Goal: Task Accomplishment & Management: Contribute content

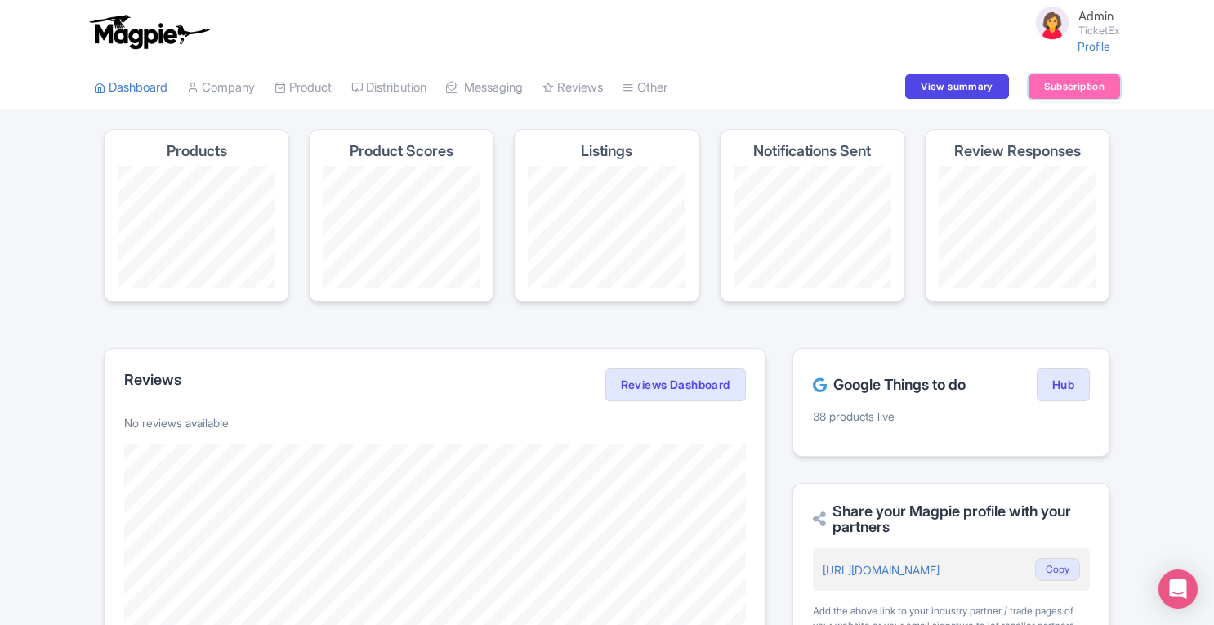
click at [1071, 89] on link "Subscription" at bounding box center [1073, 86] width 91 height 25
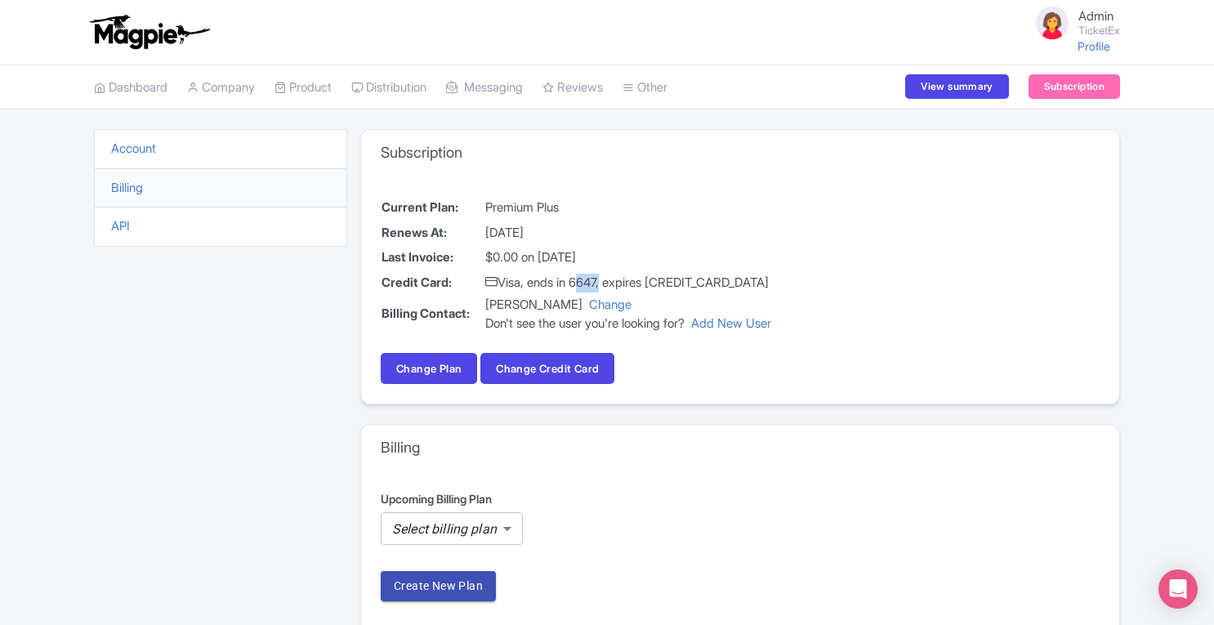
drag, startPoint x: 578, startPoint y: 280, endPoint x: 606, endPoint y: 280, distance: 27.8
click at [606, 280] on td "Visa, ends in 6647, expires 04/28" at bounding box center [627, 282] width 287 height 25
copy td "6647"
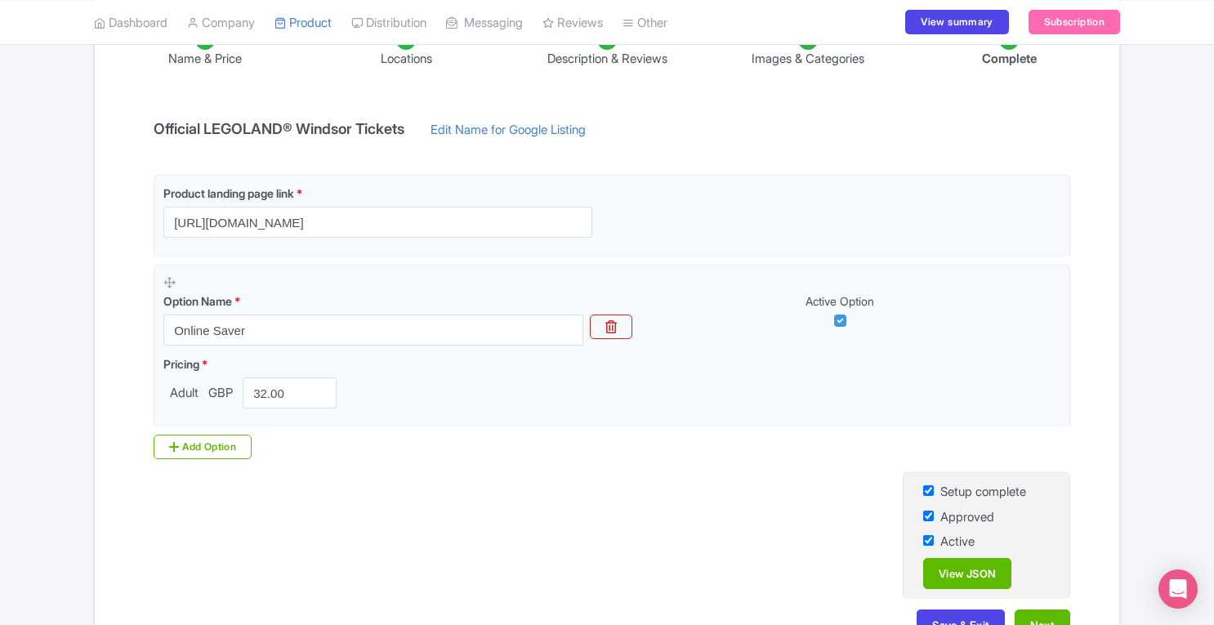
scroll to position [294, 0]
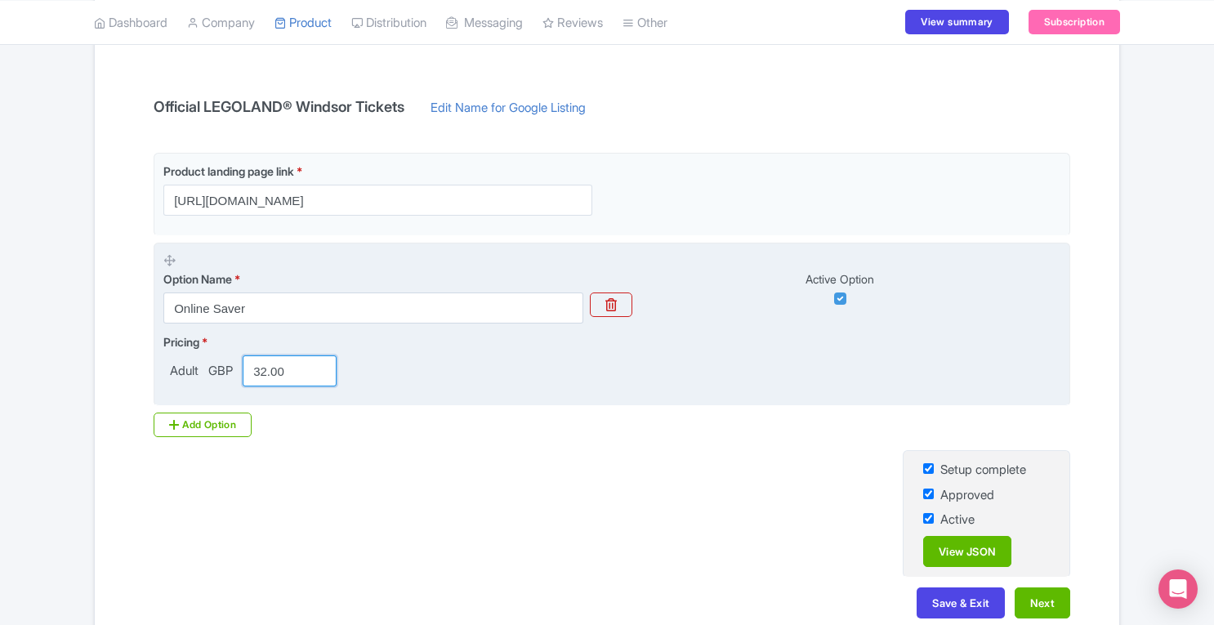
drag, startPoint x: 304, startPoint y: 372, endPoint x: 216, endPoint y: 377, distance: 88.4
click at [216, 377] on div "Adult GBP 32.00" at bounding box center [253, 370] width 180 height 31
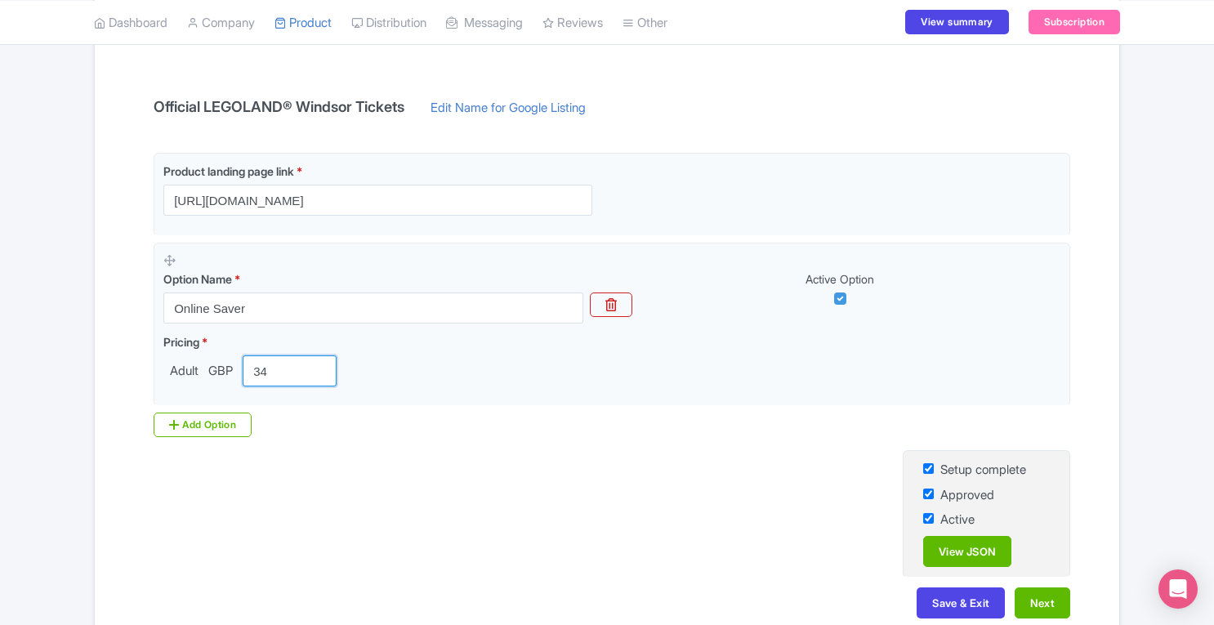
scroll to position [379, 0]
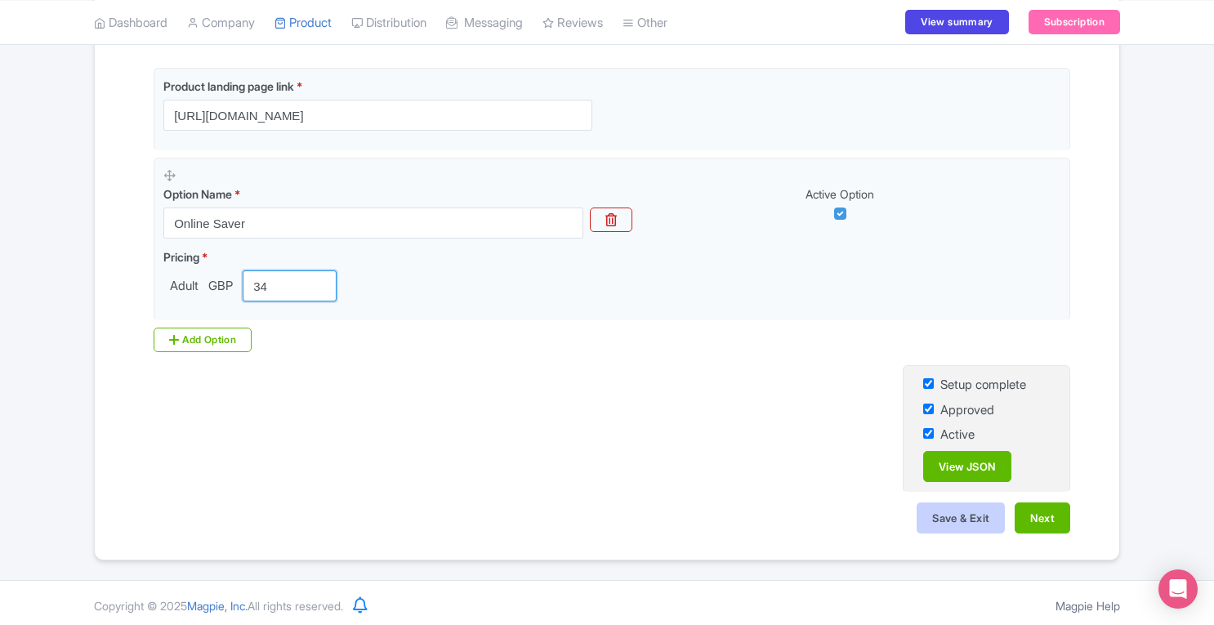
type input "34"
click at [948, 515] on button "Save & Exit" at bounding box center [960, 517] width 88 height 31
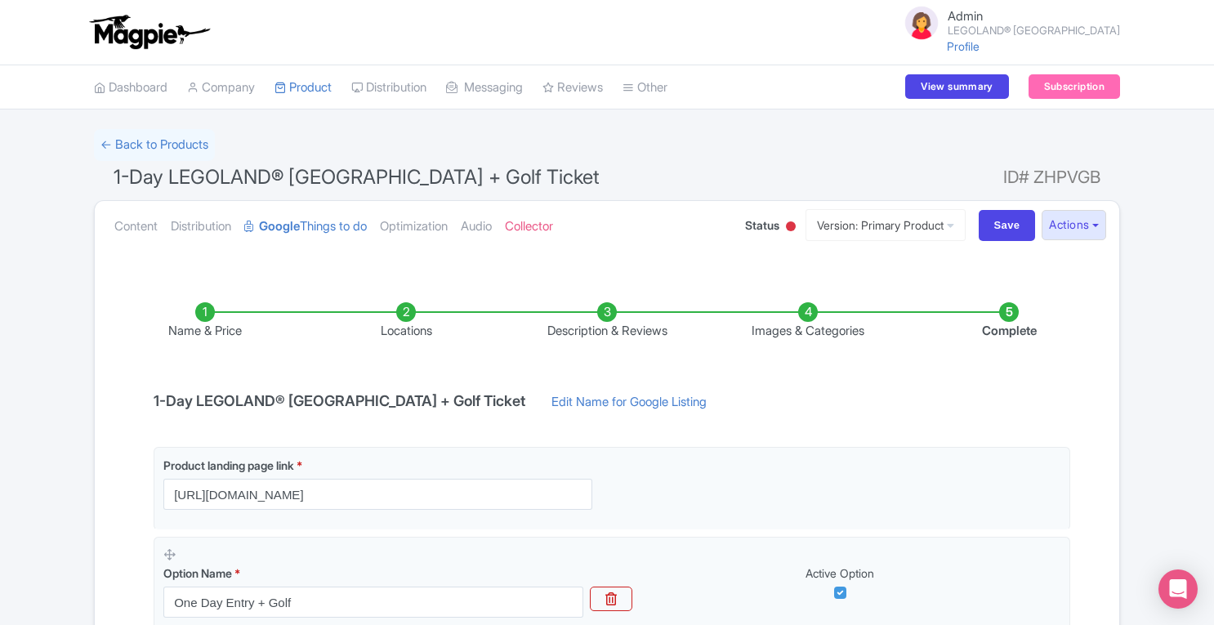
scroll to position [201, 0]
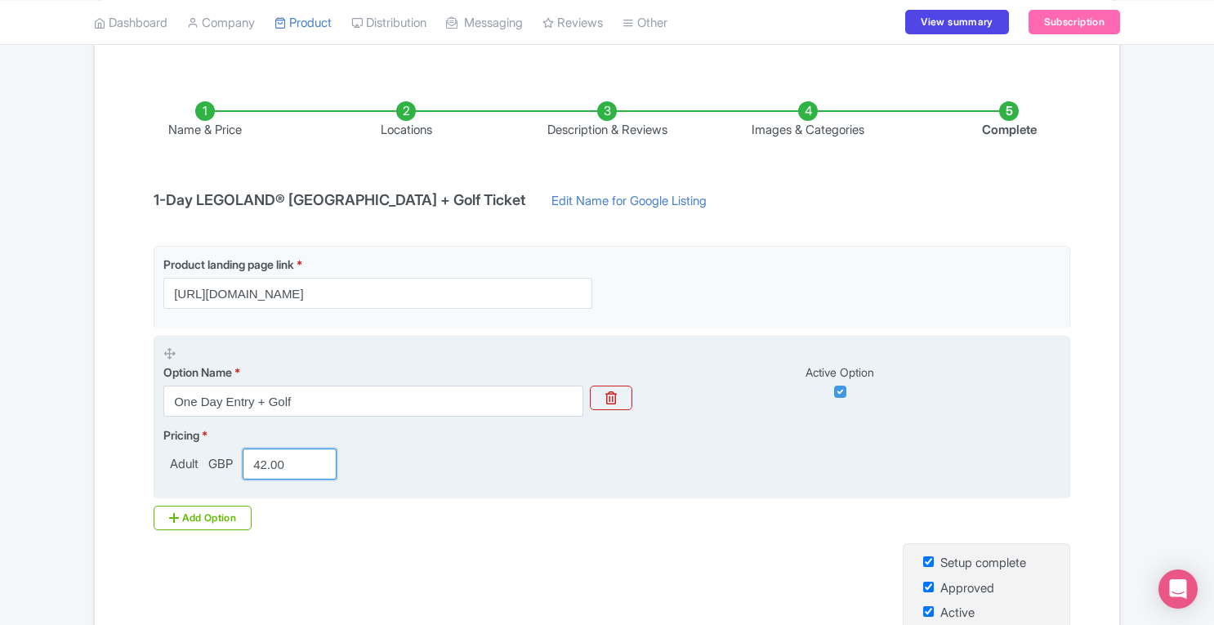
drag, startPoint x: 299, startPoint y: 465, endPoint x: 173, endPoint y: 479, distance: 126.5
click at [173, 479] on fieldset "Option Name * One Day Entry + Golf Active Option Pricing * Adult GBP 42.00" at bounding box center [612, 418] width 916 height 164
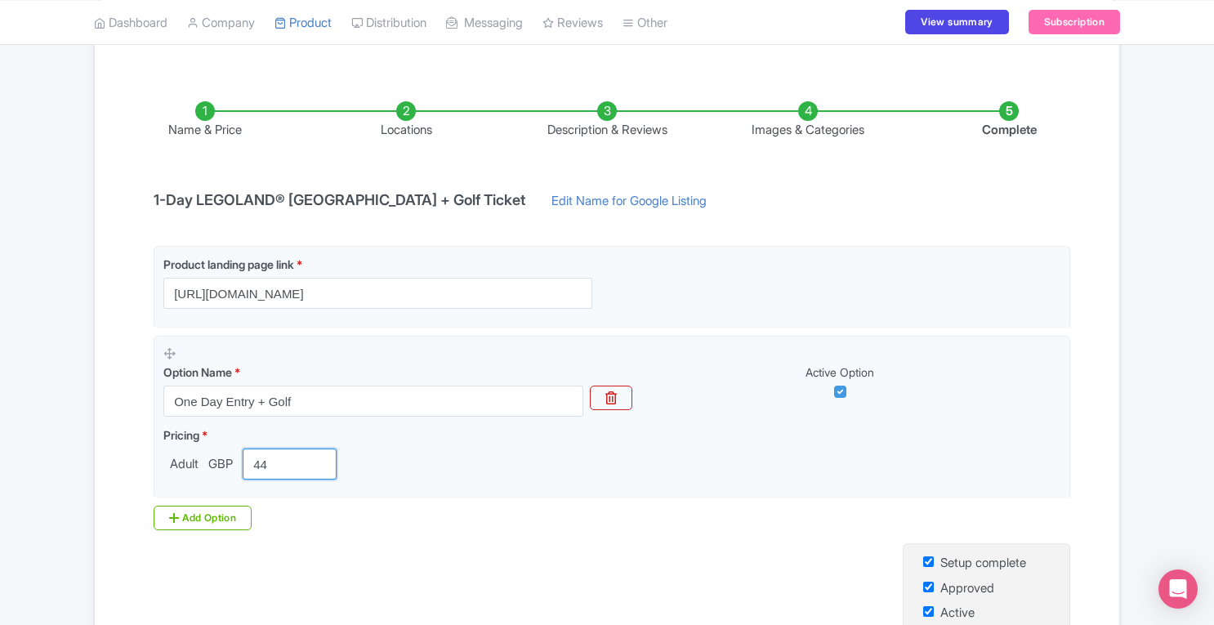
scroll to position [379, 0]
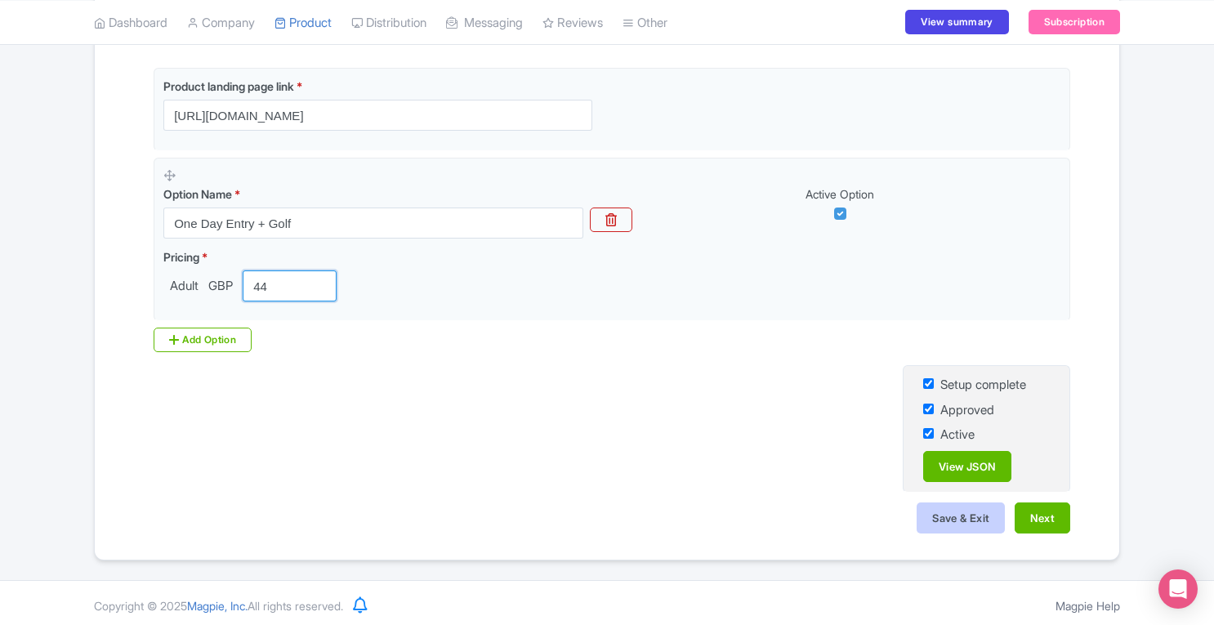
type input "44"
click at [941, 514] on button "Save & Exit" at bounding box center [960, 517] width 88 height 31
click at [689, 56] on div "Name & Price Locations Description & Reviews Images & Categories Complete 1-Day…" at bounding box center [607, 220] width 1005 height 659
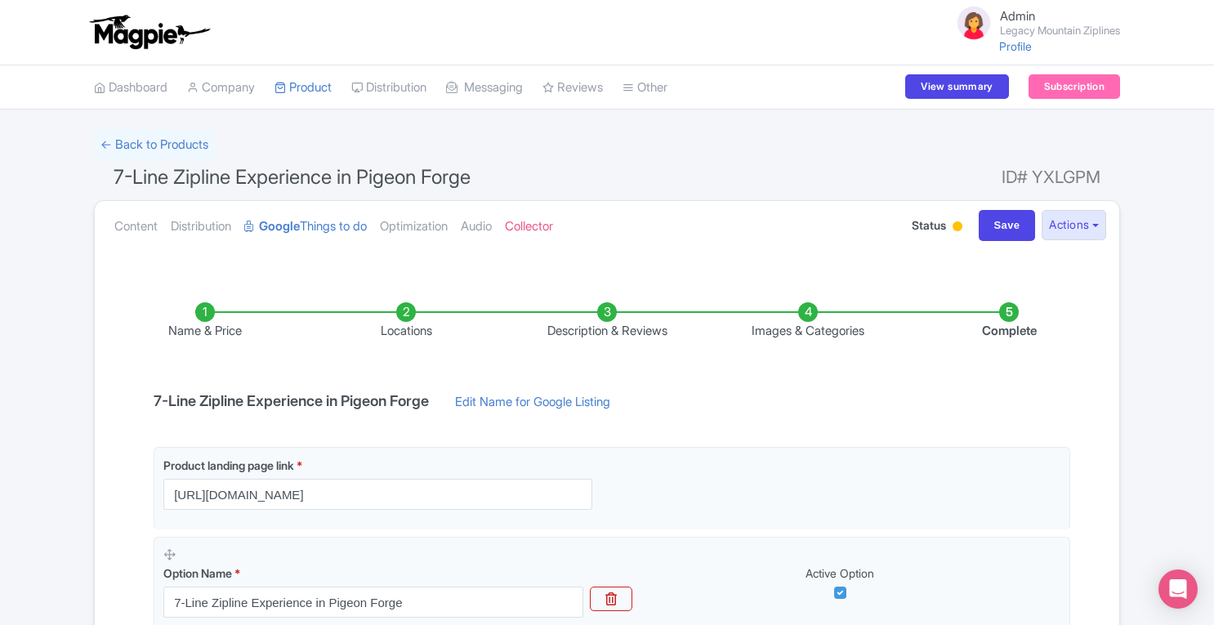
click at [397, 306] on li "Locations" at bounding box center [405, 321] width 201 height 38
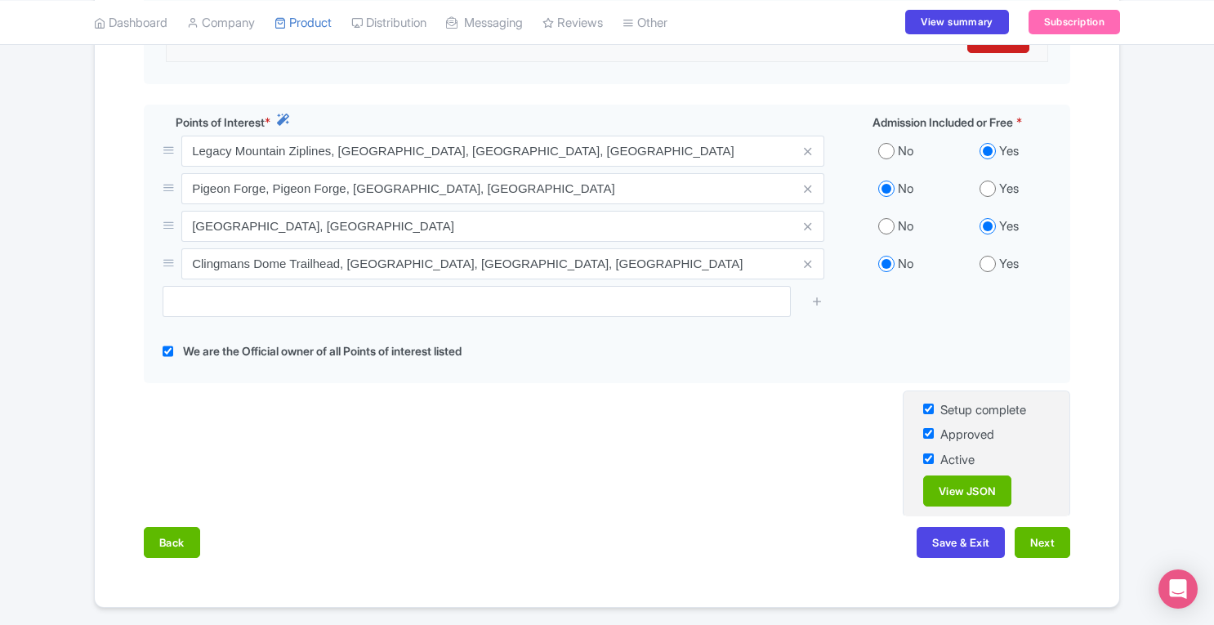
scroll to position [629, 0]
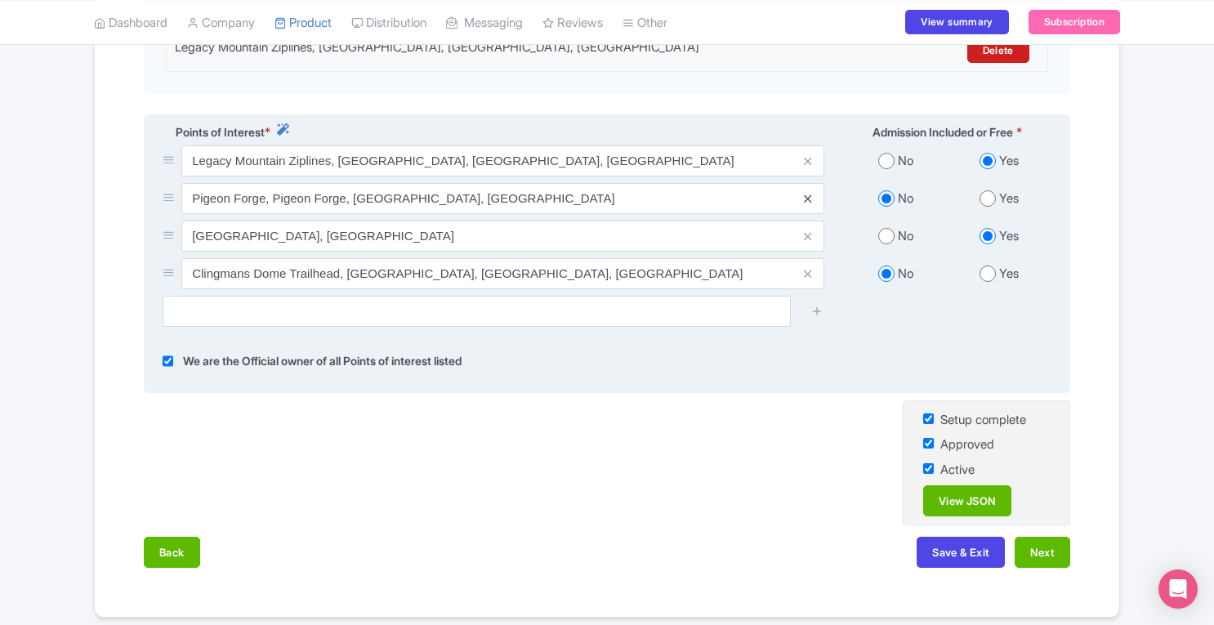
click at [807, 193] on icon at bounding box center [807, 199] width 7 height 12
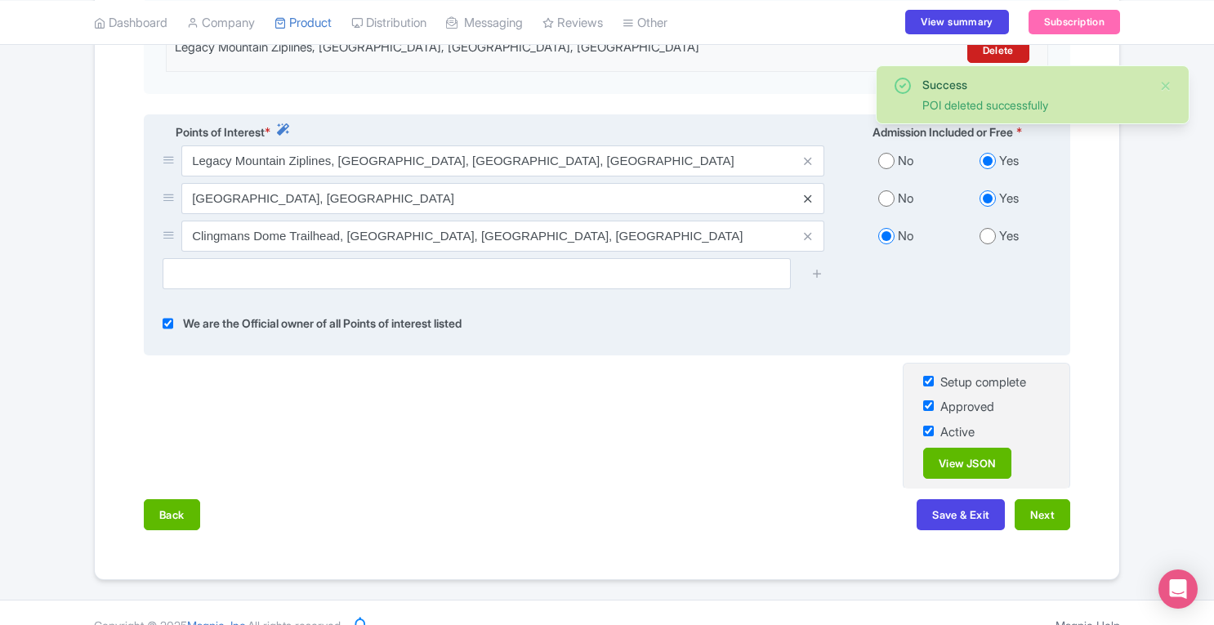
click at [809, 193] on icon at bounding box center [807, 199] width 7 height 12
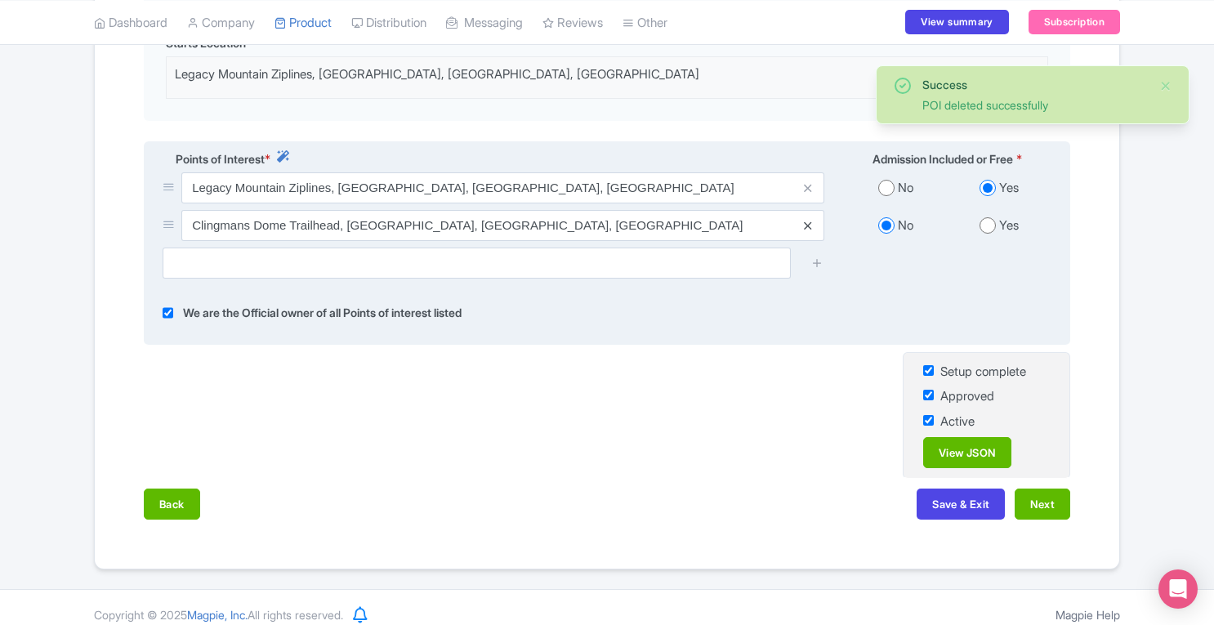
click at [808, 220] on icon at bounding box center [807, 226] width 7 height 12
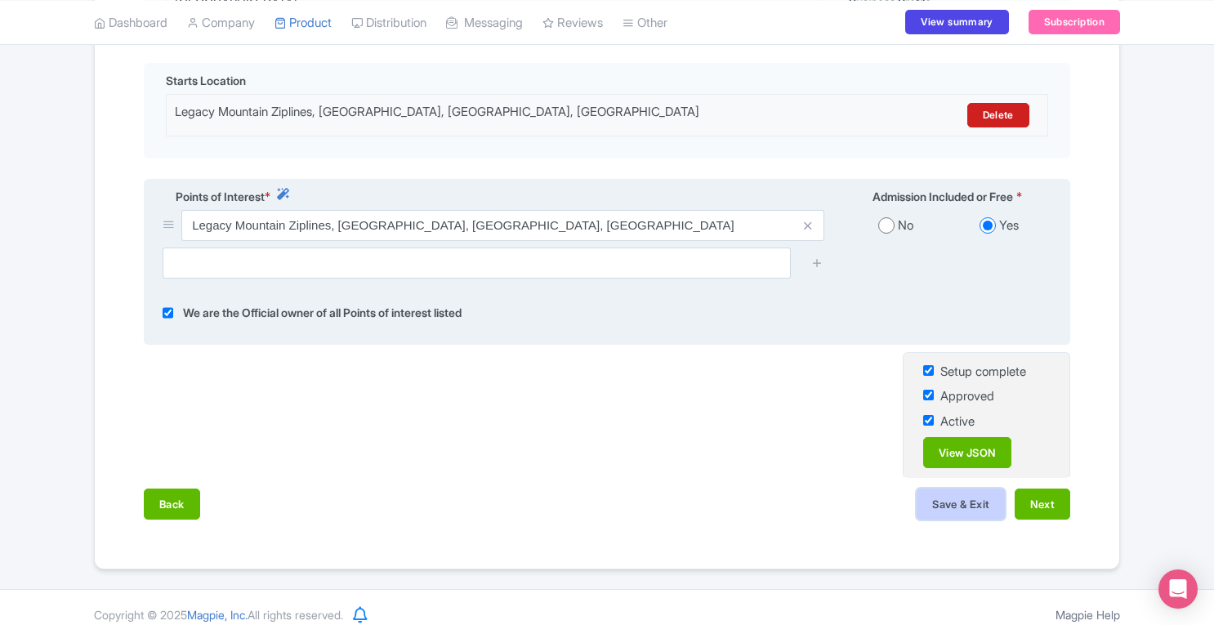
click at [970, 499] on button "Save & Exit" at bounding box center [960, 503] width 88 height 31
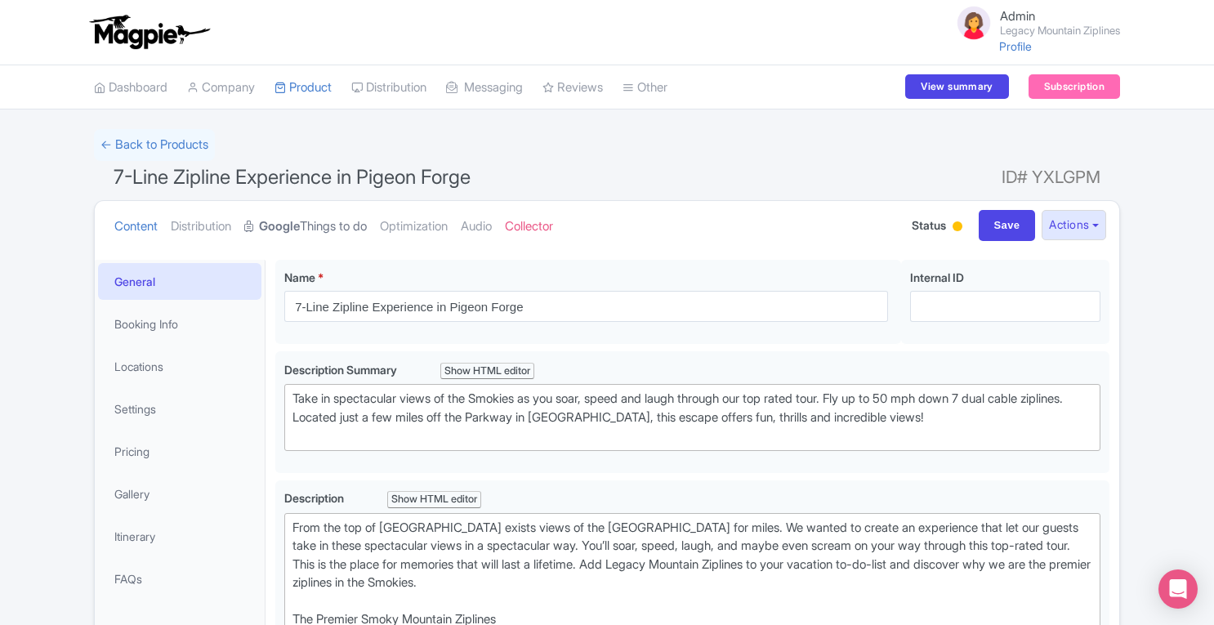
click at [332, 230] on link "Google Things to do" at bounding box center [305, 226] width 123 height 51
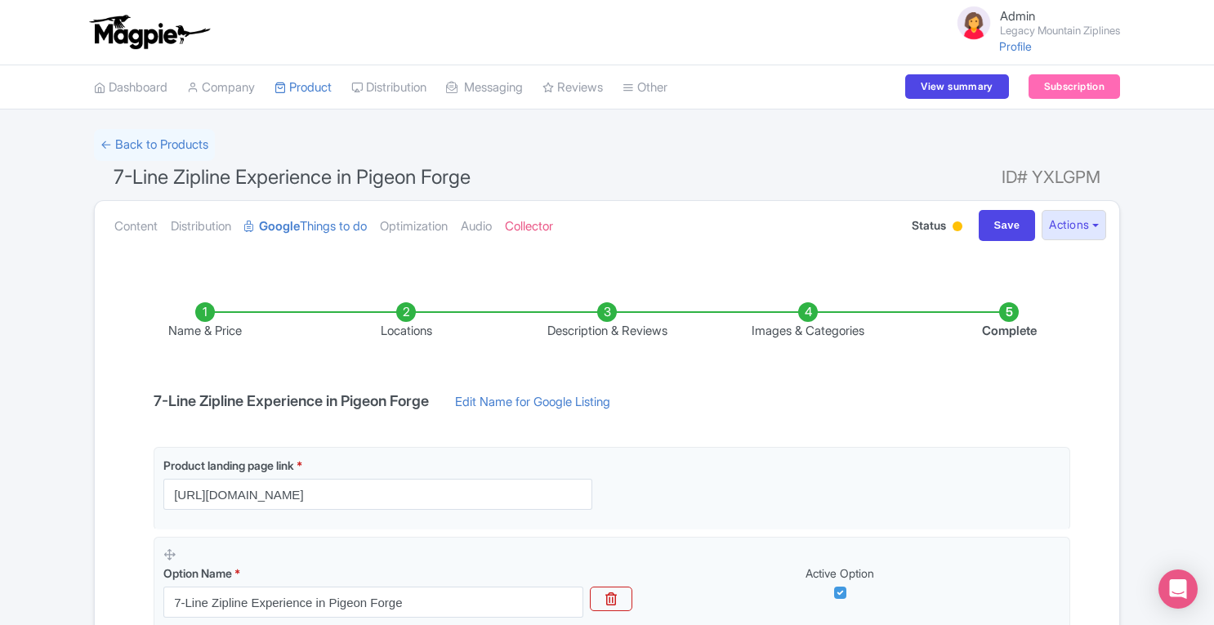
scroll to position [234, 0]
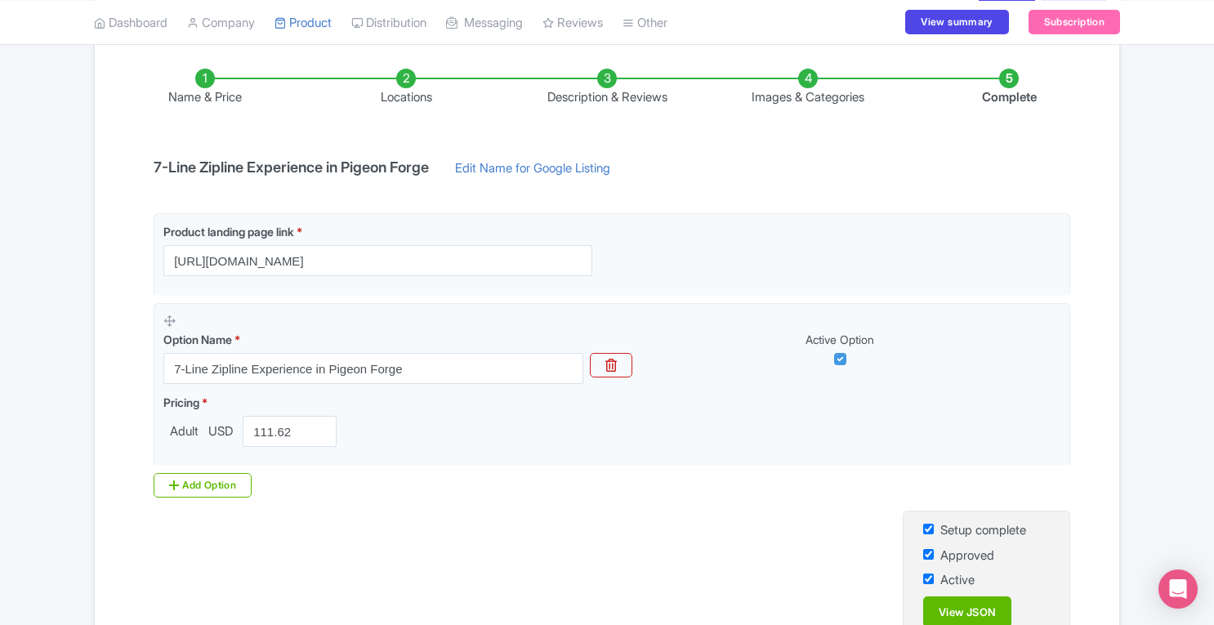
click at [407, 82] on li "Locations" at bounding box center [405, 88] width 201 height 38
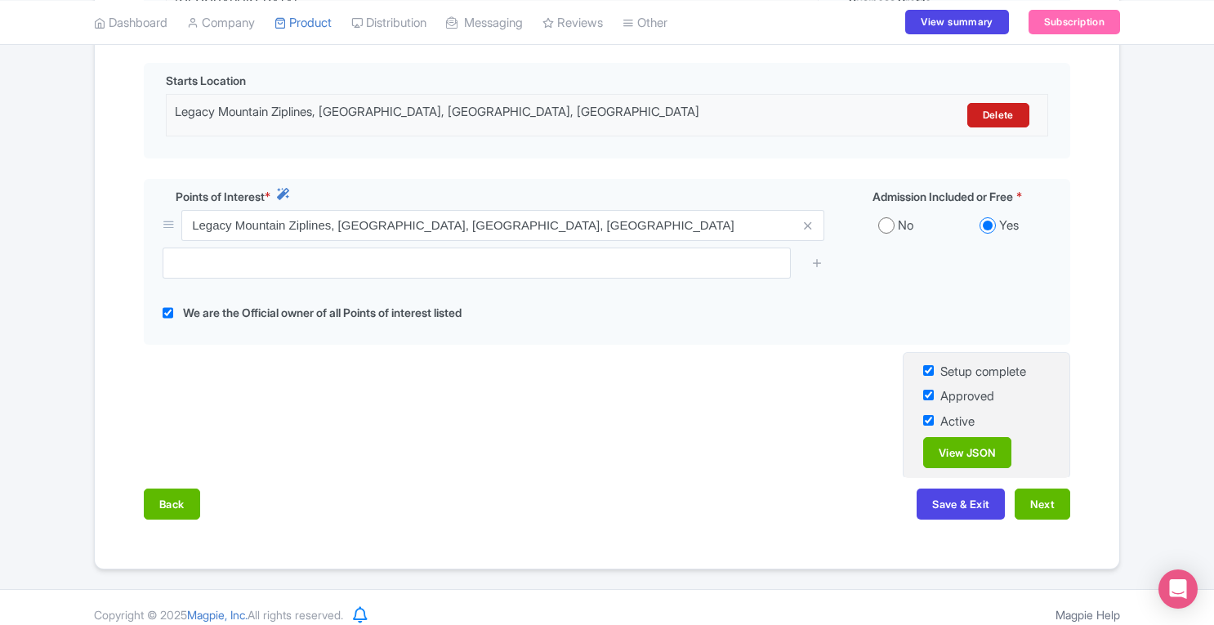
scroll to position [359, 0]
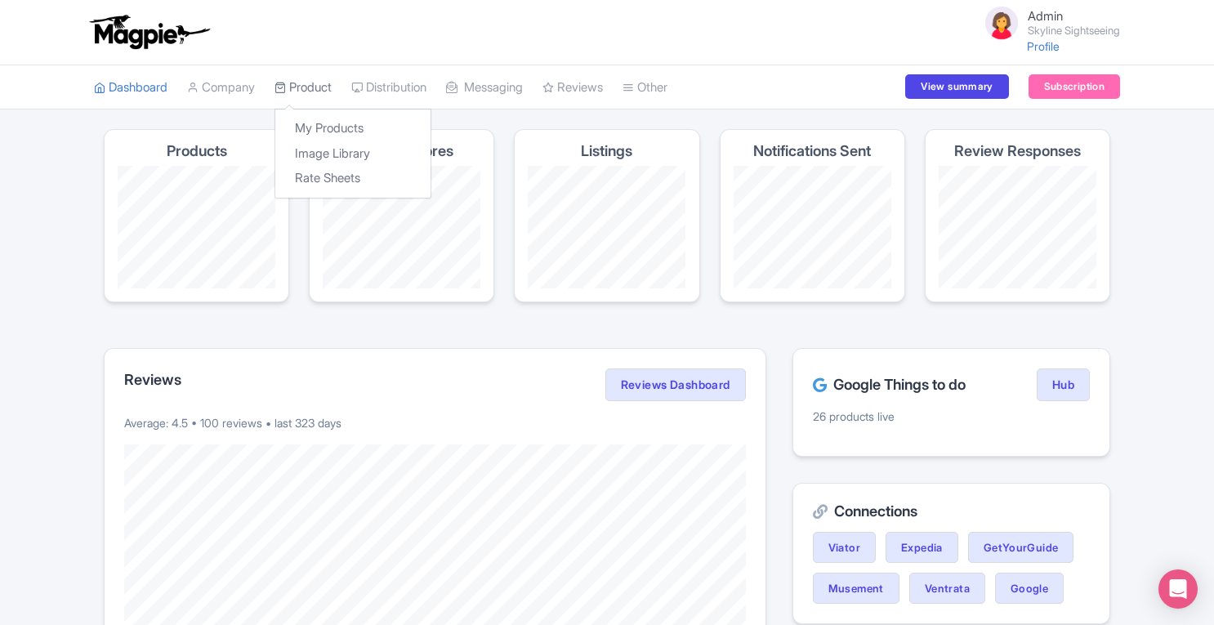
click at [320, 96] on link "Product" at bounding box center [302, 87] width 57 height 45
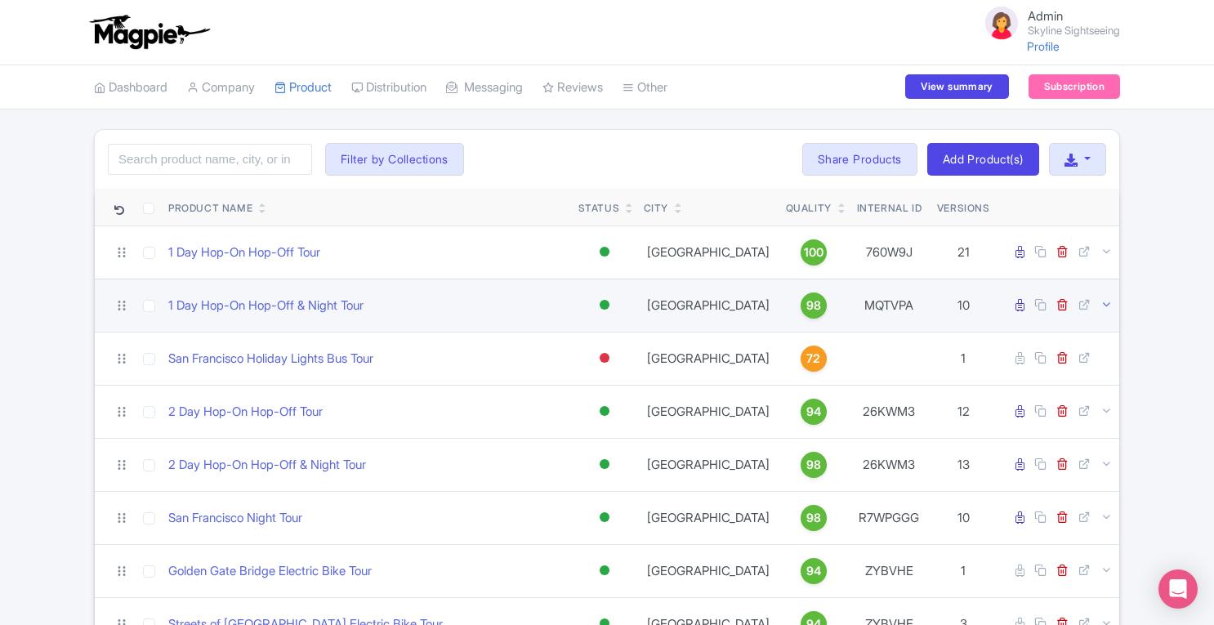
click at [1108, 307] on icon at bounding box center [1106, 304] width 12 height 12
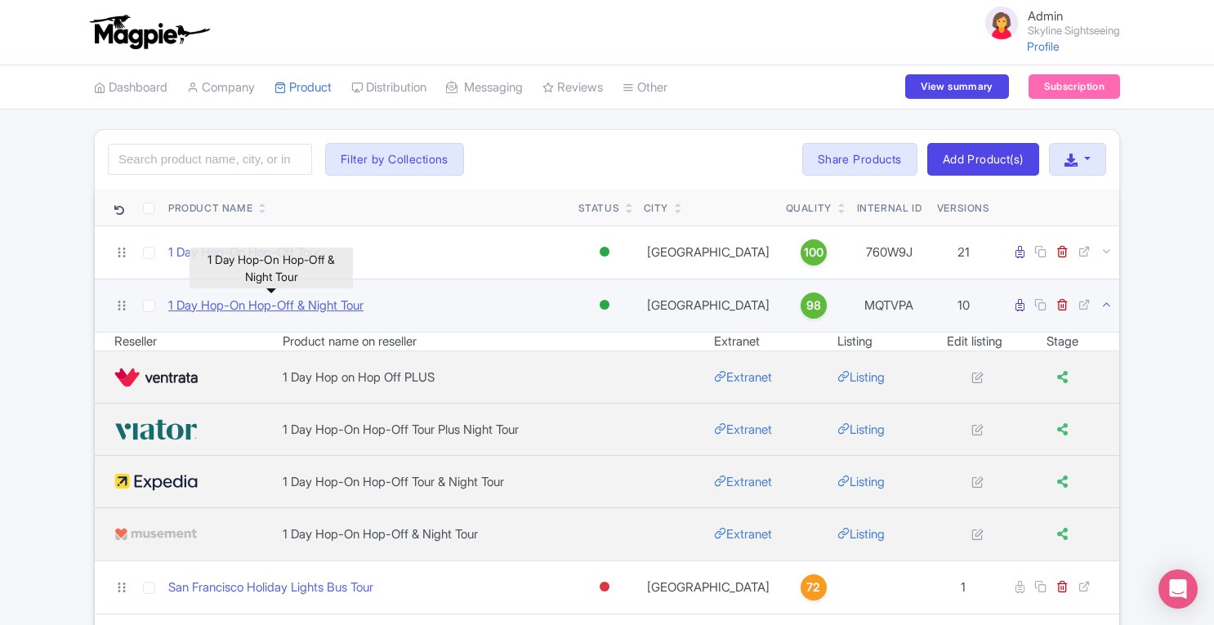
click at [352, 308] on link "1 Day Hop-On Hop-Off & Night Tour" at bounding box center [265, 305] width 195 height 19
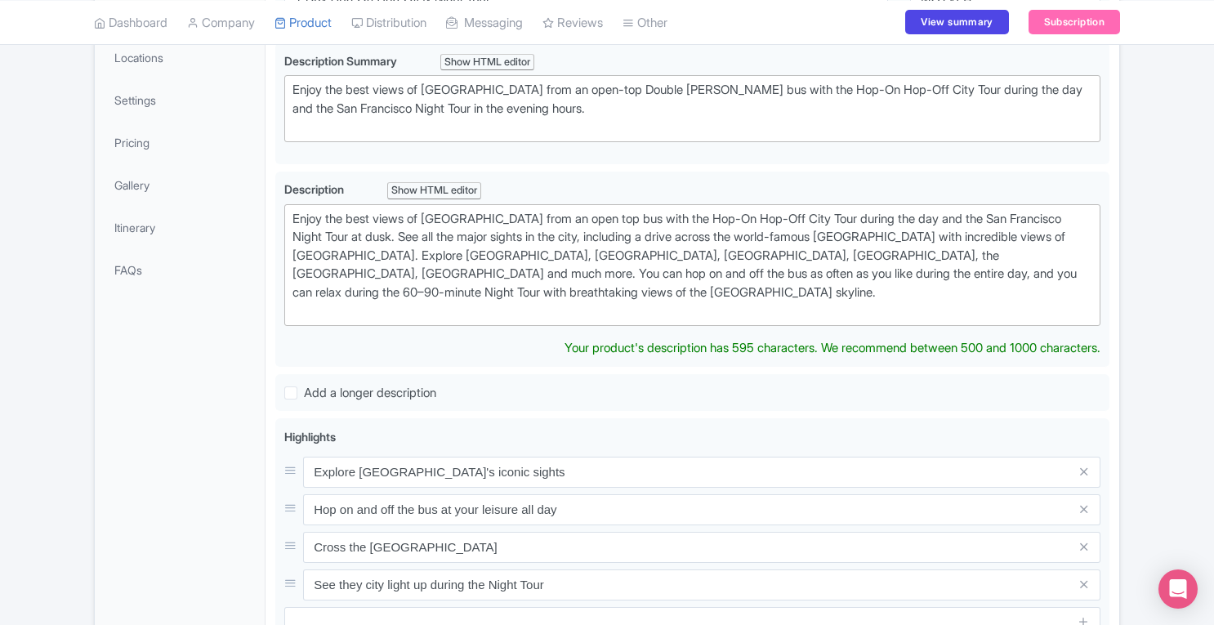
scroll to position [306, 0]
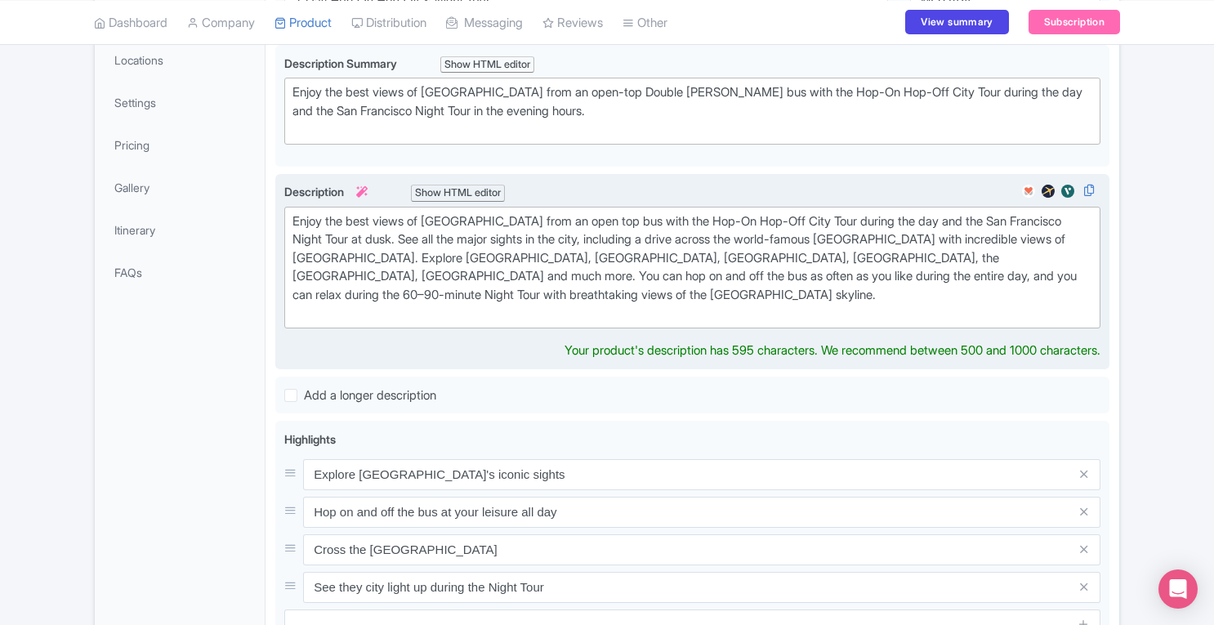
click at [676, 299] on div "Enjoy the best views of San Francisco from an open top bus with the Hop-On Hop-…" at bounding box center [692, 267] width 800 height 110
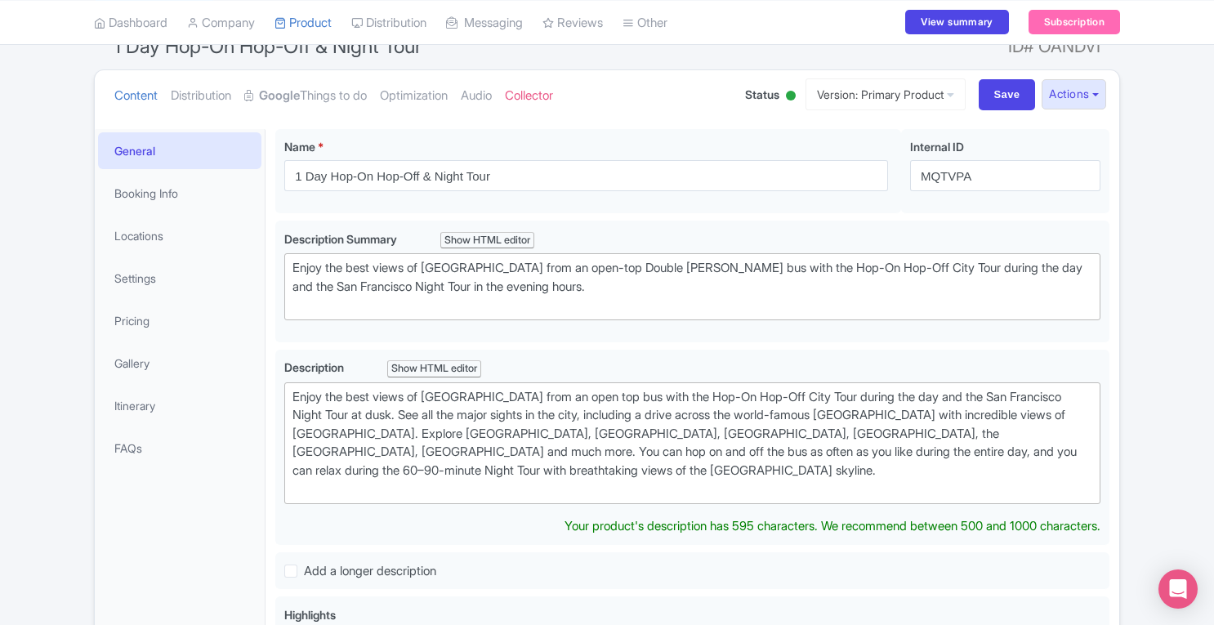
scroll to position [123, 0]
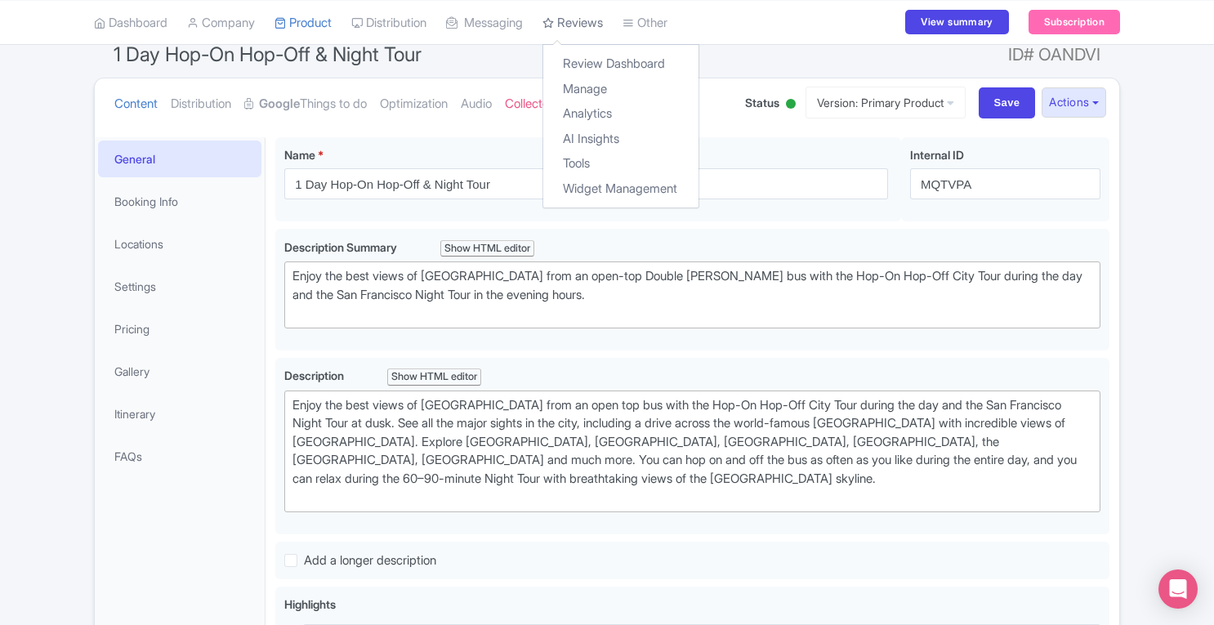
click at [577, 20] on link "Reviews" at bounding box center [572, 22] width 60 height 45
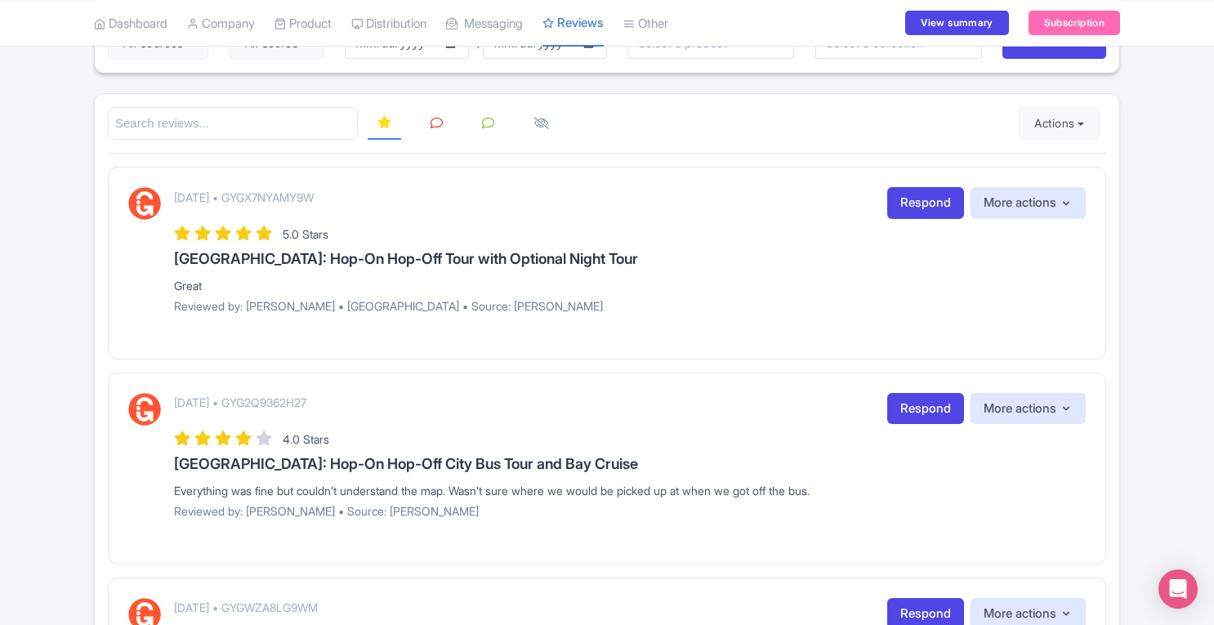
scroll to position [168, 0]
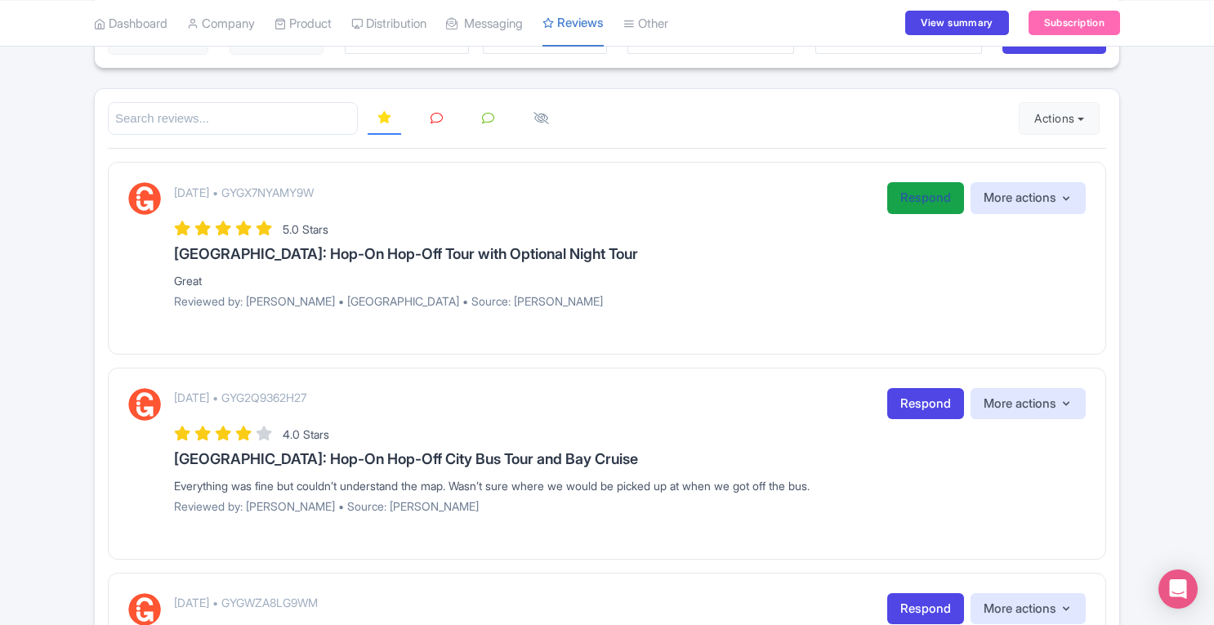
click at [937, 194] on link "Respond" at bounding box center [925, 198] width 77 height 32
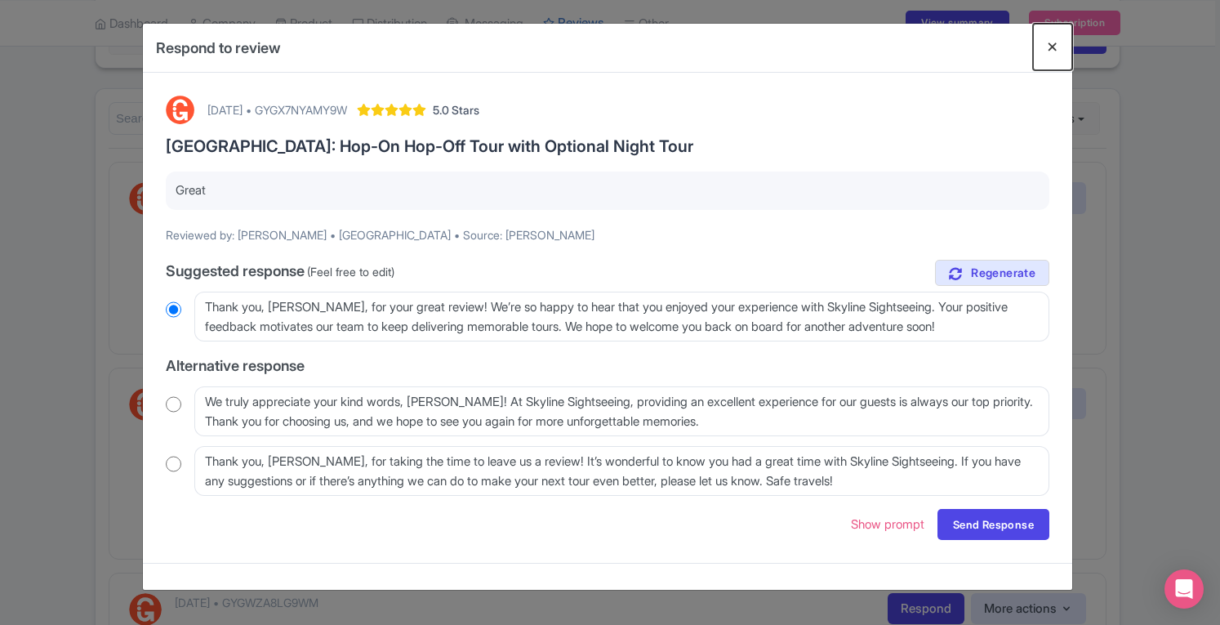
click at [1055, 51] on button "Close" at bounding box center [1052, 47] width 39 height 47
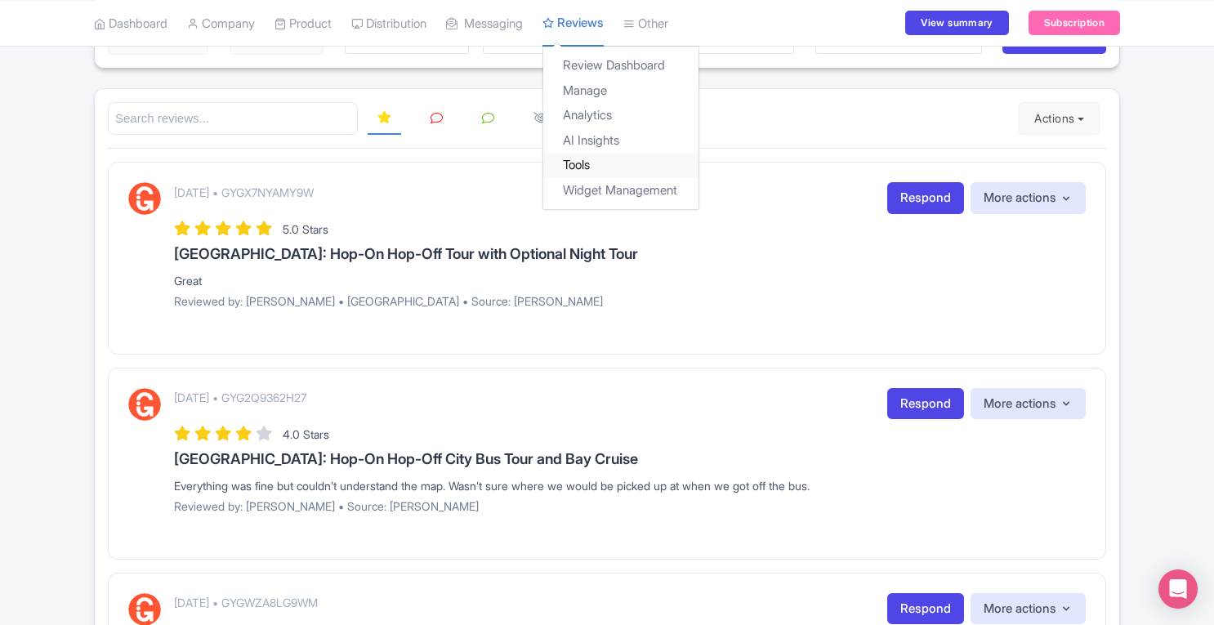
click at [609, 168] on link "Tools" at bounding box center [620, 165] width 155 height 25
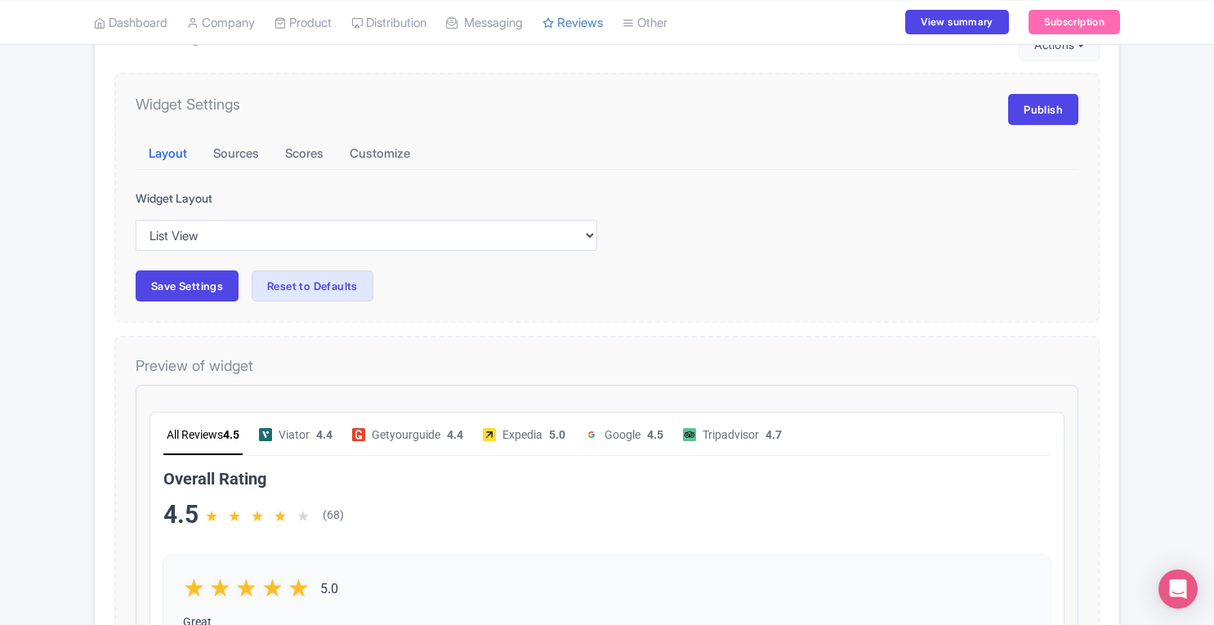
scroll to position [185, 0]
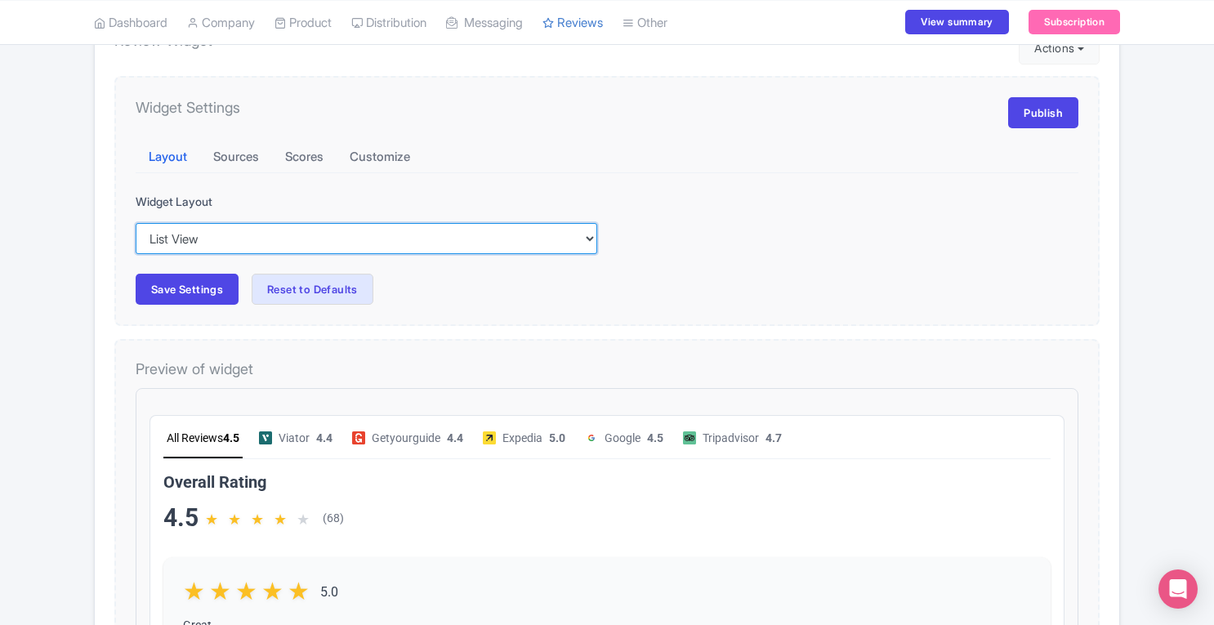
click at [221, 233] on select "Inline View Floating View List View Carousel View Pros/Cons View" at bounding box center [366, 238] width 461 height 31
select select "carousel"
click at [136, 223] on select "Inline View Floating View List View Carousel View Pros/Cons View" at bounding box center [366, 238] width 461 height 31
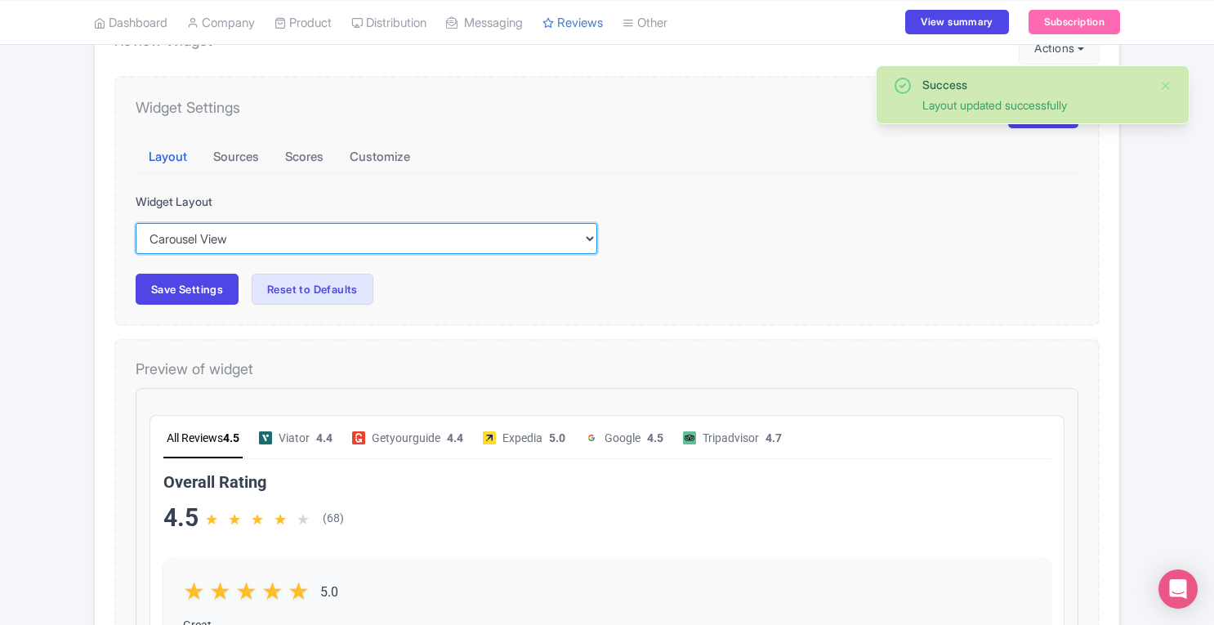
checkbox input "true"
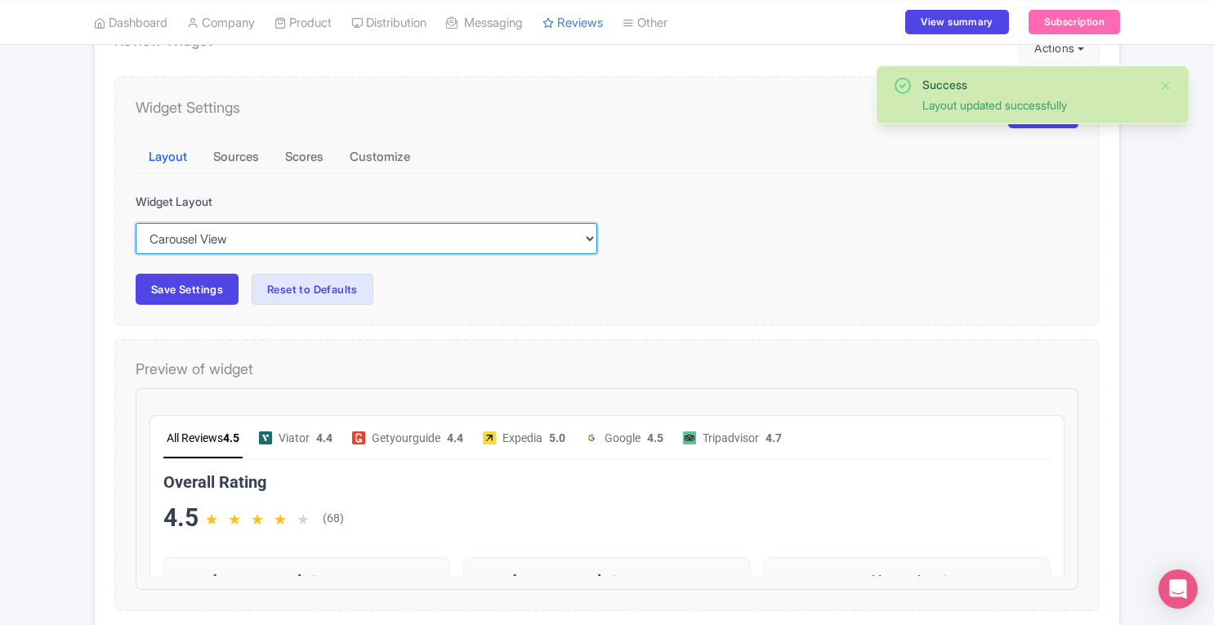
scroll to position [0, 0]
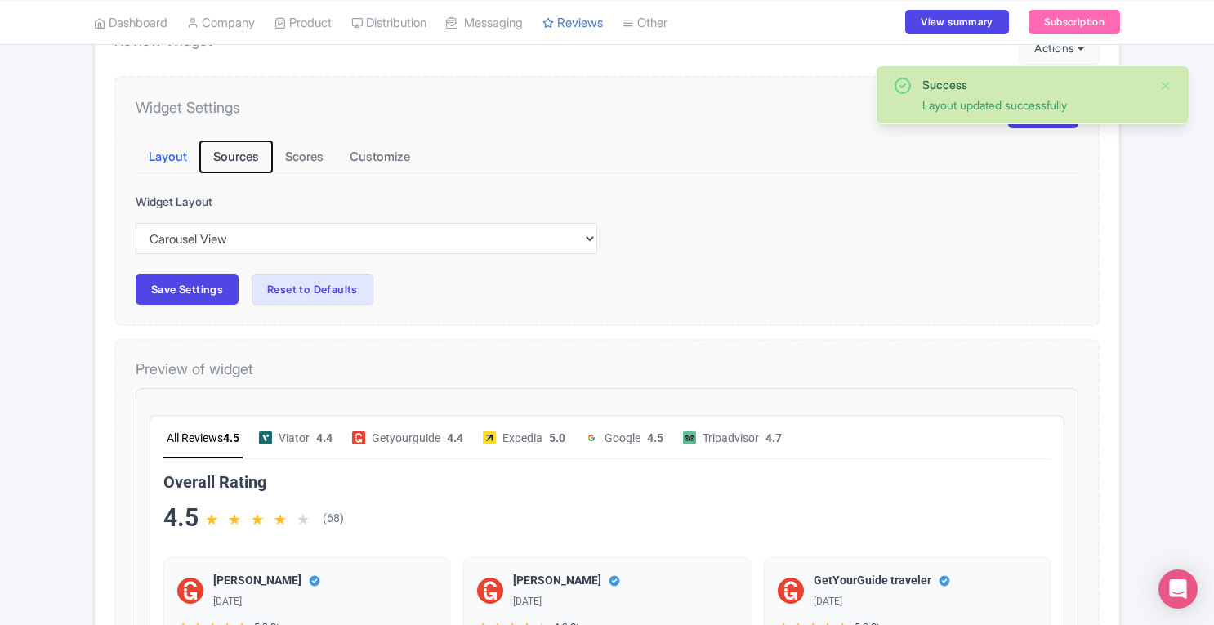
click at [252, 151] on button "Sources" at bounding box center [236, 157] width 72 height 32
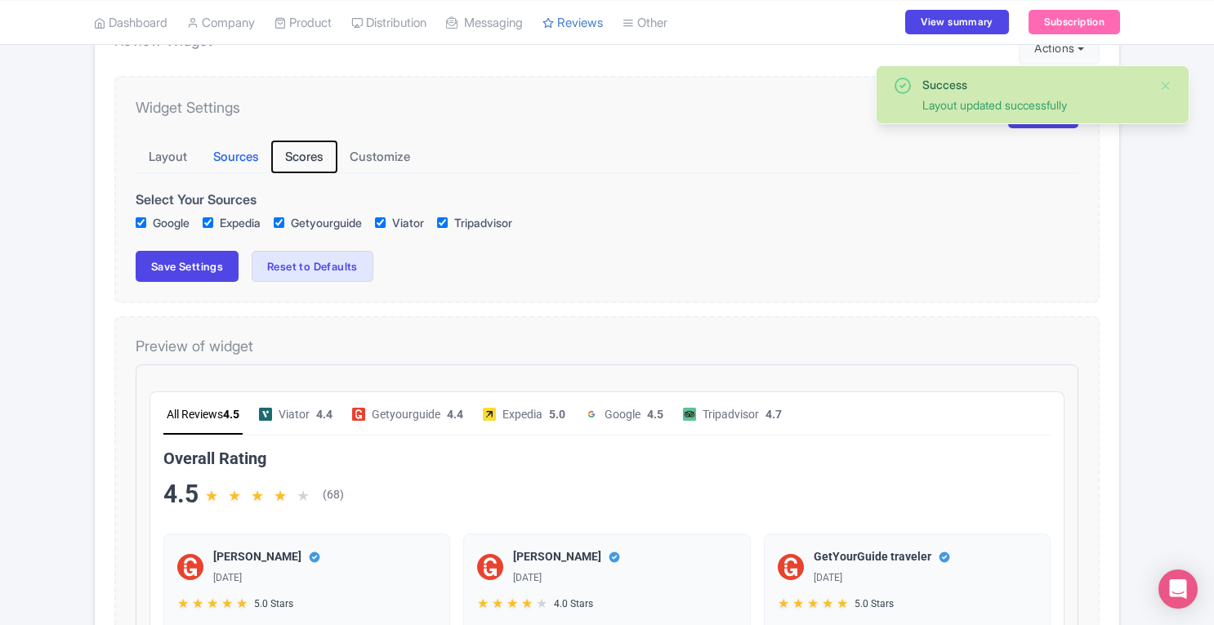
click at [323, 151] on button "Scores" at bounding box center [304, 157] width 65 height 32
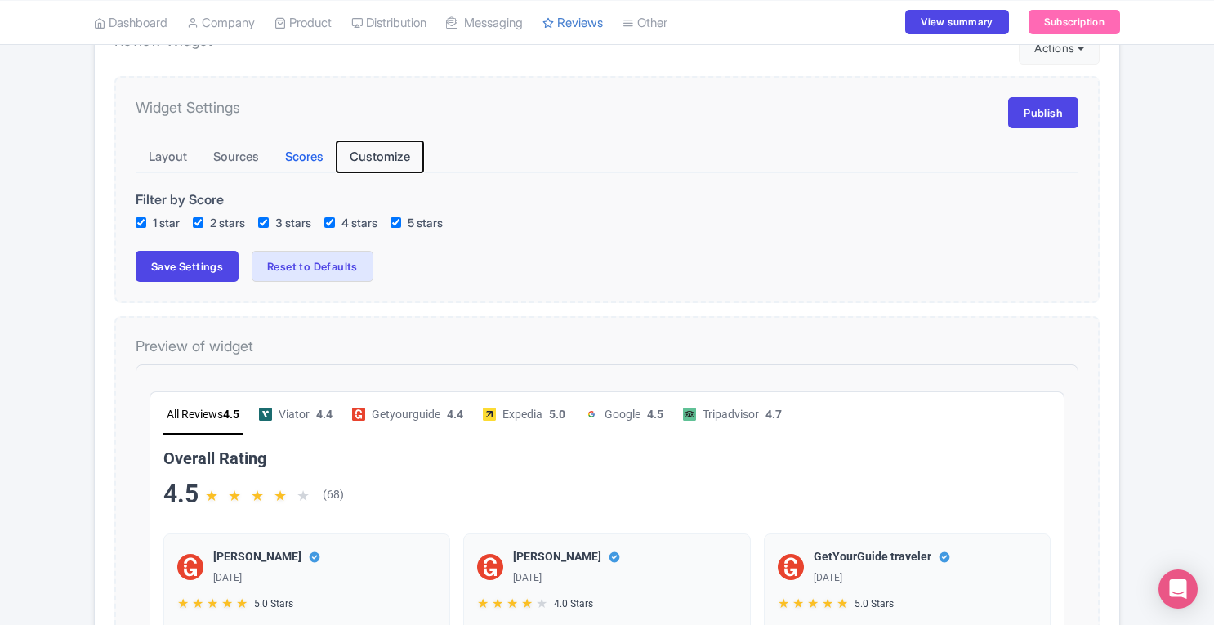
click at [385, 152] on button "Customize" at bounding box center [379, 157] width 87 height 32
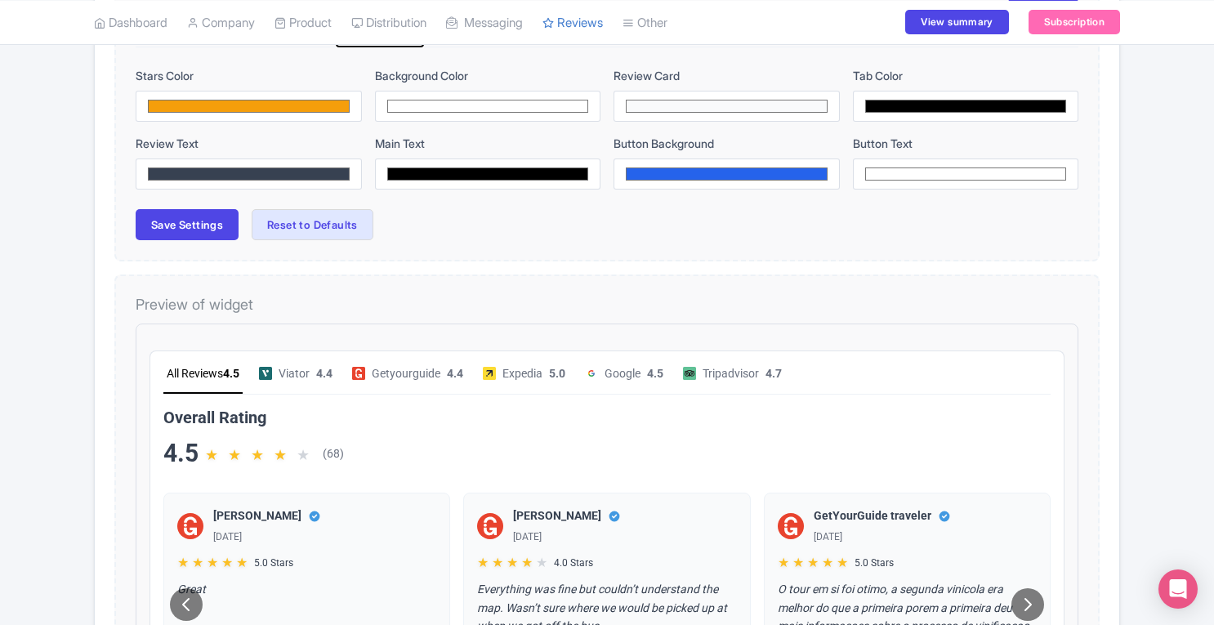
scroll to position [291, 0]
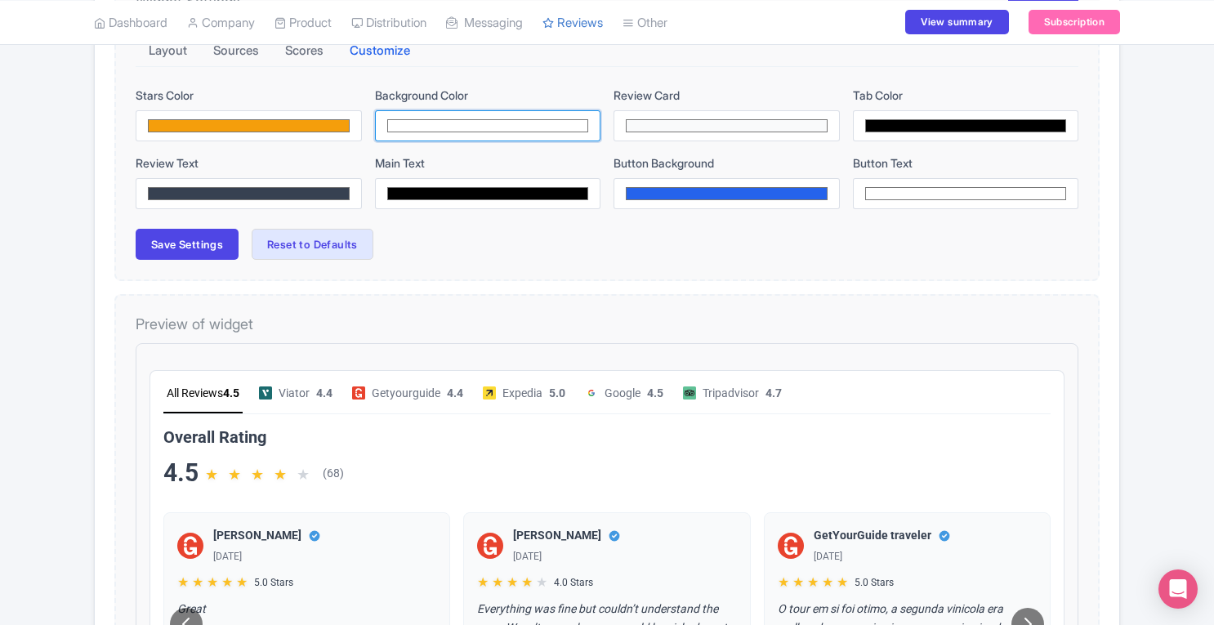
click at [406, 123] on input "#ffffff" at bounding box center [488, 125] width 226 height 31
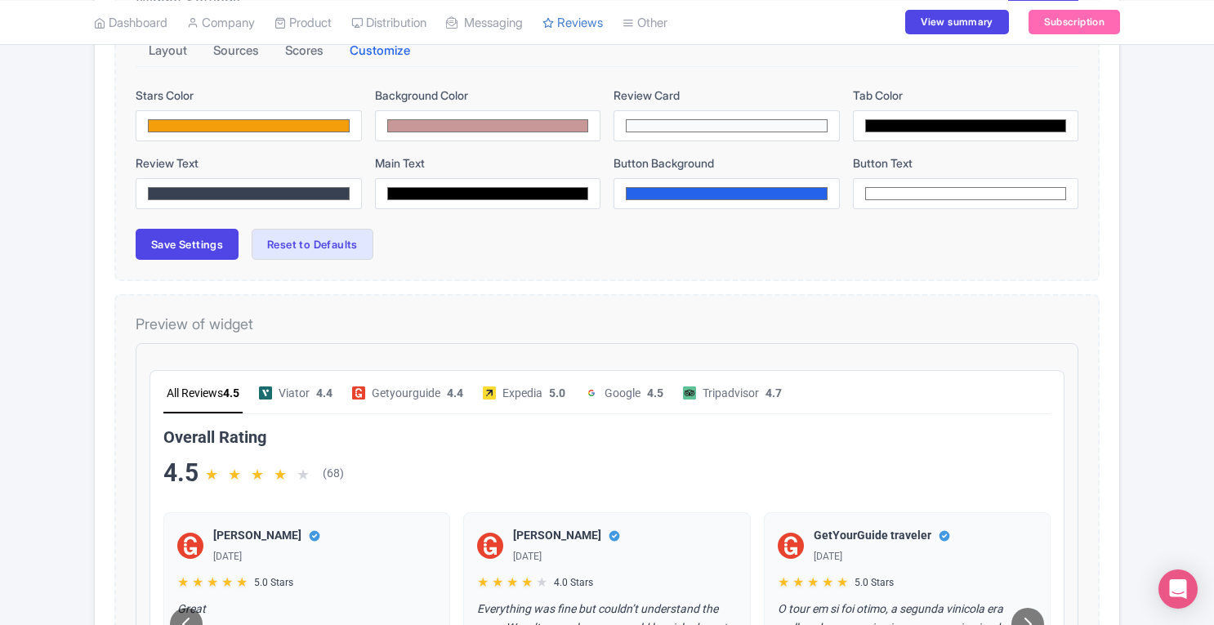
type input "#c89797"
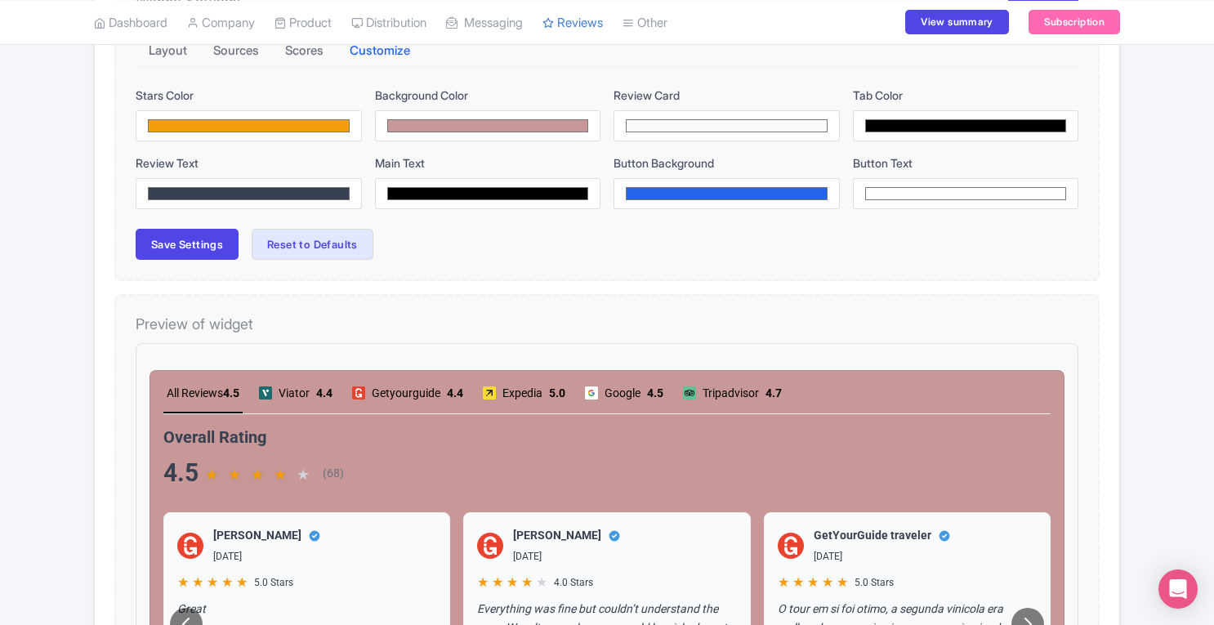
click at [782, 349] on iframe at bounding box center [607, 559] width 942 height 433
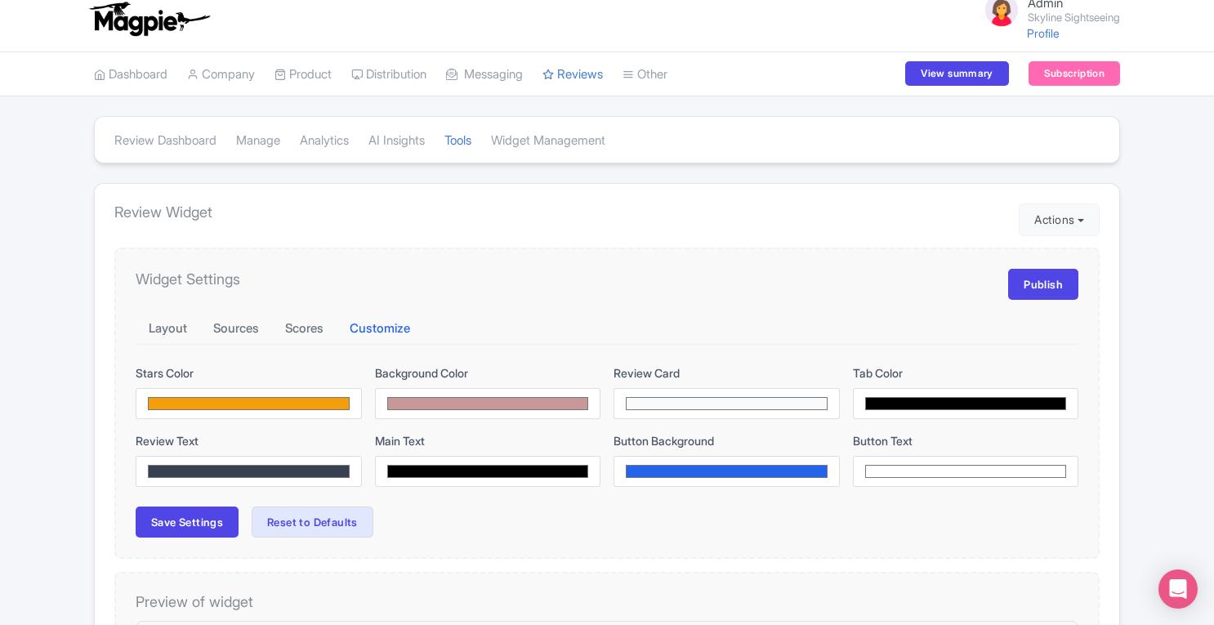
scroll to position [9, 0]
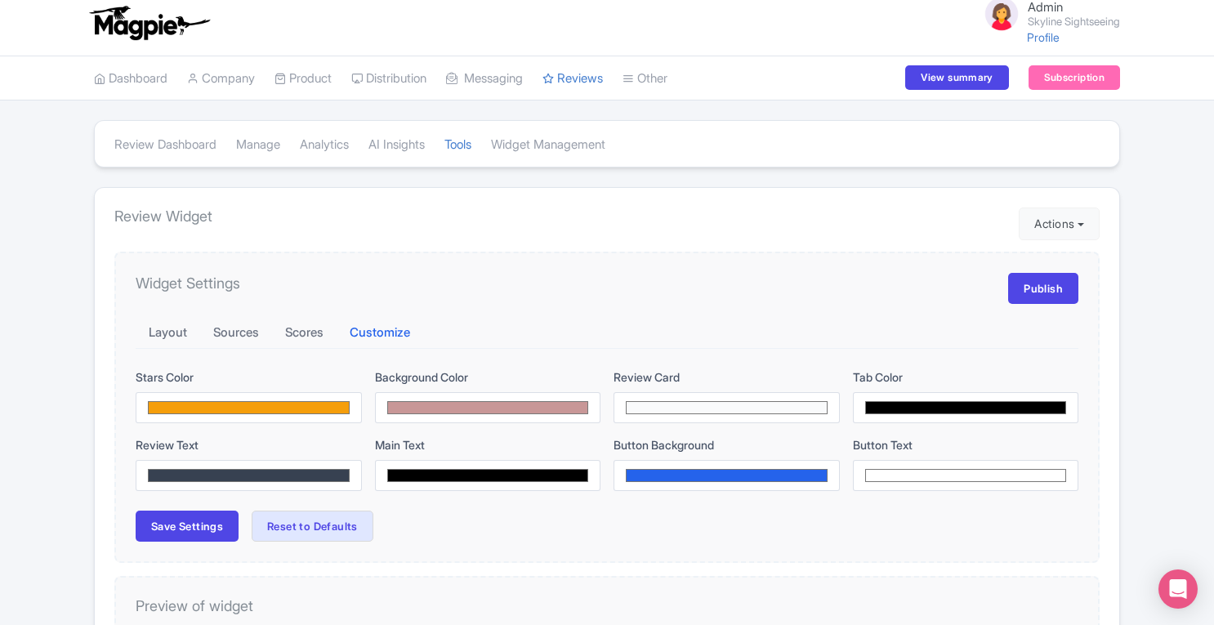
click at [1041, 303] on div "Widget Settings Publish Layout Sources Scores Customize Stars Color #f59e0b Bac…" at bounding box center [606, 408] width 985 height 312
click at [1043, 297] on link "Publish" at bounding box center [1043, 288] width 70 height 31
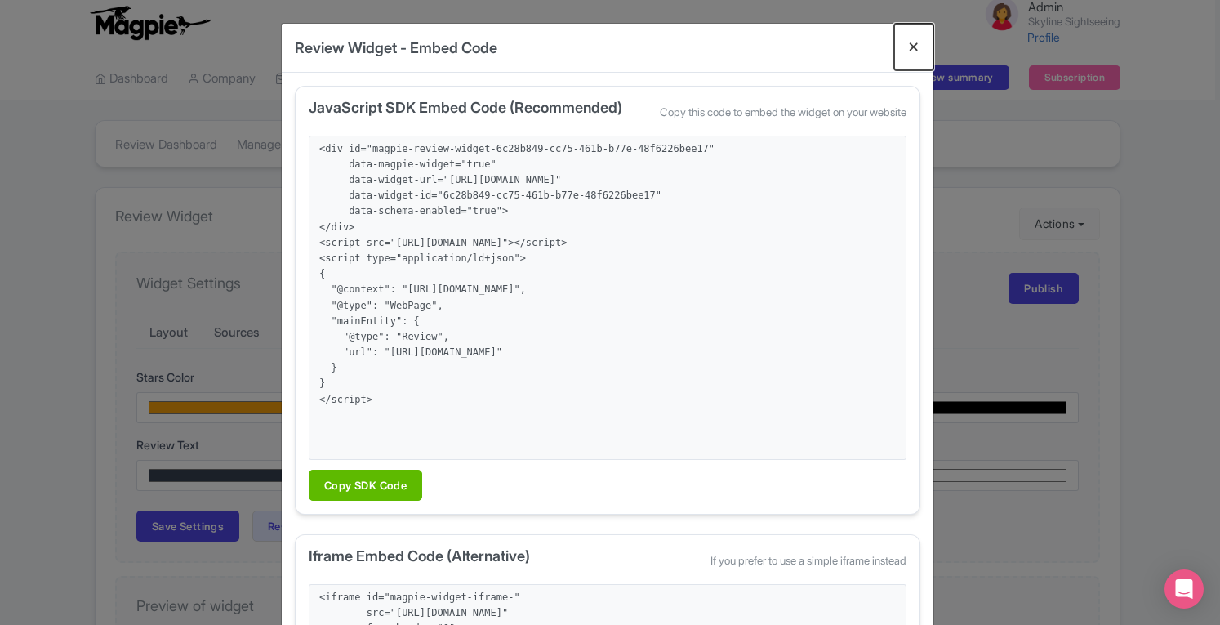
click at [912, 50] on button "Close" at bounding box center [913, 47] width 39 height 47
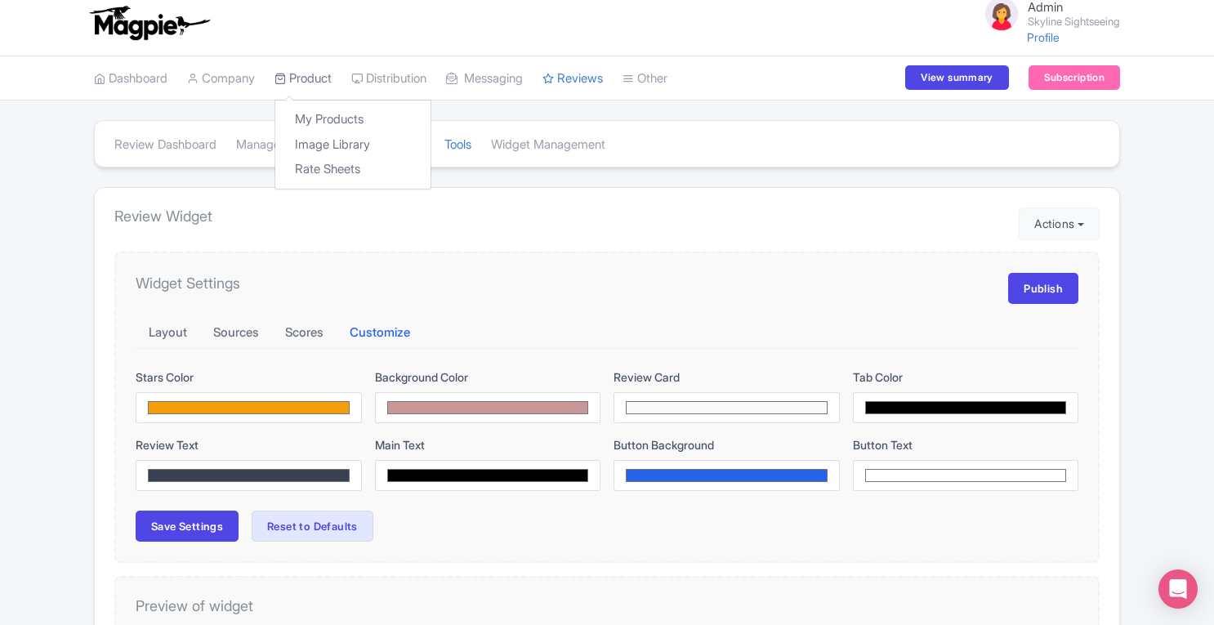
click at [332, 74] on link "Product" at bounding box center [302, 78] width 57 height 45
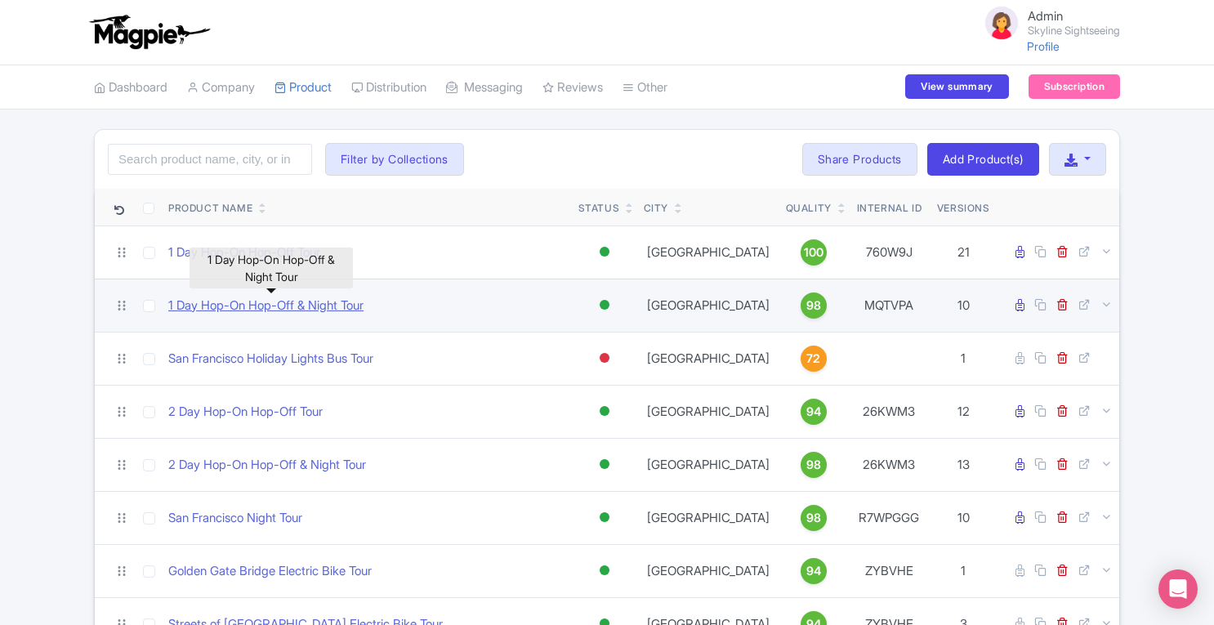
click at [265, 305] on link "1 Day Hop-On Hop-Off & Night Tour" at bounding box center [265, 305] width 195 height 19
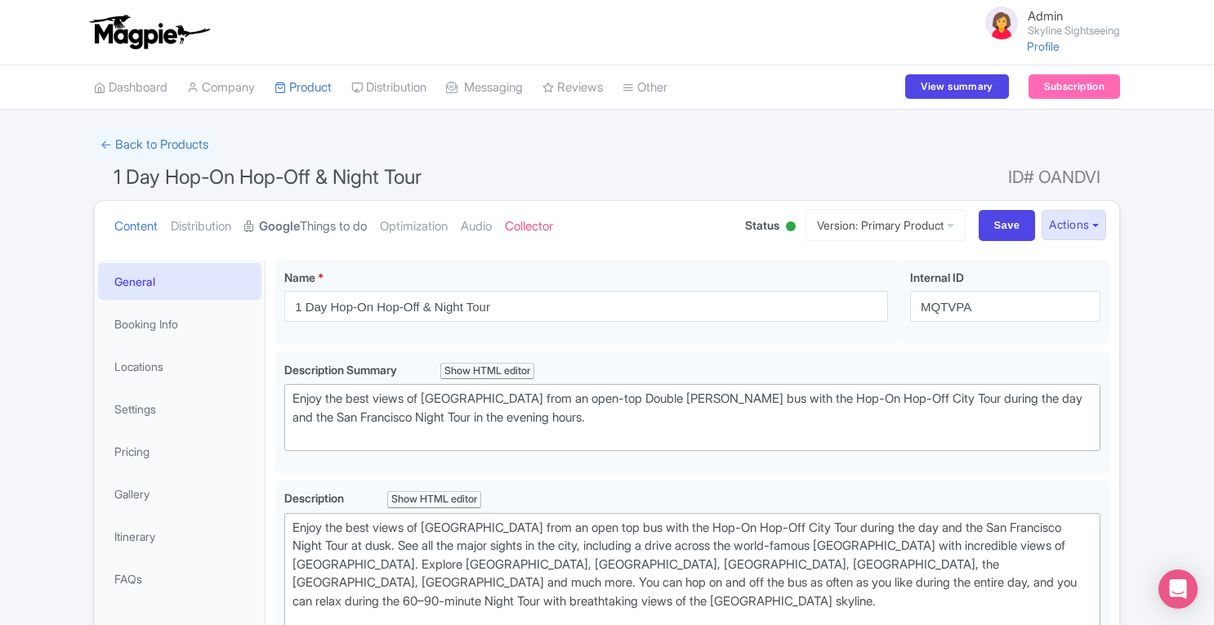
click at [336, 228] on link "Google Things to do" at bounding box center [305, 226] width 123 height 51
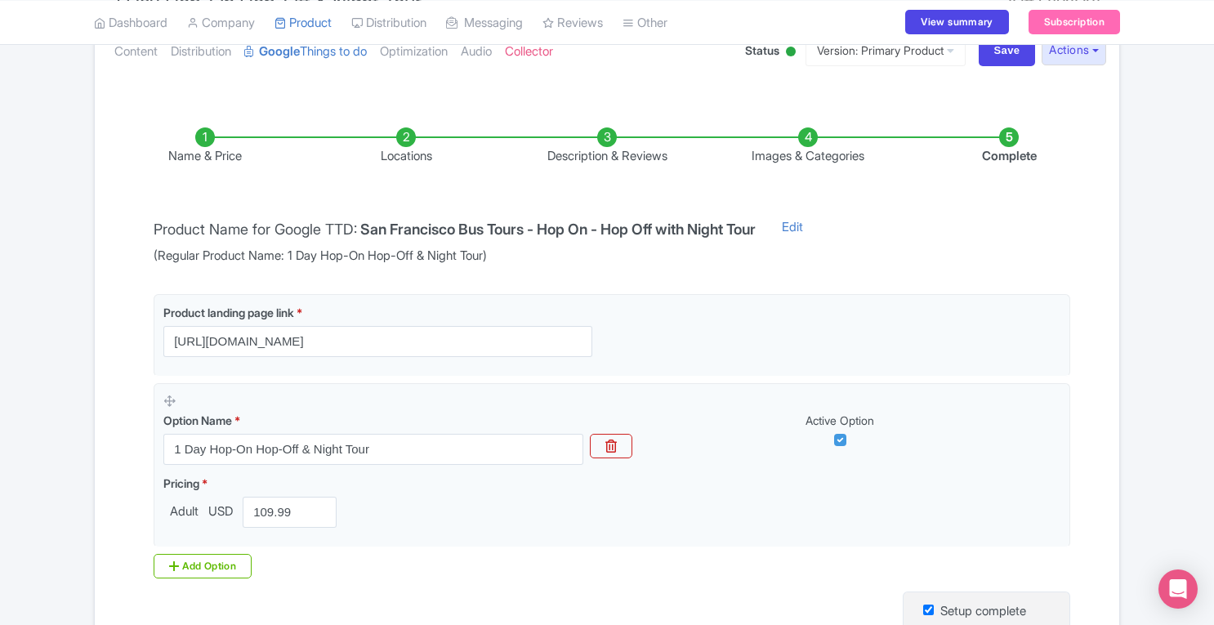
scroll to position [225, 0]
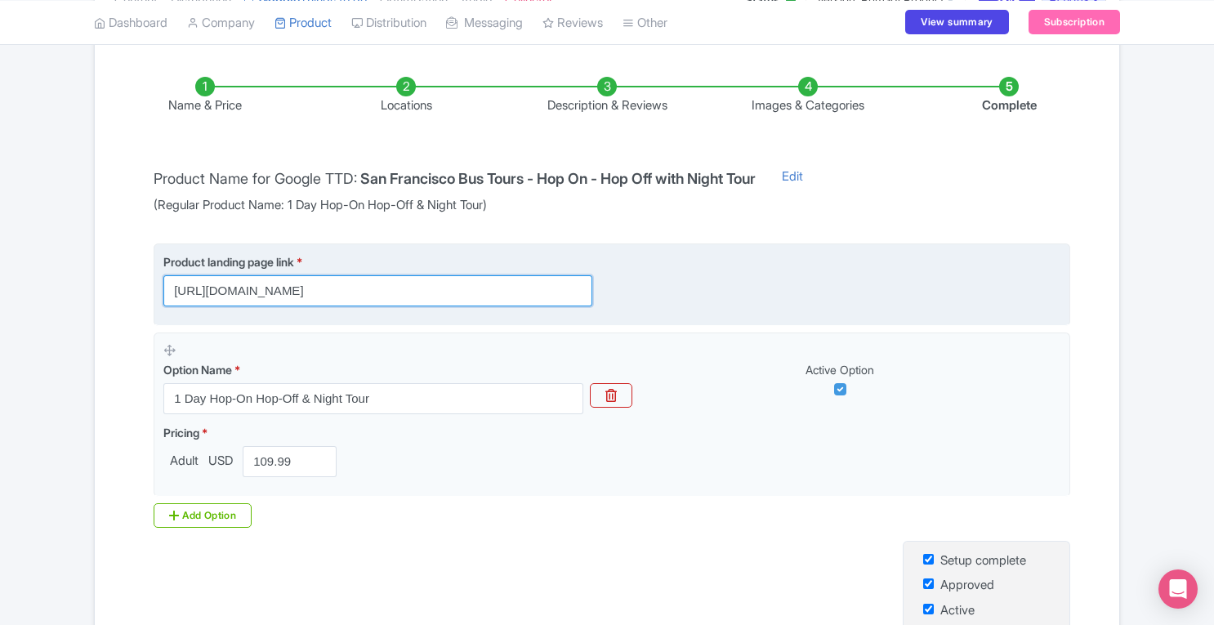
click at [539, 287] on input "https://sightseeingworld.com/en/san-francisco-hop-on-hop-off-tour-1day?utm_sour…" at bounding box center [377, 290] width 429 height 31
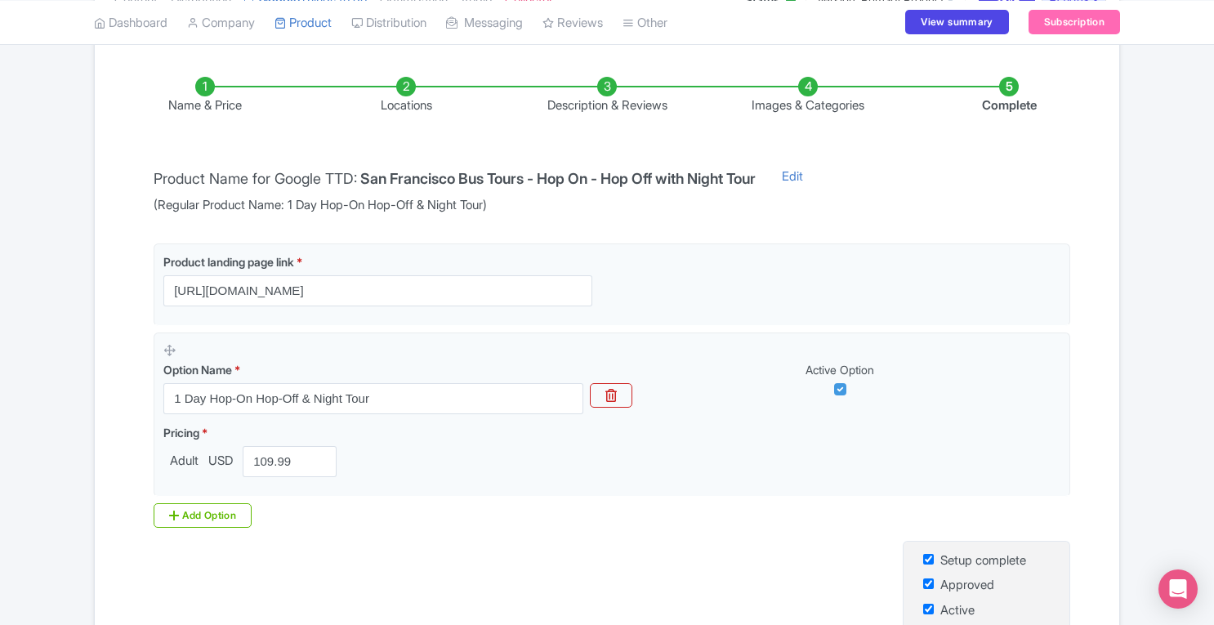
scroll to position [0, 0]
click at [407, 81] on li "Locations" at bounding box center [405, 96] width 201 height 38
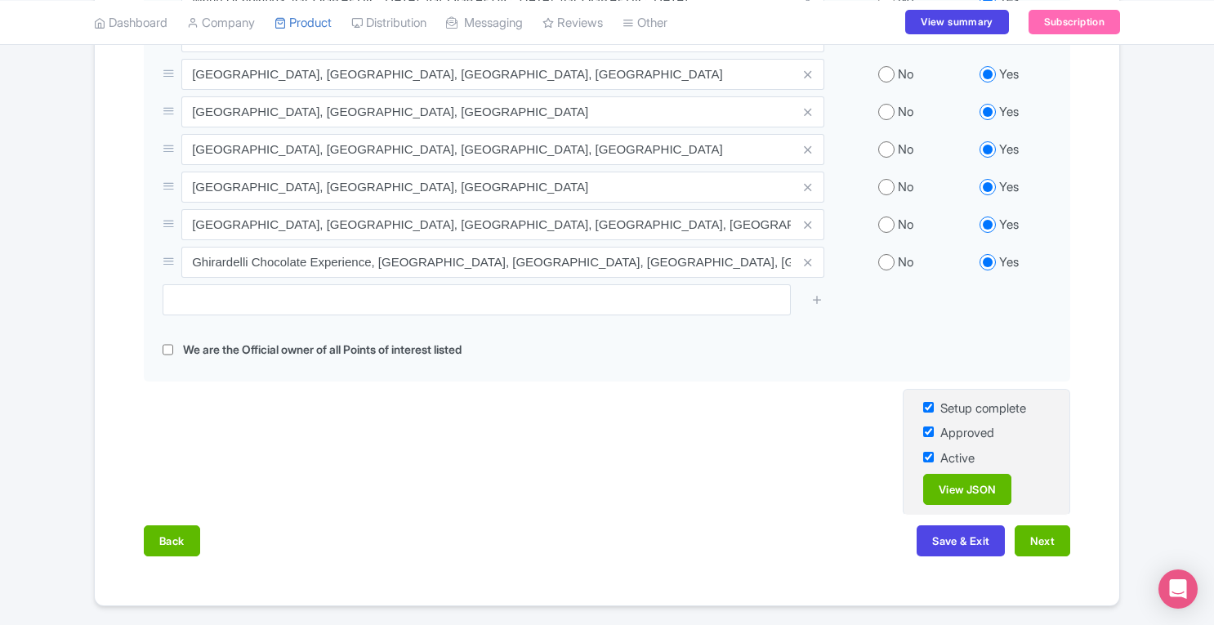
scroll to position [940, 0]
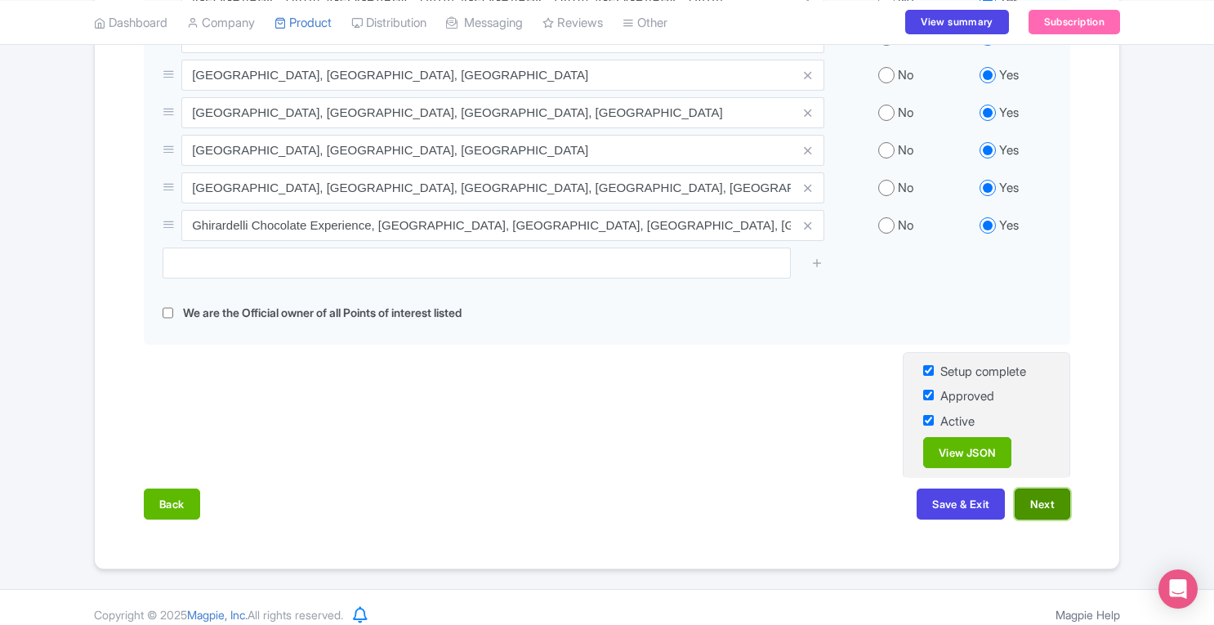
click at [1035, 488] on button "Next" at bounding box center [1042, 503] width 56 height 31
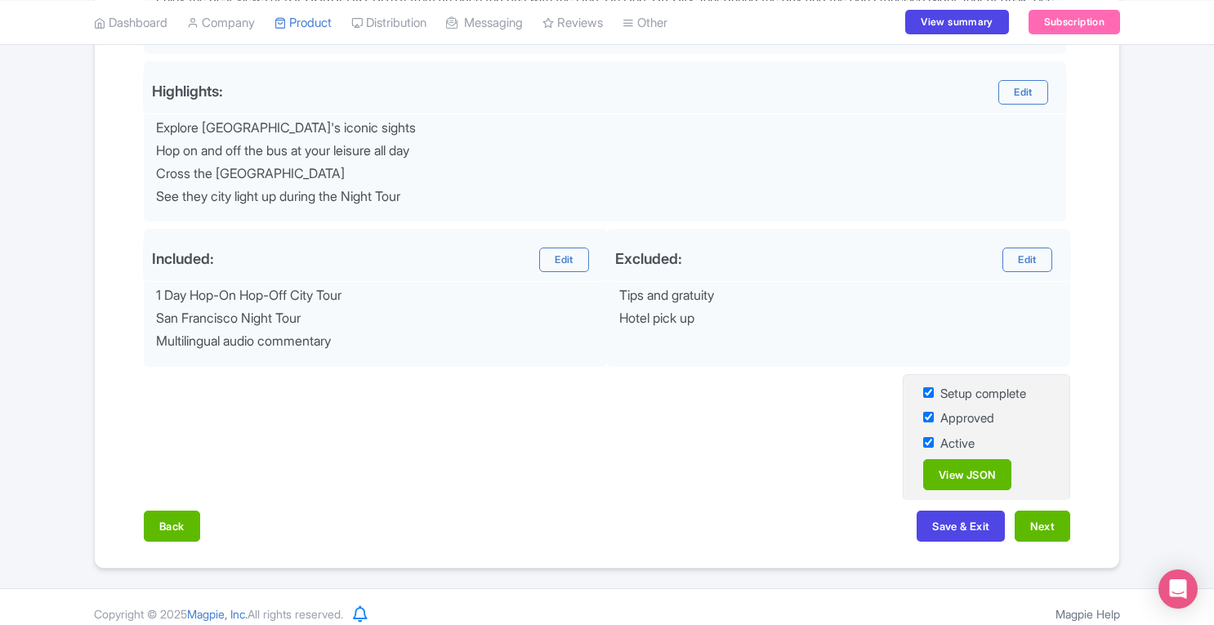
scroll to position [632, 0]
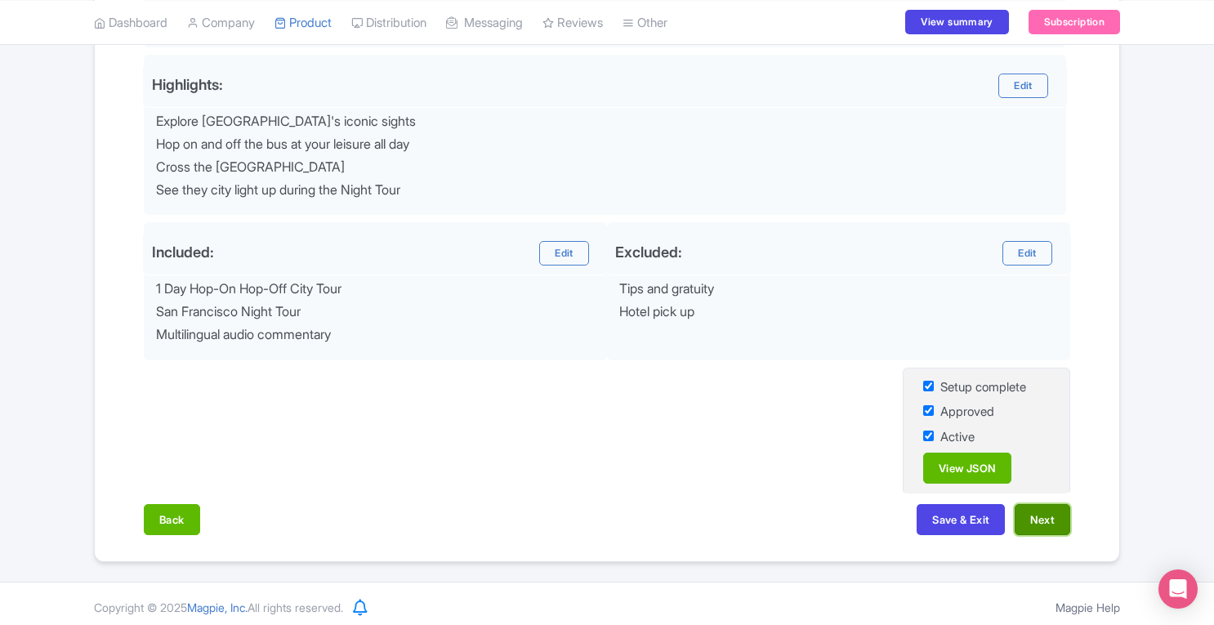
click at [1049, 515] on button "Next" at bounding box center [1042, 519] width 56 height 31
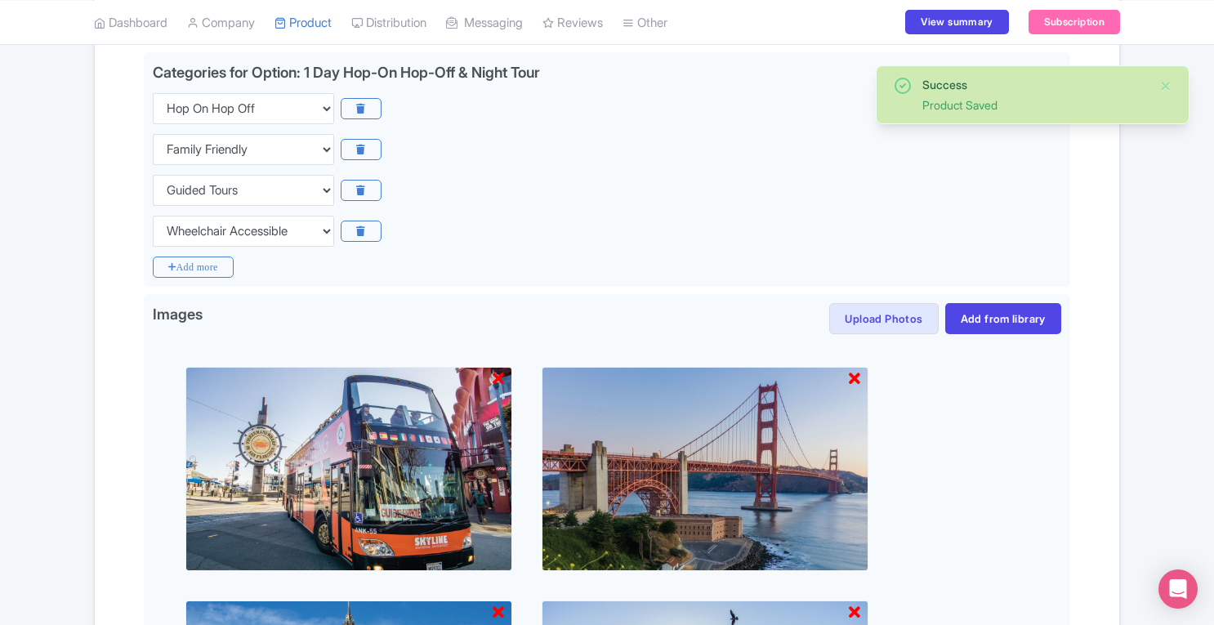
scroll to position [288, 0]
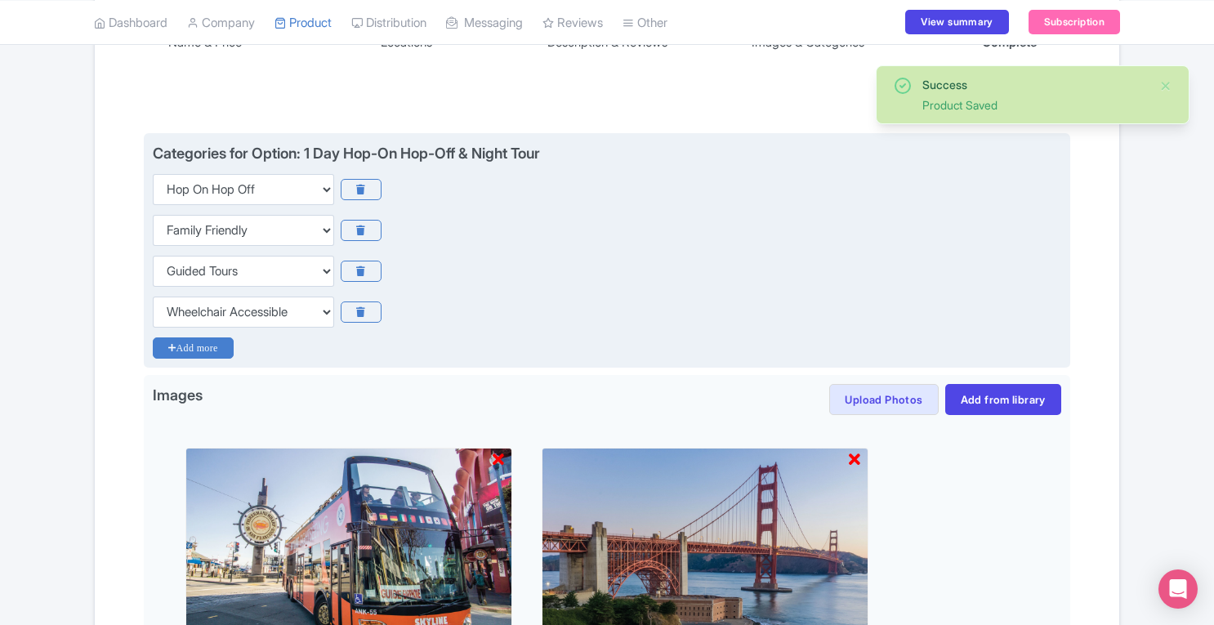
click at [229, 346] on icon "Add more" at bounding box center [193, 347] width 81 height 21
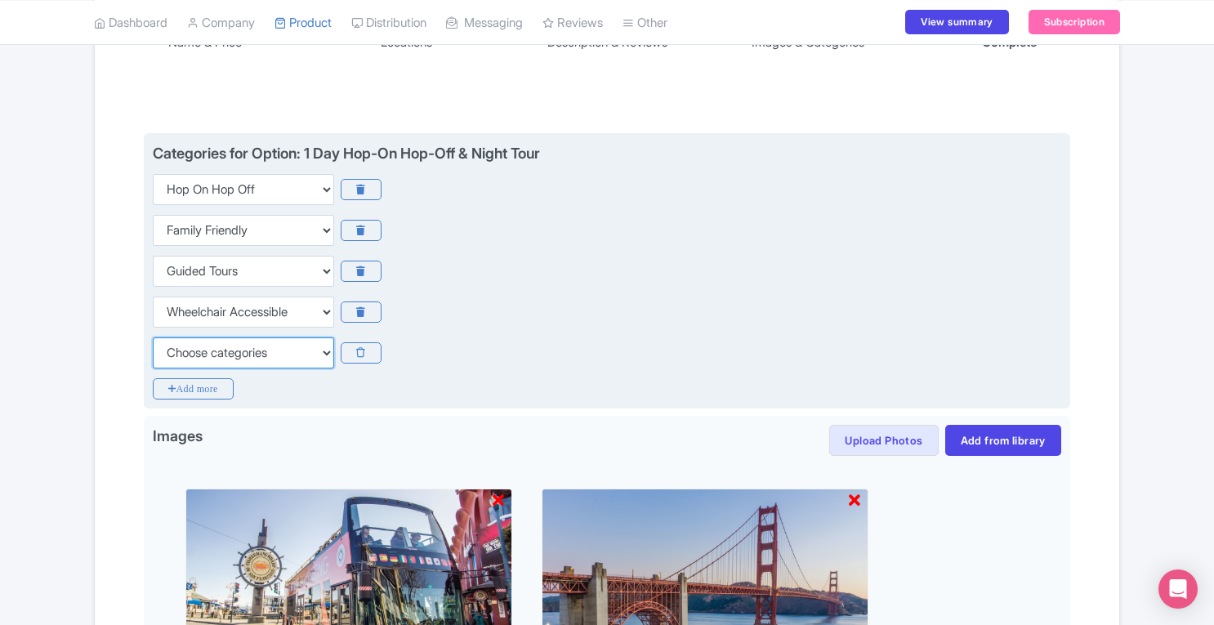
click at [250, 347] on select "Choose categories Adults Only Animals Audio Guide Beaches Bike Tours Boat Tours…" at bounding box center [243, 352] width 181 height 31
click at [681, 239] on div "Choose categories Adults Only Animals Audio Guide Beaches Bike Tours Boat Tours…" at bounding box center [607, 230] width 908 height 31
click at [362, 355] on icon at bounding box center [361, 352] width 40 height 21
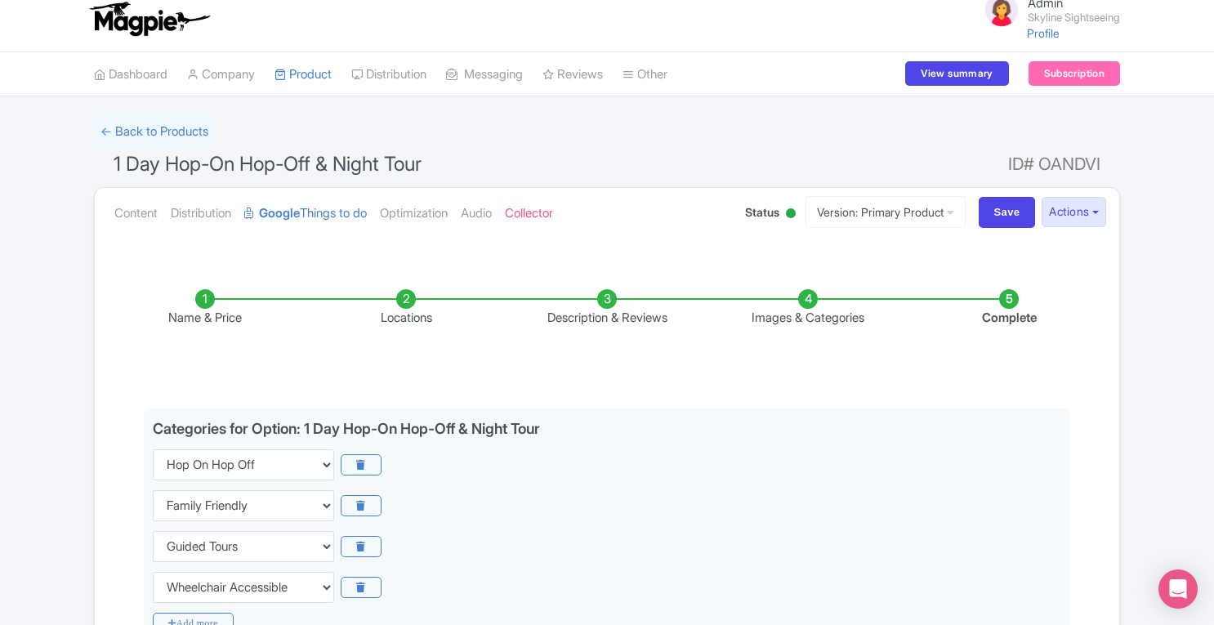
scroll to position [0, 0]
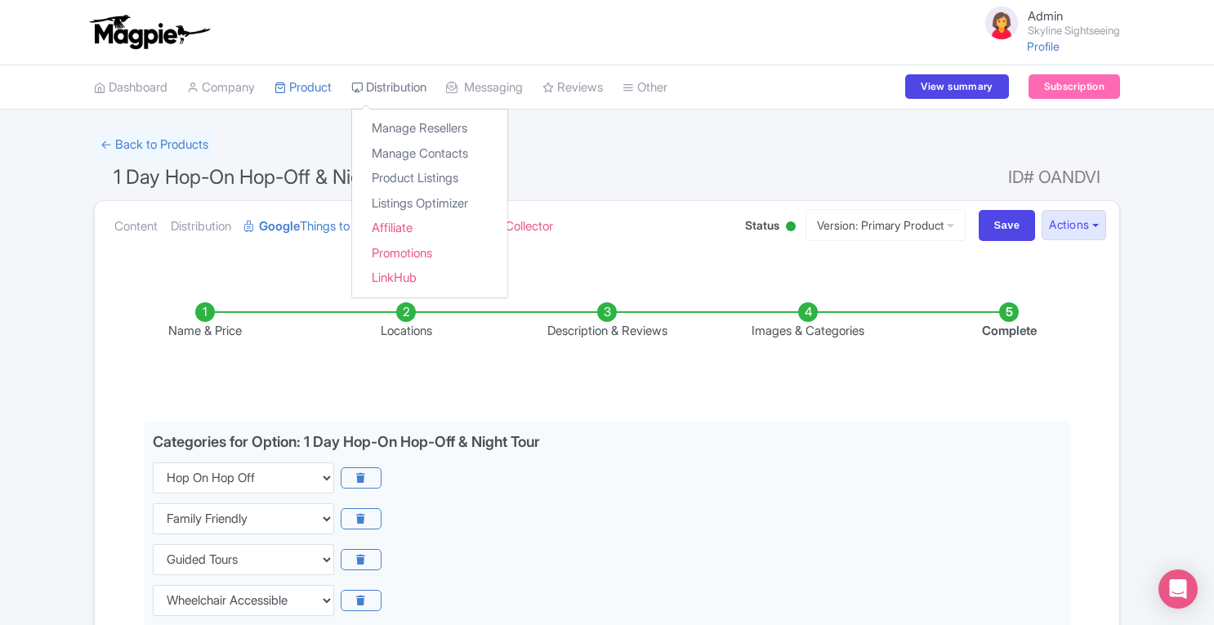
click at [407, 98] on link "Distribution" at bounding box center [388, 87] width 75 height 45
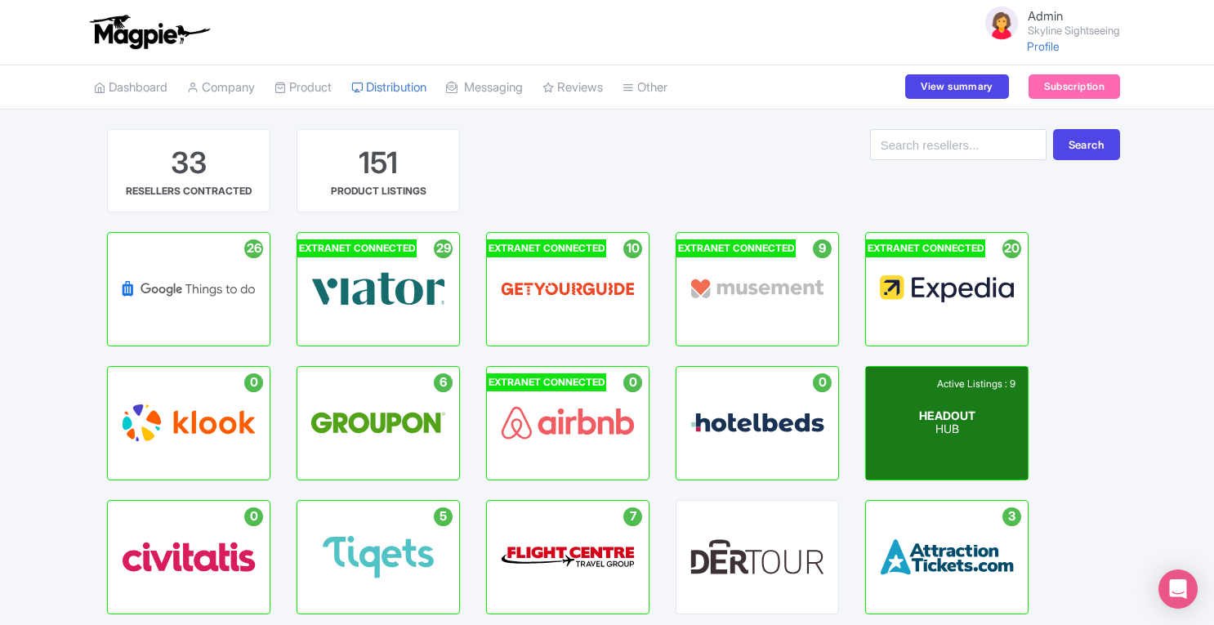
click at [955, 434] on p "HUB" at bounding box center [947, 430] width 56 height 14
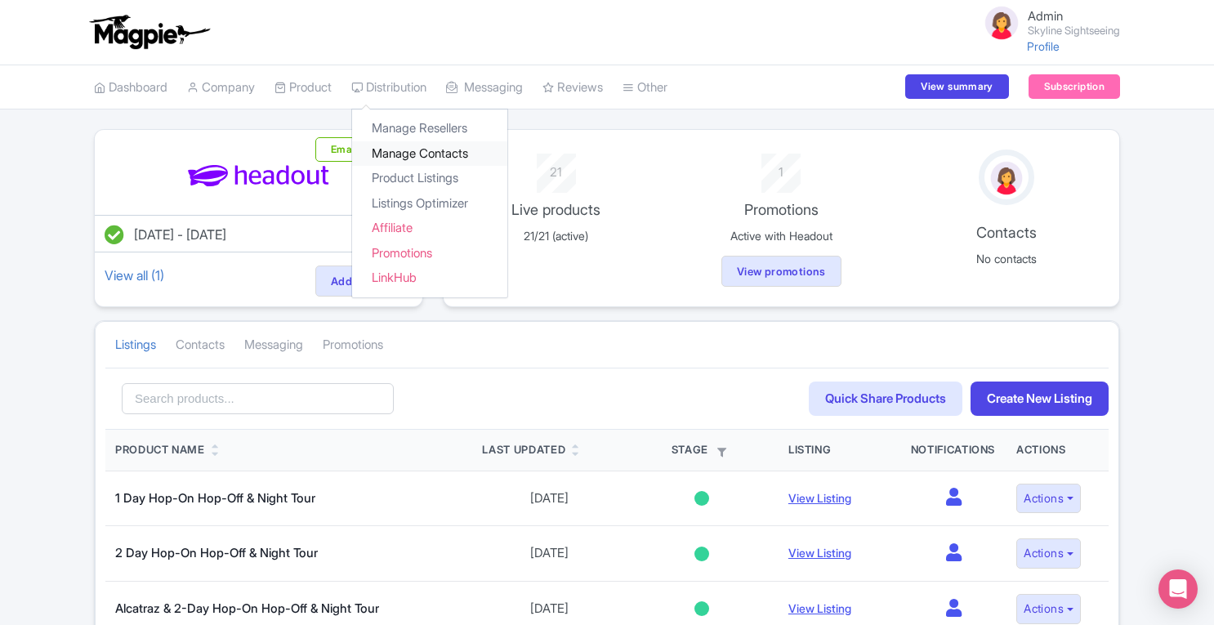
click at [422, 159] on link "Manage Contacts" at bounding box center [429, 153] width 155 height 25
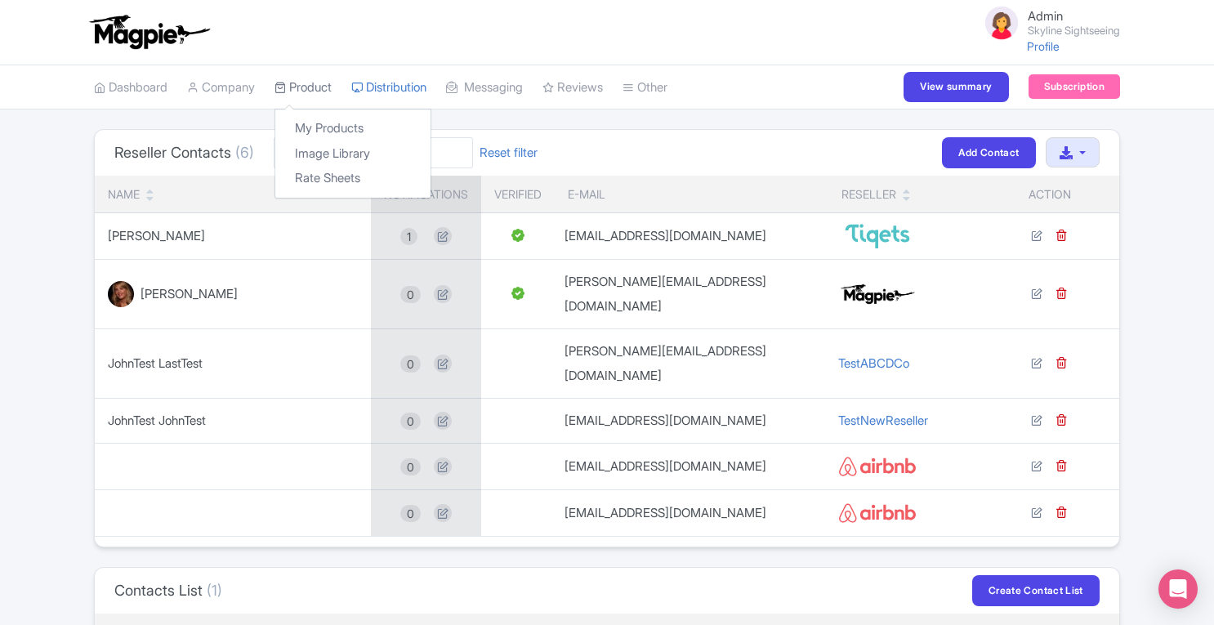
click at [322, 89] on link "Product" at bounding box center [302, 87] width 57 height 45
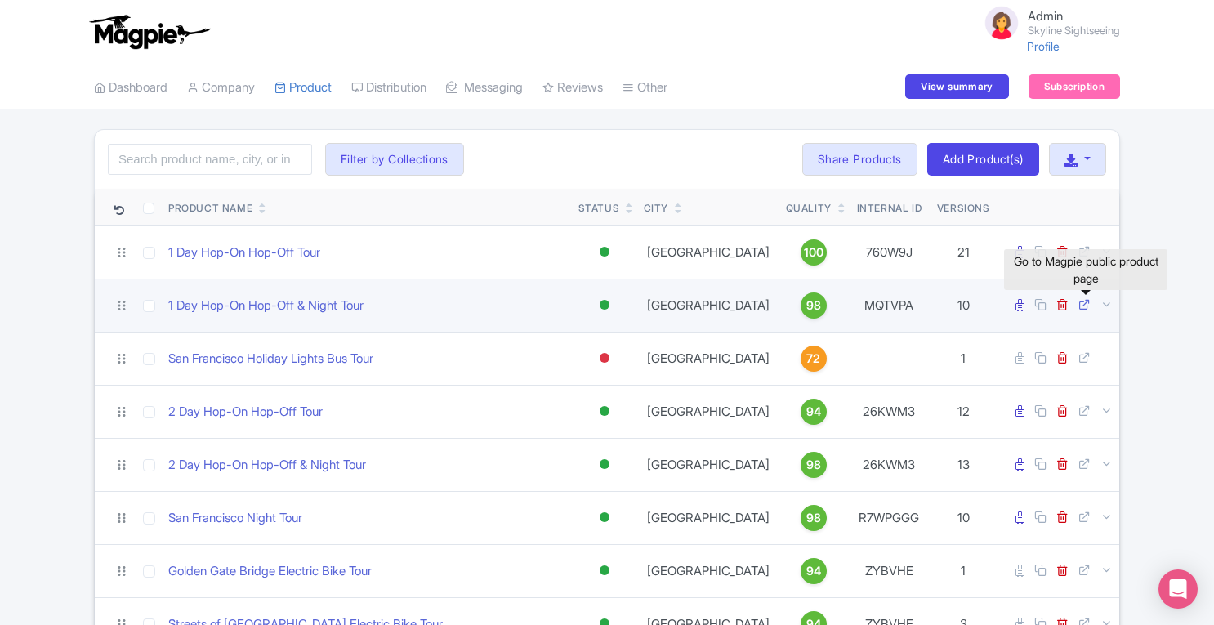
click at [1083, 303] on icon at bounding box center [1084, 304] width 12 height 12
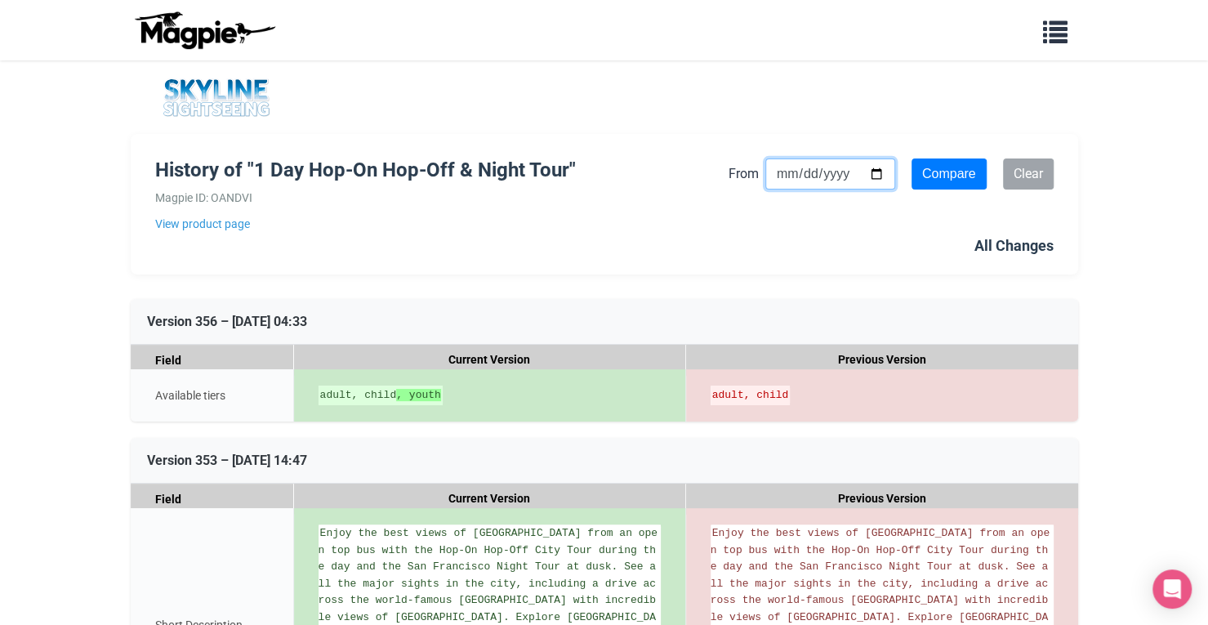
click at [787, 176] on input "From" at bounding box center [830, 173] width 130 height 31
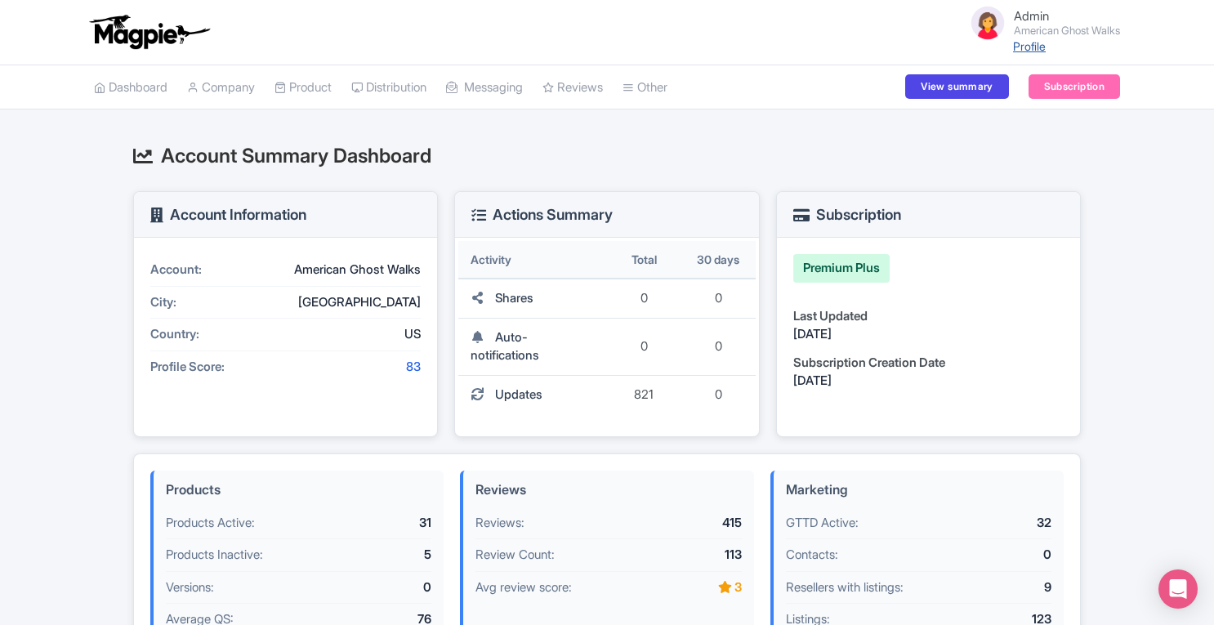
click at [1027, 48] on link "Profile" at bounding box center [1029, 46] width 33 height 14
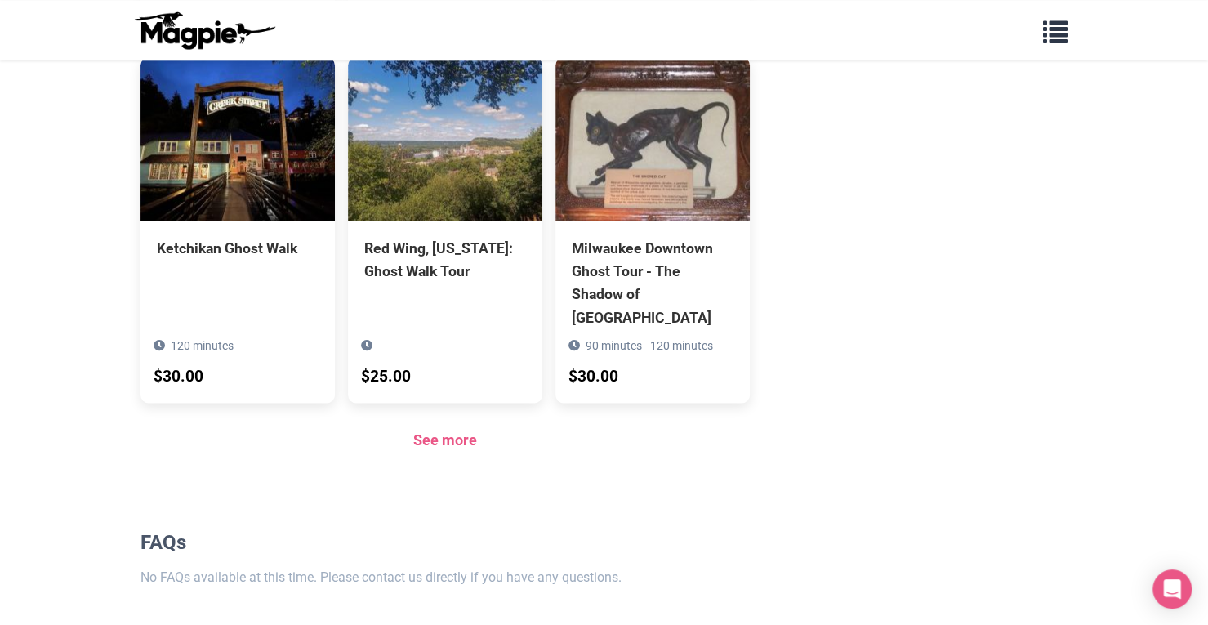
scroll to position [1098, 0]
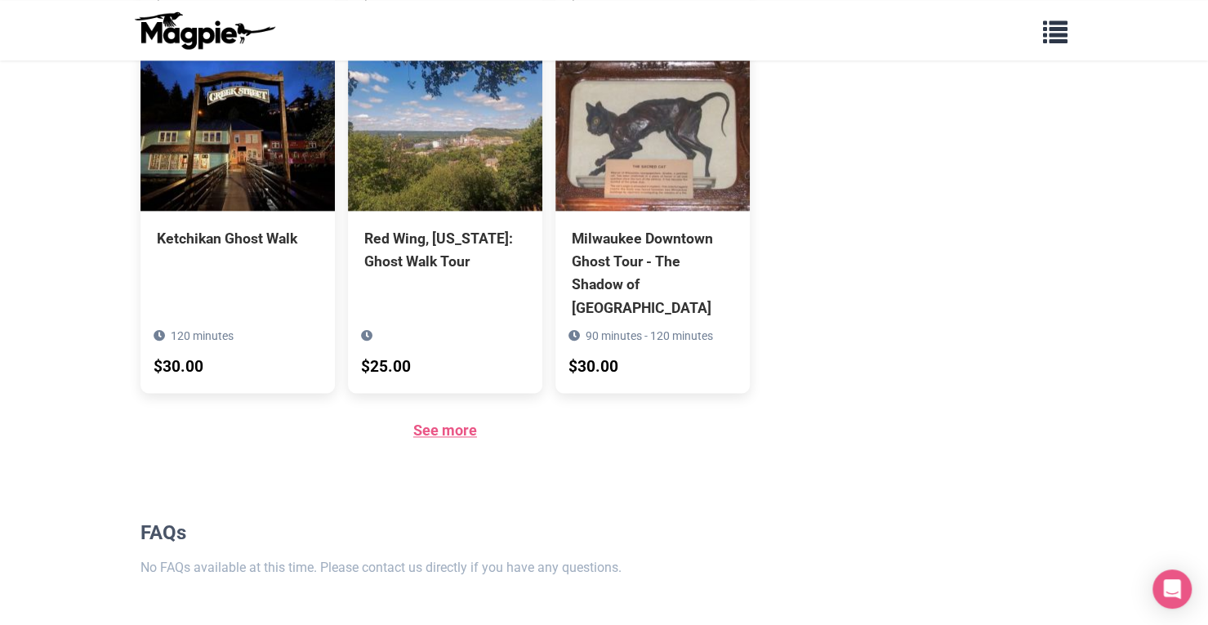
click at [421, 421] on link "See more" at bounding box center [445, 429] width 64 height 17
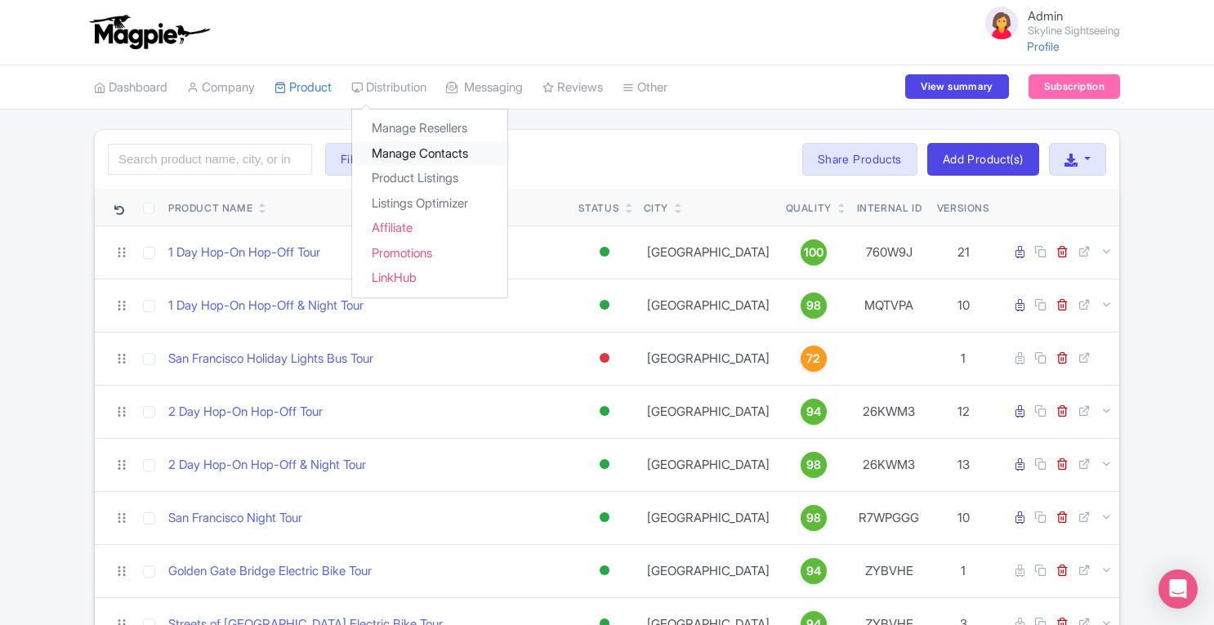
click at [406, 153] on link "Manage Contacts" at bounding box center [429, 153] width 155 height 25
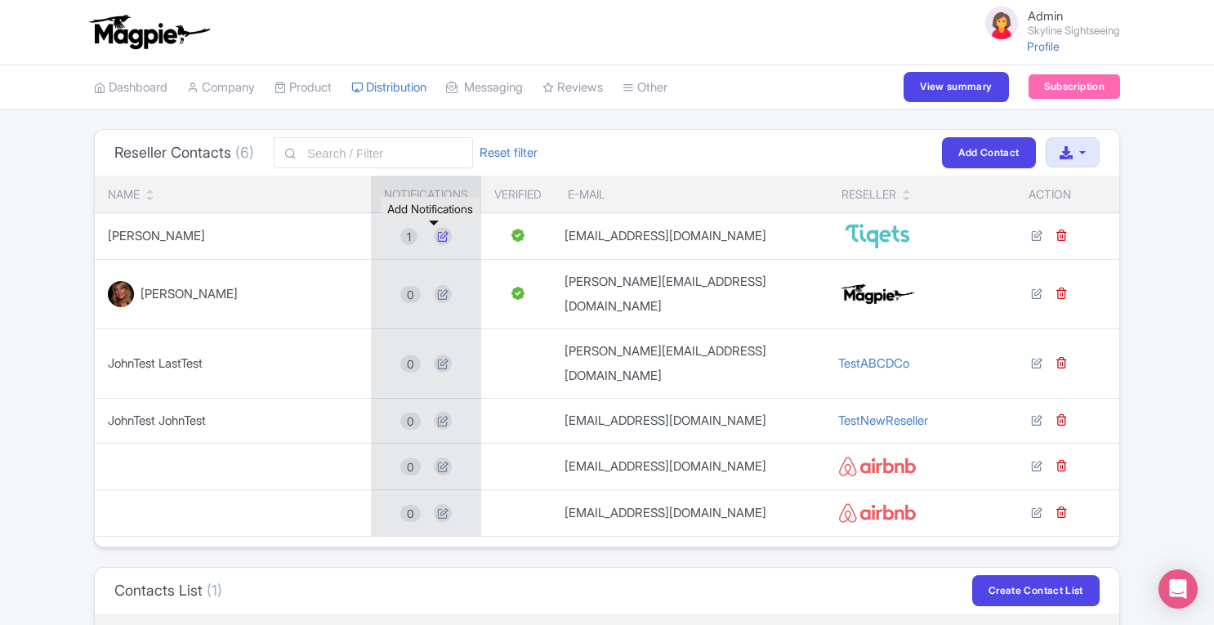
click at [434, 238] on icon at bounding box center [443, 236] width 18 height 18
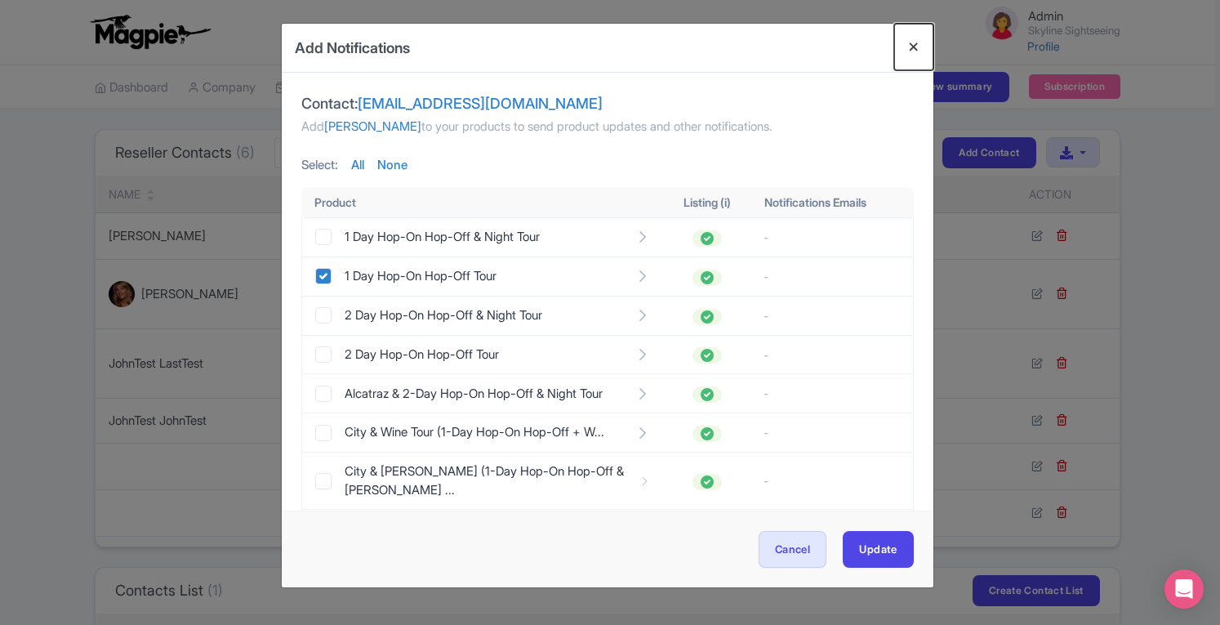
click at [914, 55] on button "Close" at bounding box center [913, 47] width 39 height 47
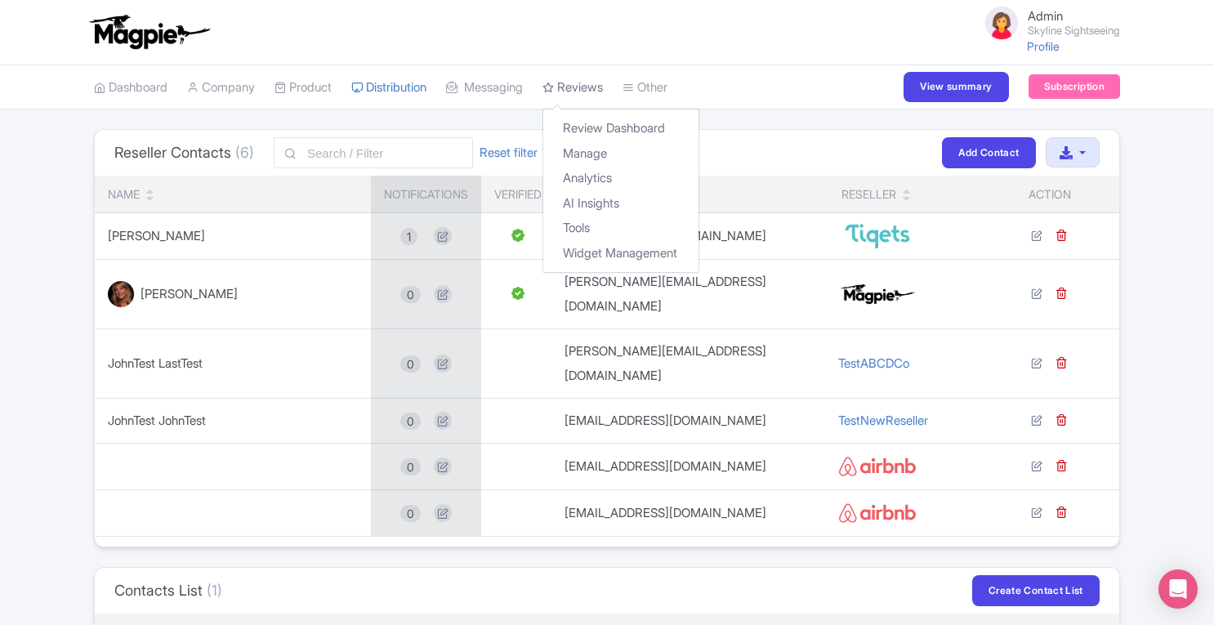
click at [593, 87] on link "Reviews" at bounding box center [572, 87] width 60 height 45
click at [596, 123] on link "Review Dashboard" at bounding box center [620, 128] width 155 height 25
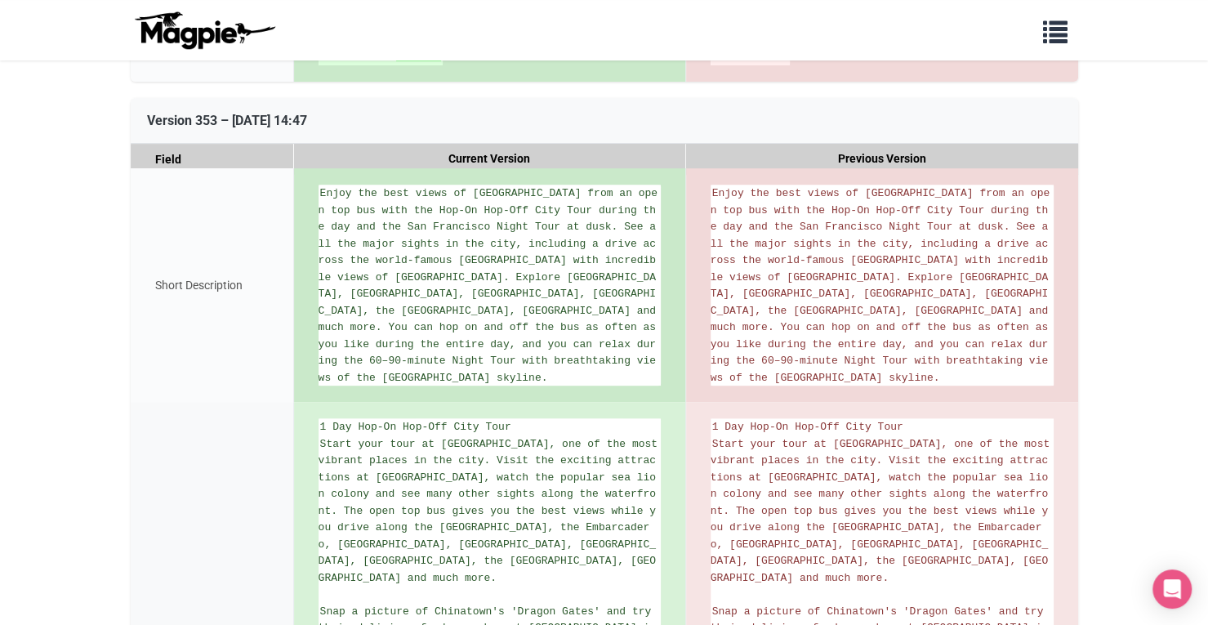
scroll to position [334, 0]
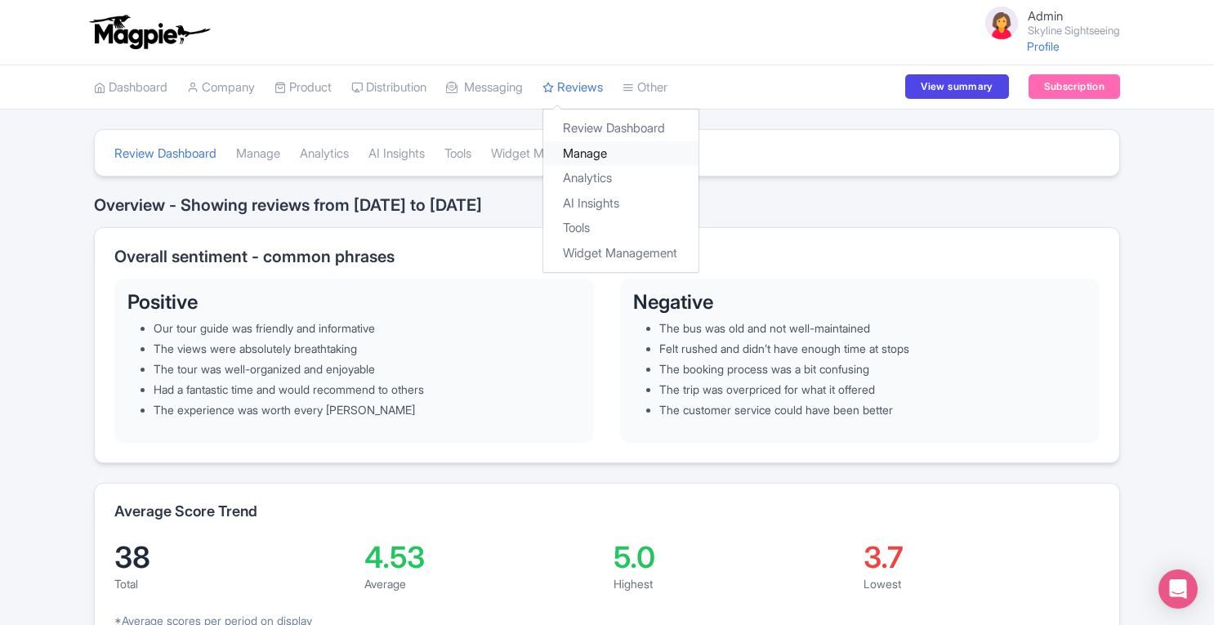
click at [603, 150] on link "Manage" at bounding box center [620, 153] width 155 height 25
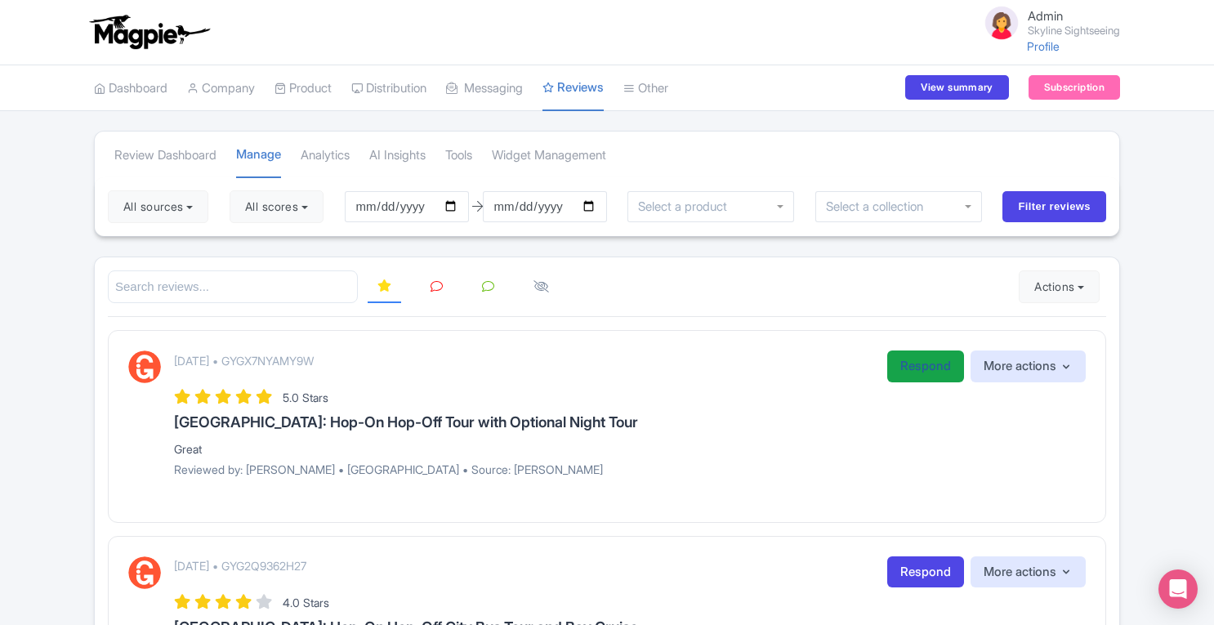
click at [927, 367] on link "Respond" at bounding box center [925, 366] width 77 height 32
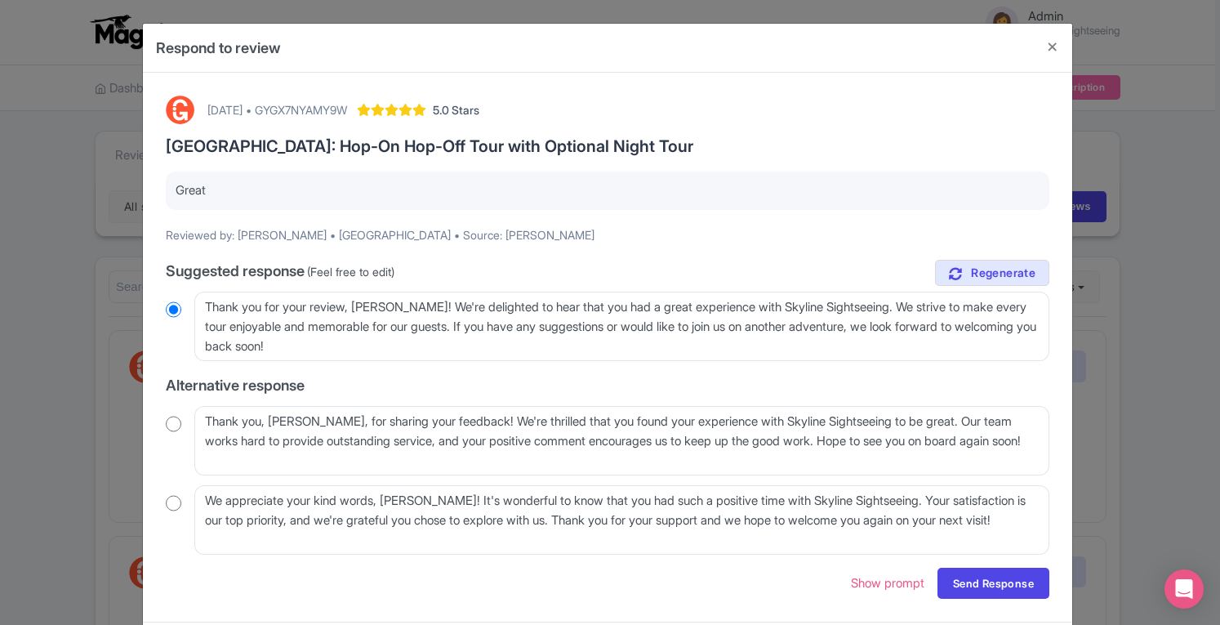
click at [1203, 461] on div "Respond to review September 30, 2025 • GYGX7NYAMY9W 5.0 Stars San Francisco: Ho…" at bounding box center [610, 312] width 1220 height 625
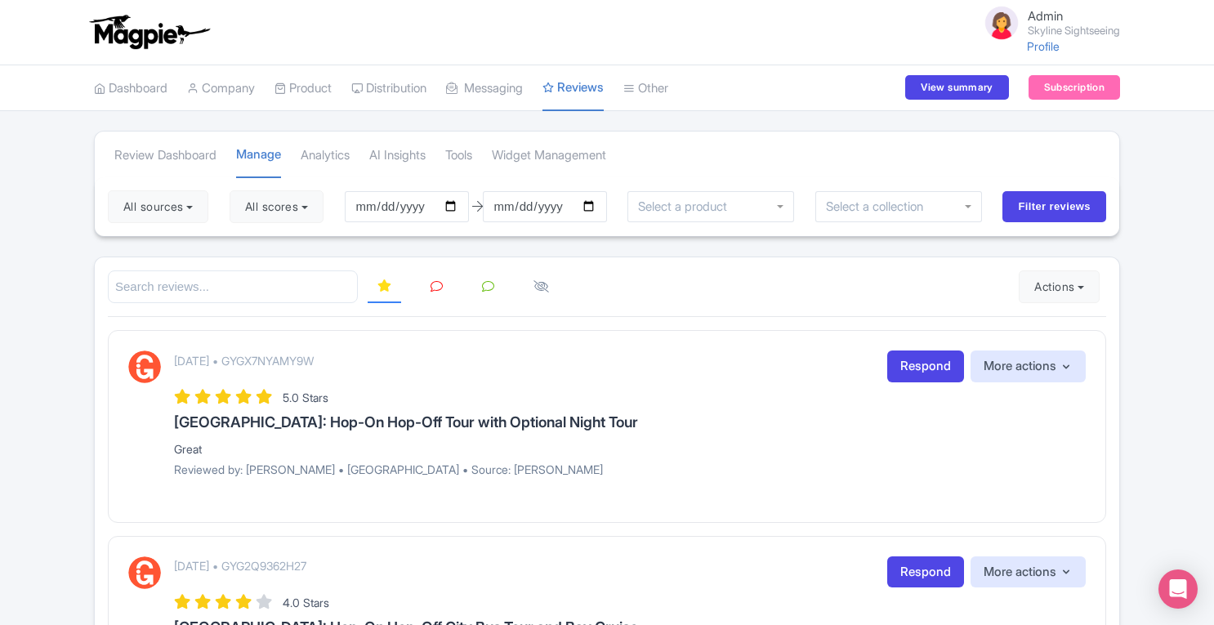
click at [488, 283] on icon at bounding box center [488, 286] width 12 height 12
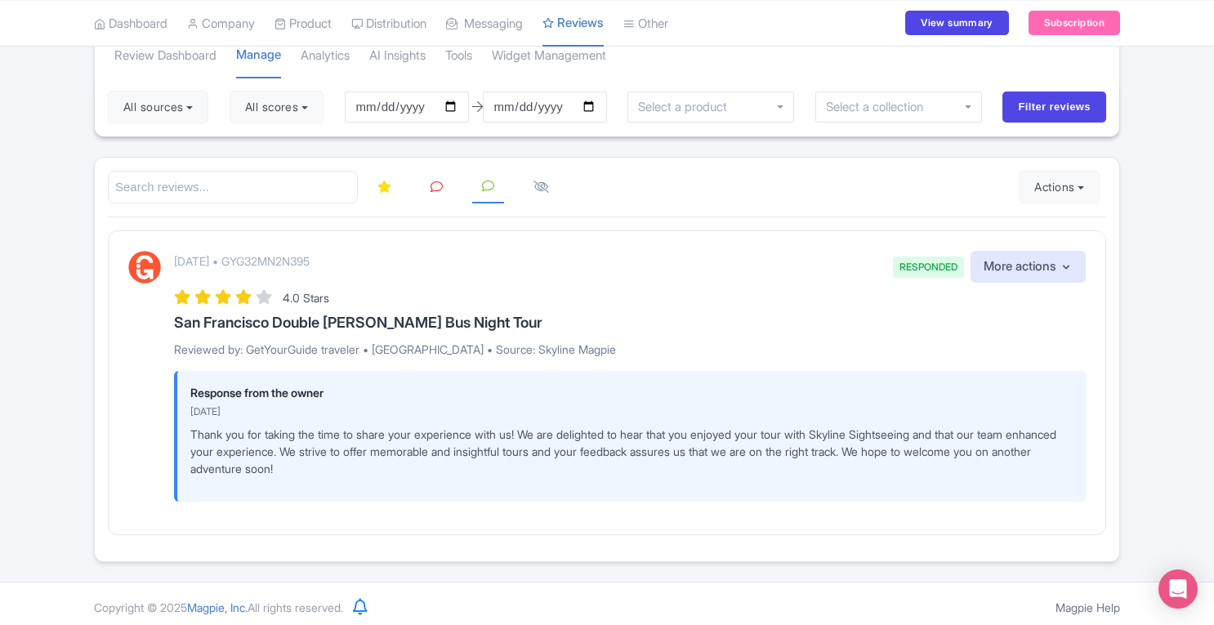
scroll to position [103, 0]
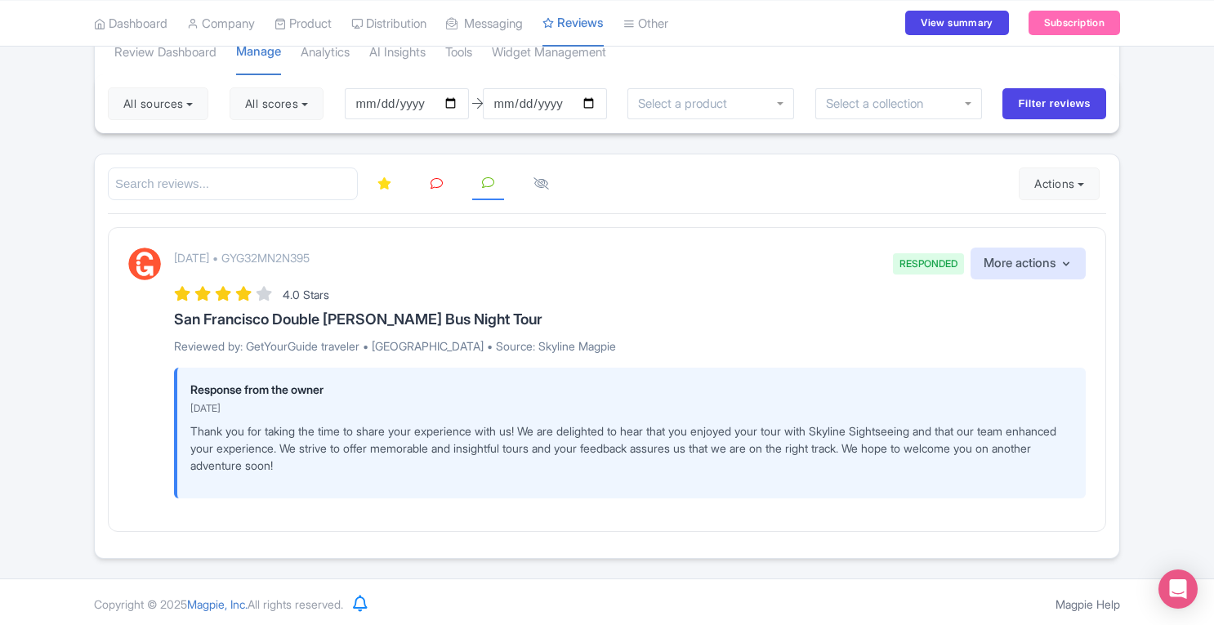
click at [385, 185] on icon at bounding box center [384, 183] width 14 height 12
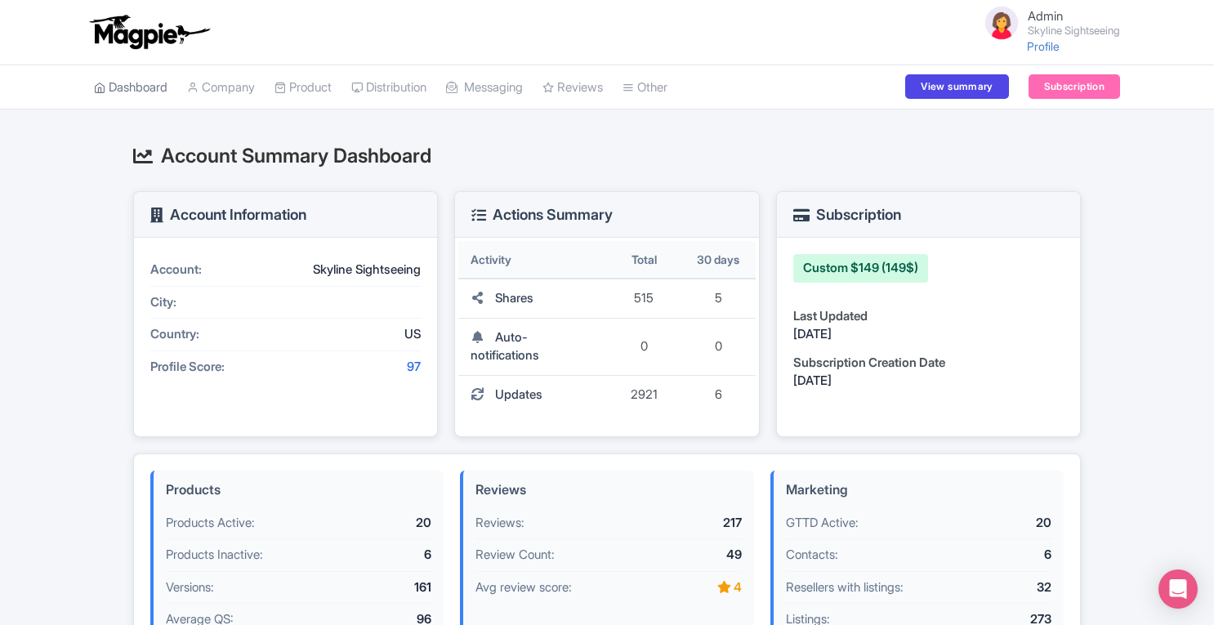
click at [149, 91] on link "Dashboard" at bounding box center [131, 87] width 74 height 45
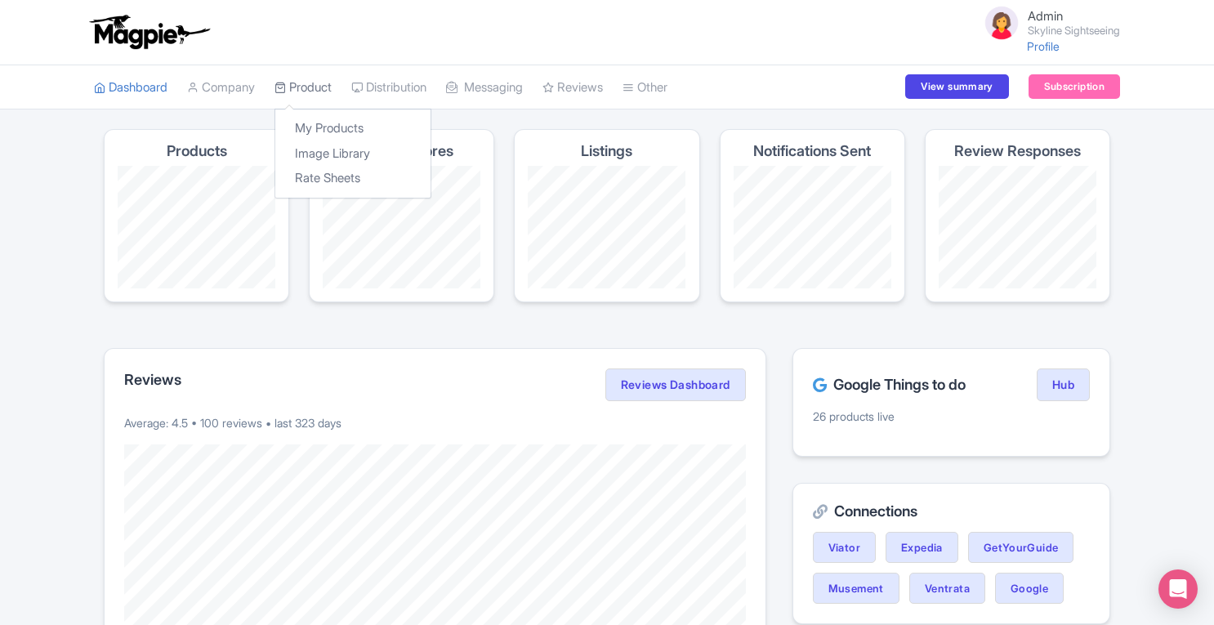
click at [323, 84] on link "Product" at bounding box center [302, 87] width 57 height 45
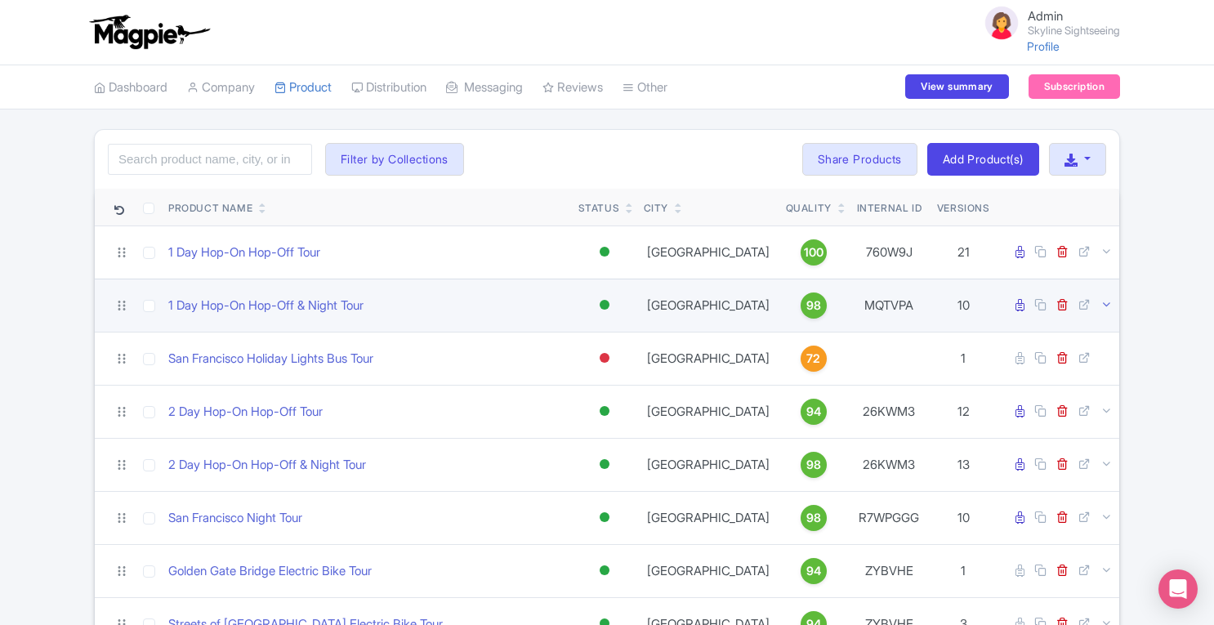
click at [1107, 305] on icon at bounding box center [1106, 304] width 12 height 12
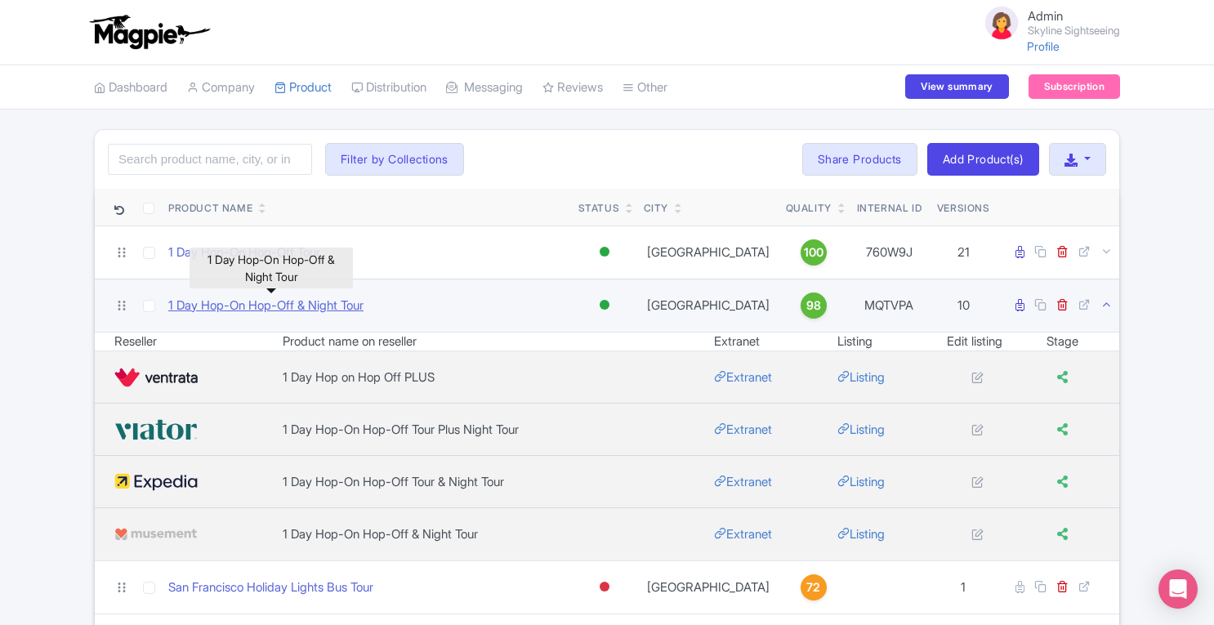
click at [241, 302] on link "1 Day Hop-On Hop-Off & Night Tour" at bounding box center [265, 305] width 195 height 19
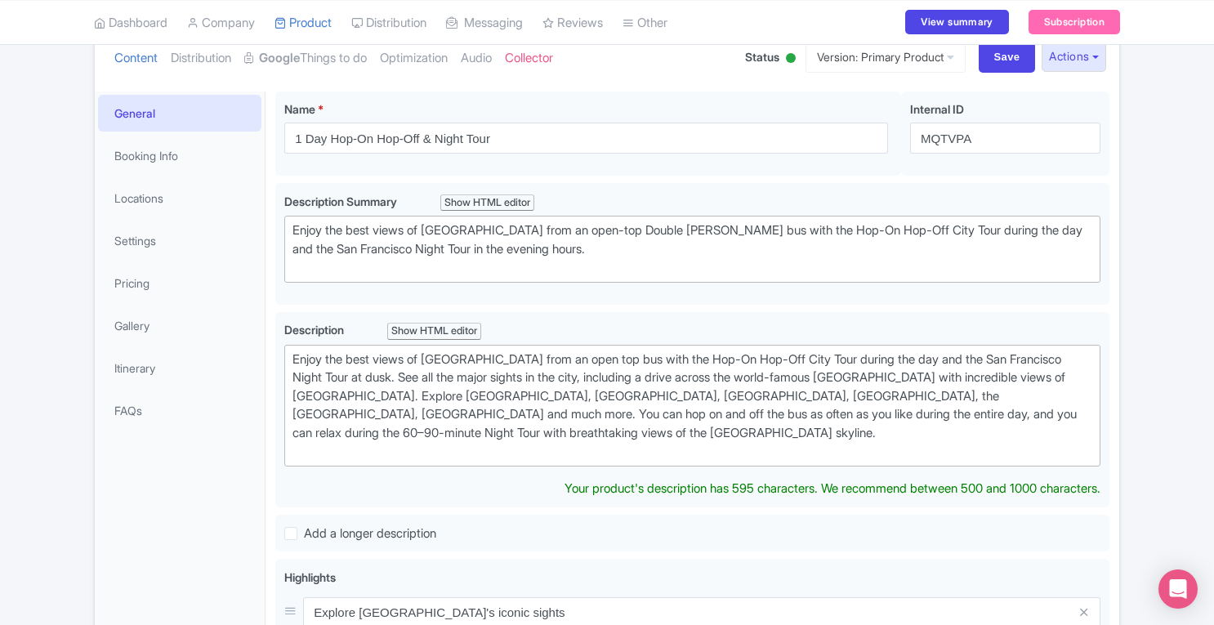
scroll to position [207, 0]
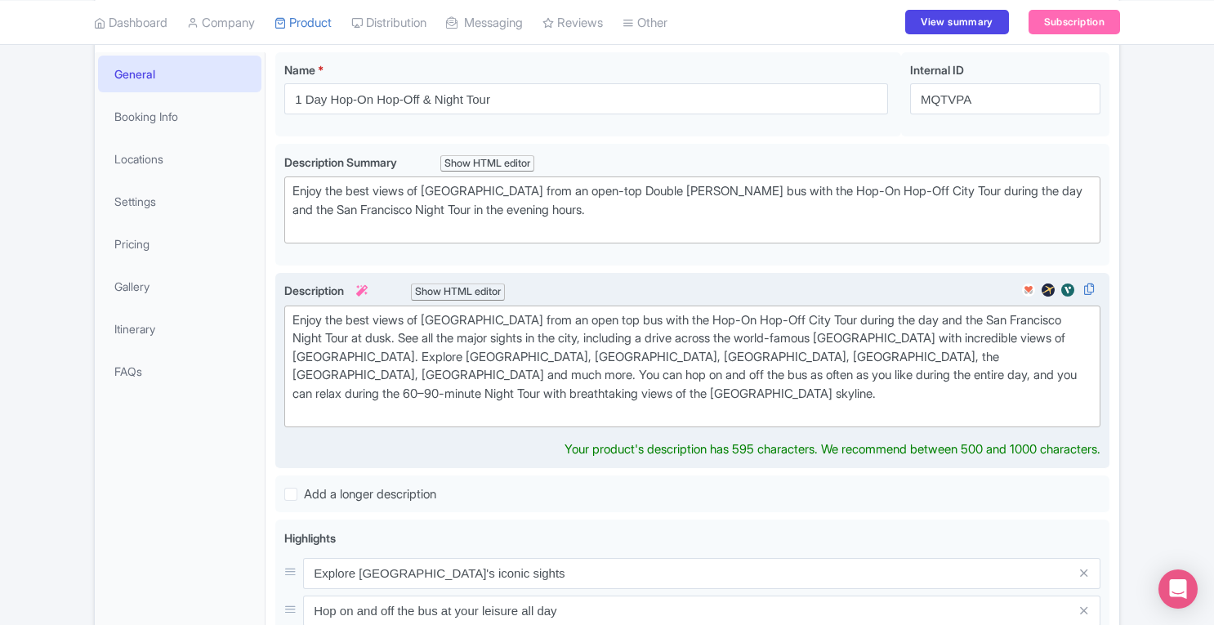
click at [711, 389] on div "Enjoy the best views of San Francisco from an open top bus with the Hop-On Hop-…" at bounding box center [692, 366] width 800 height 110
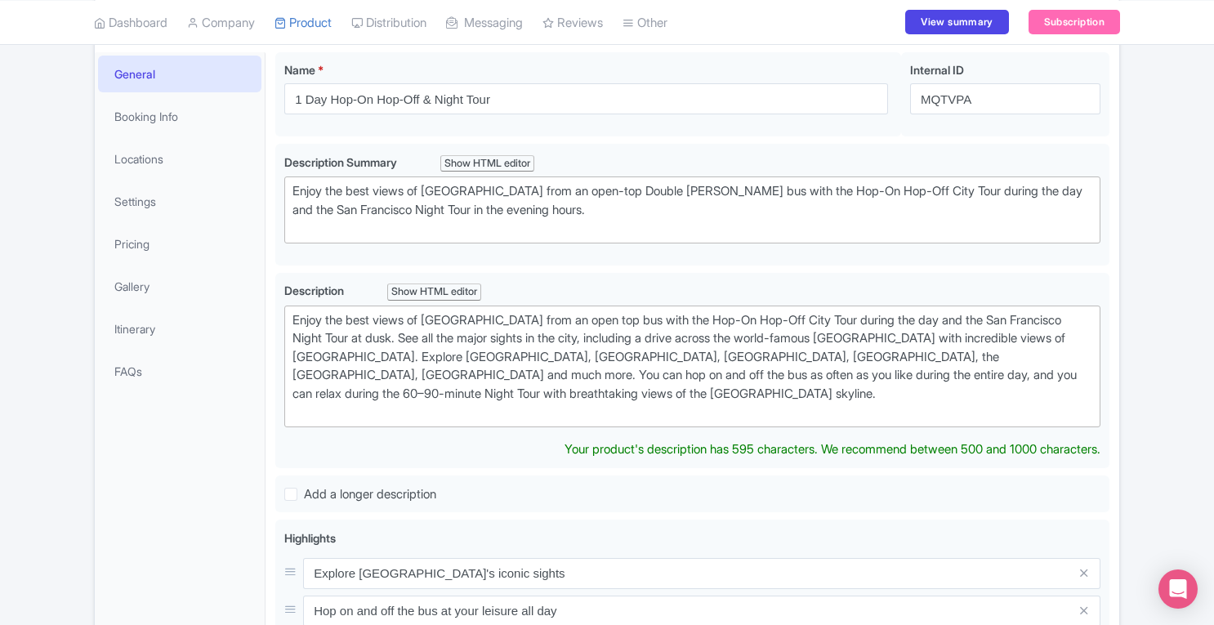
scroll to position [0, 0]
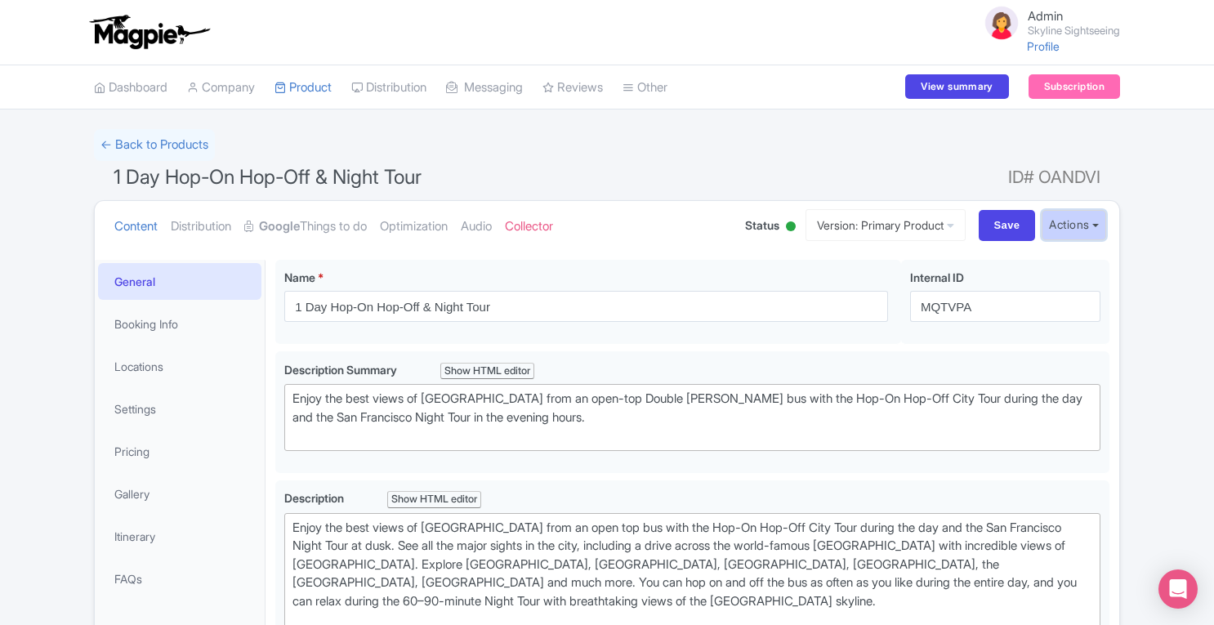
click at [1071, 225] on button "Actions" at bounding box center [1073, 225] width 65 height 30
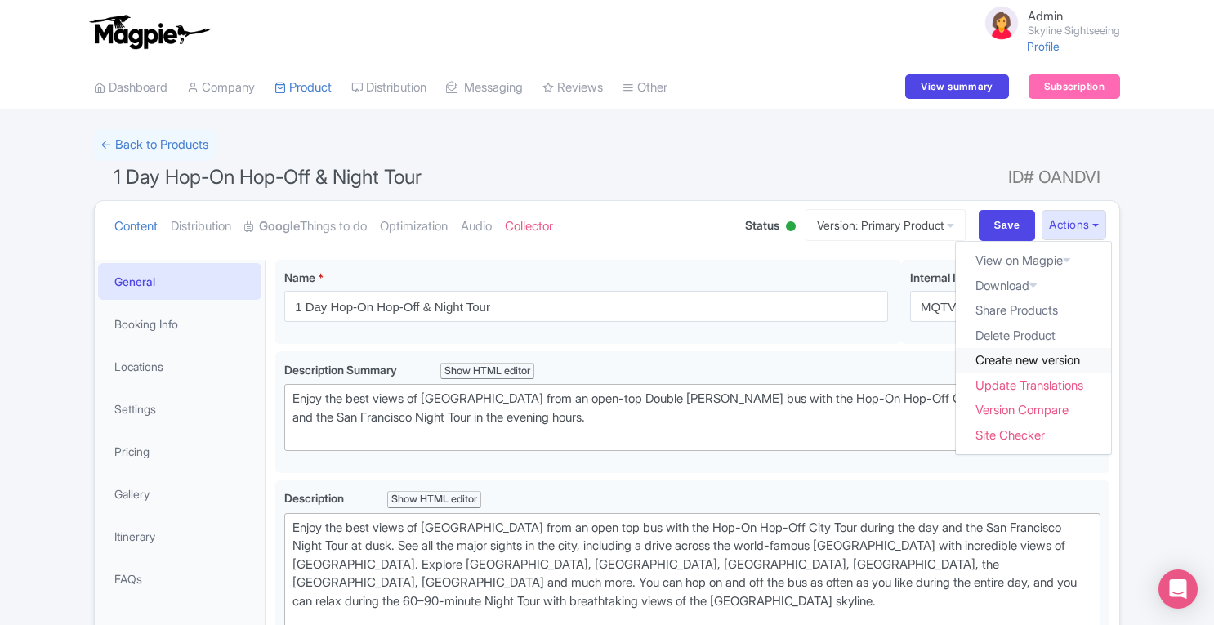
click at [1036, 361] on link "Create new version" at bounding box center [1033, 360] width 155 height 25
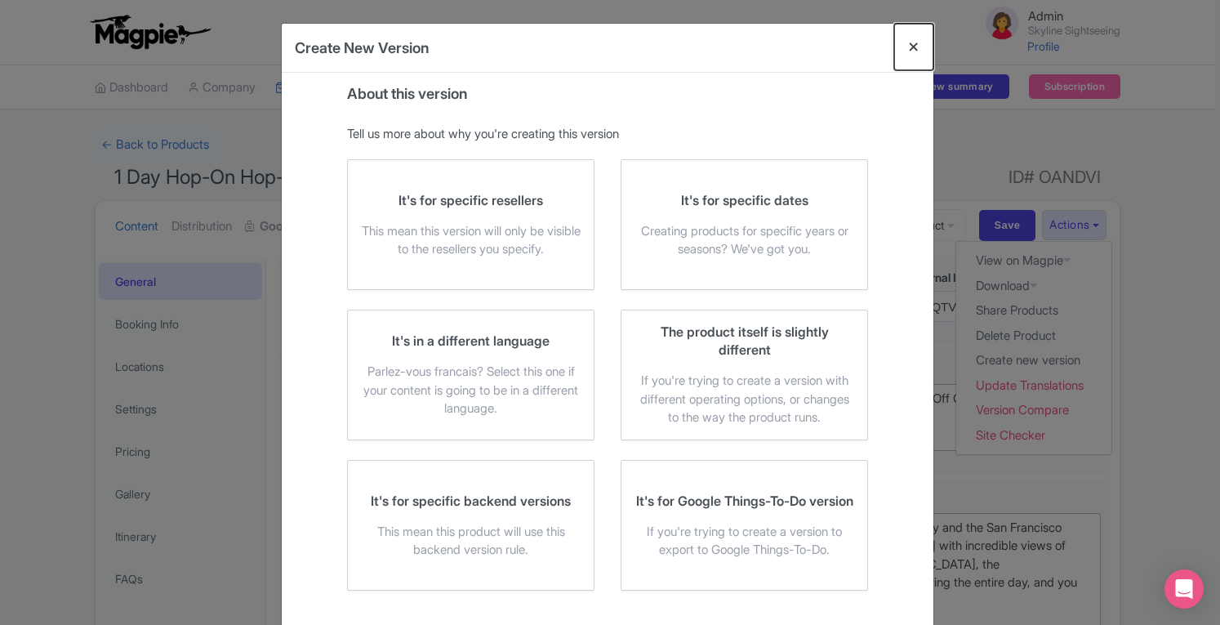
click at [910, 48] on button "Close" at bounding box center [913, 47] width 39 height 47
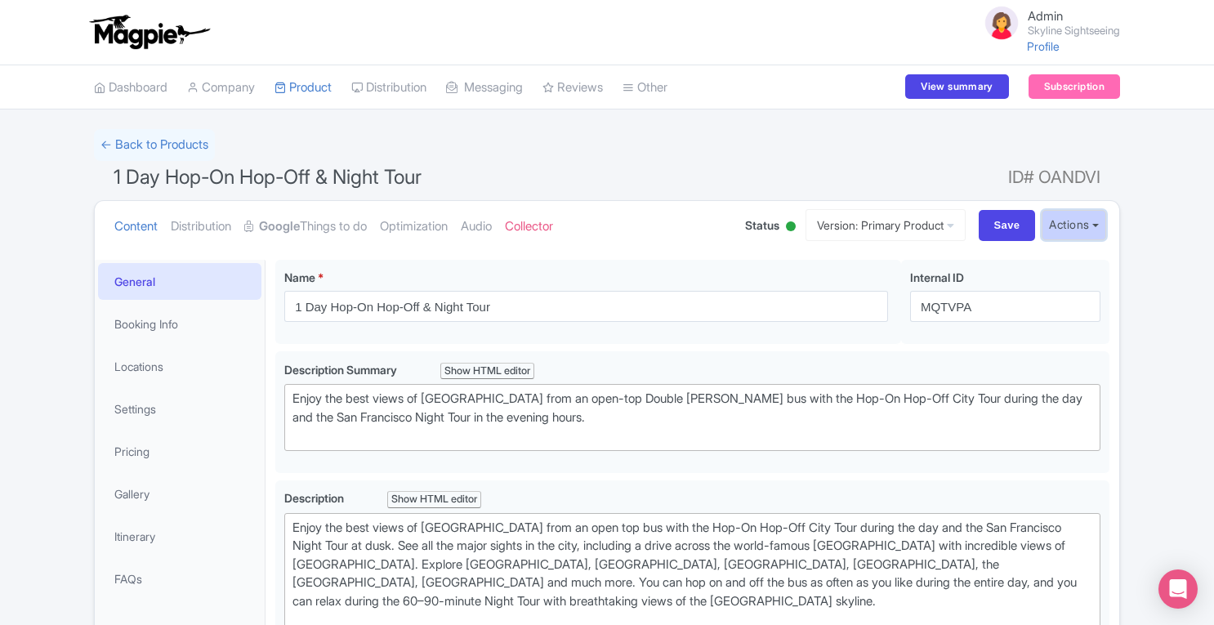
click at [1062, 222] on button "Actions" at bounding box center [1073, 225] width 65 height 30
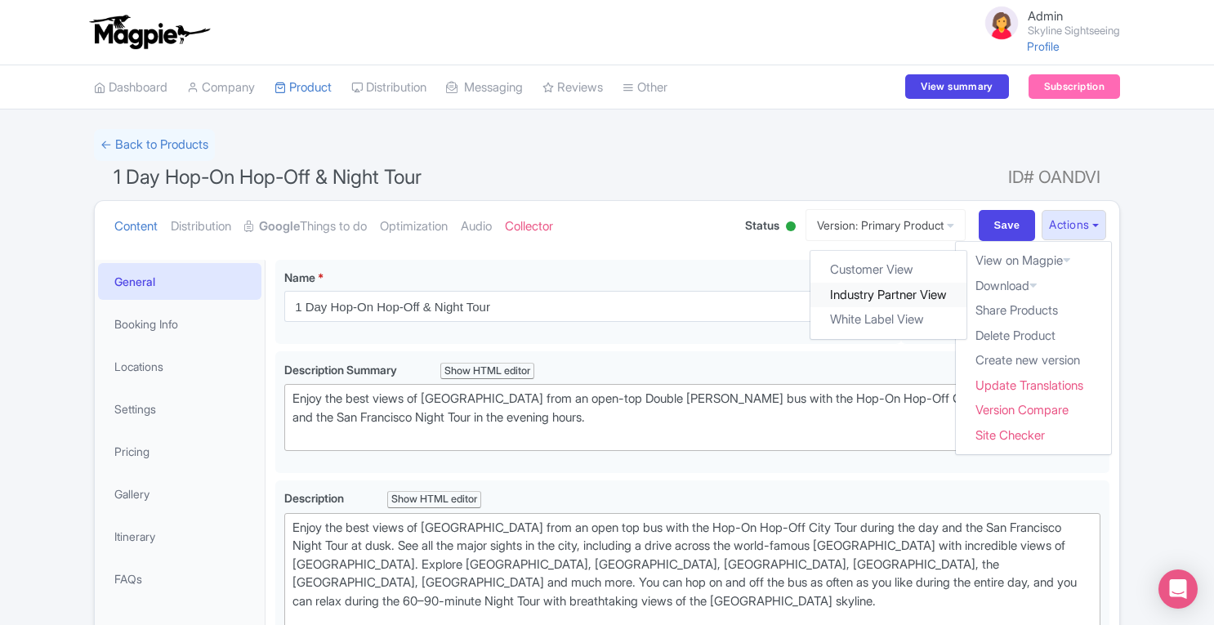
click at [861, 298] on link "Industry Partner View" at bounding box center [889, 295] width 156 height 25
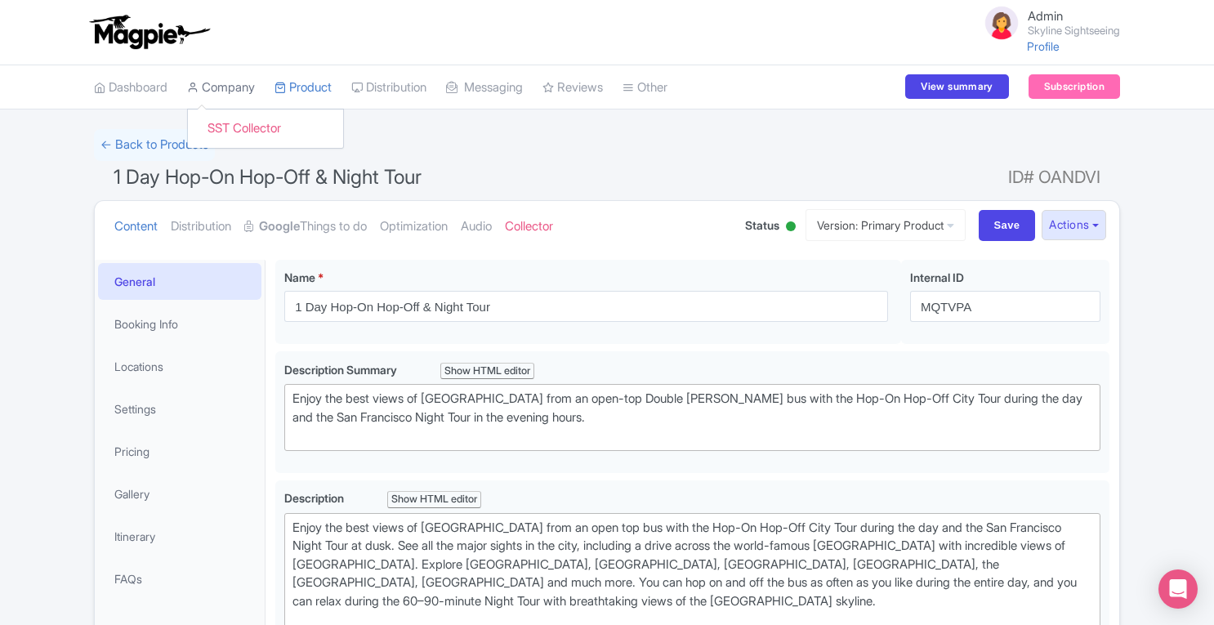
click at [231, 81] on link "Company" at bounding box center [221, 87] width 68 height 45
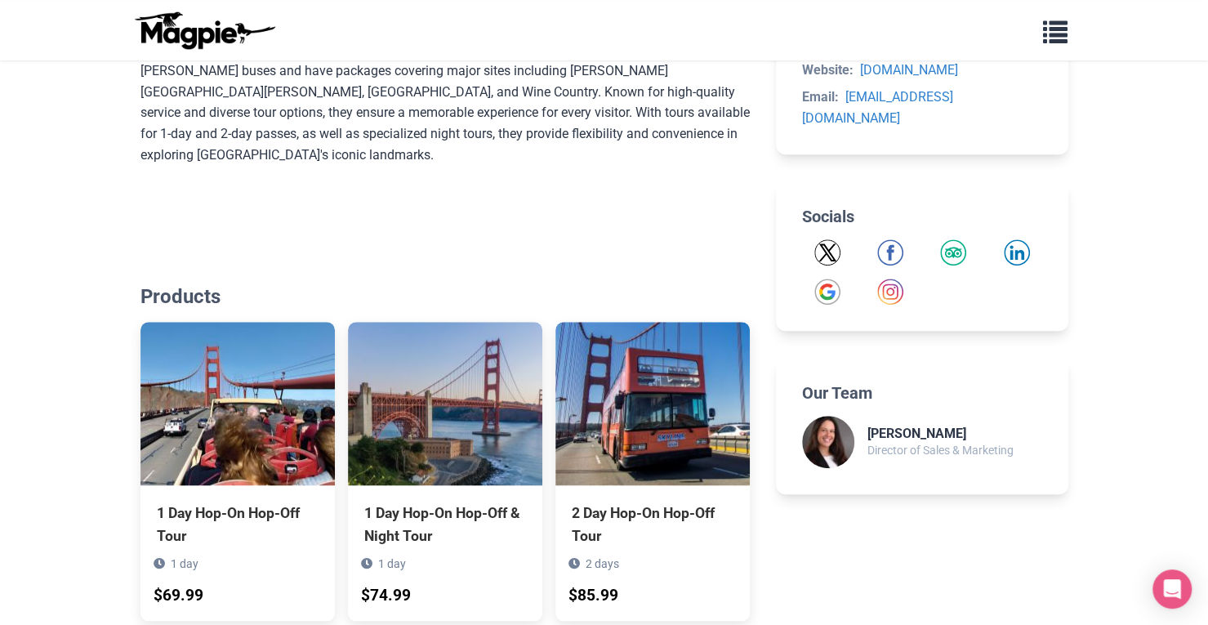
scroll to position [783, 0]
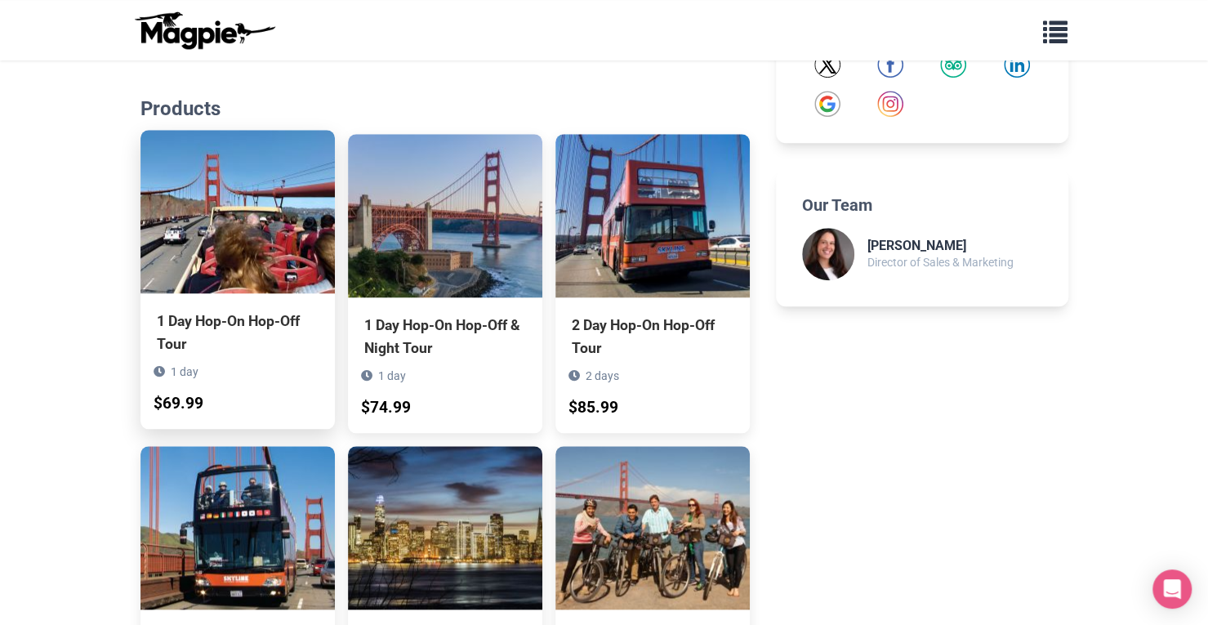
click at [230, 197] on img at bounding box center [237, 211] width 194 height 163
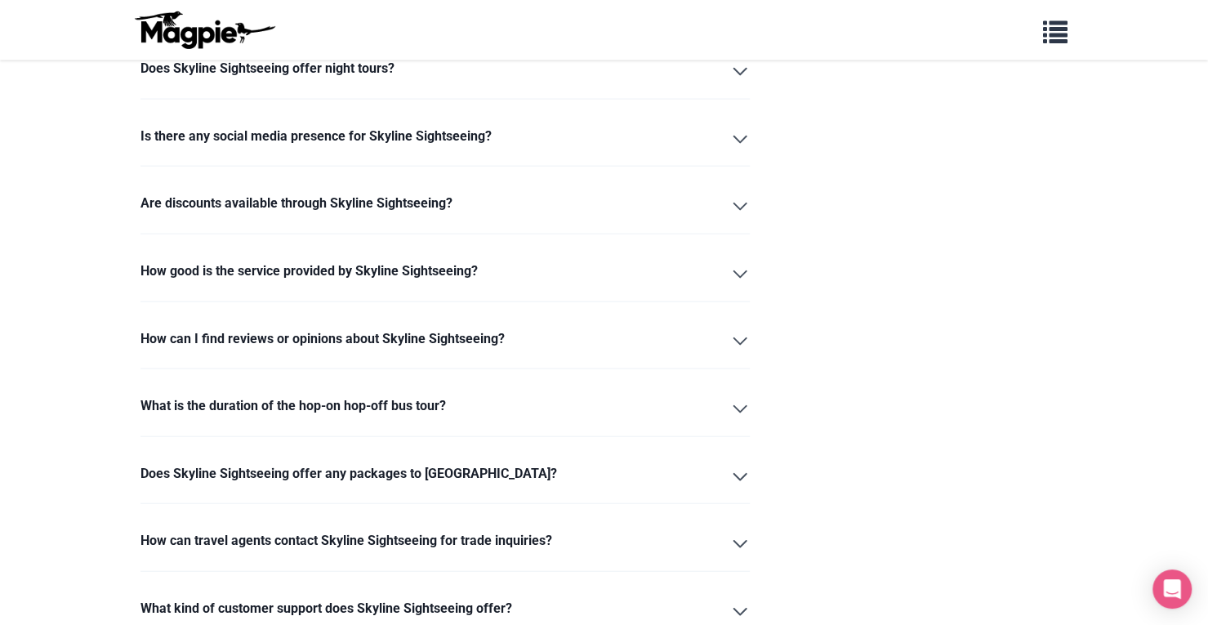
scroll to position [0, 0]
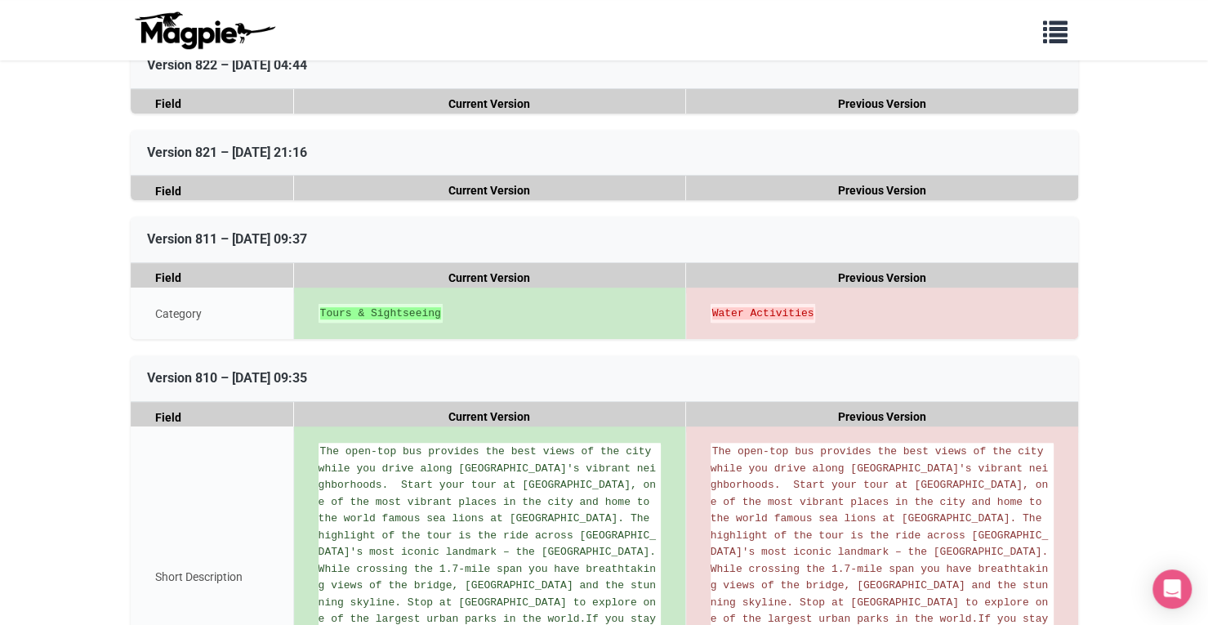
scroll to position [480, 0]
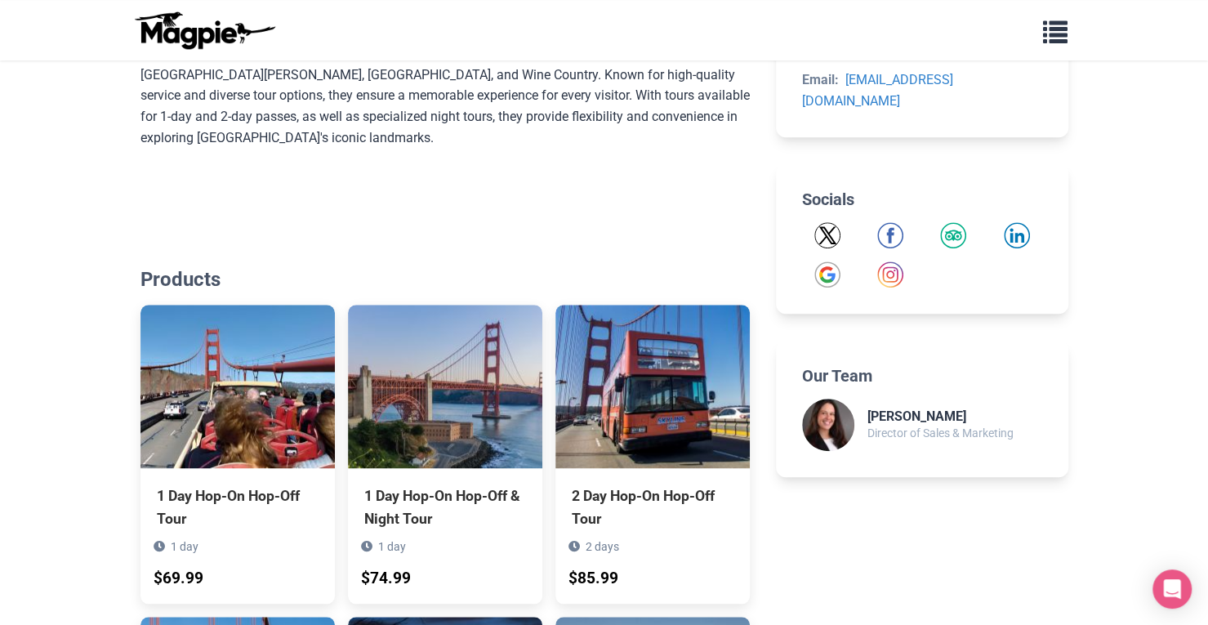
scroll to position [630, 0]
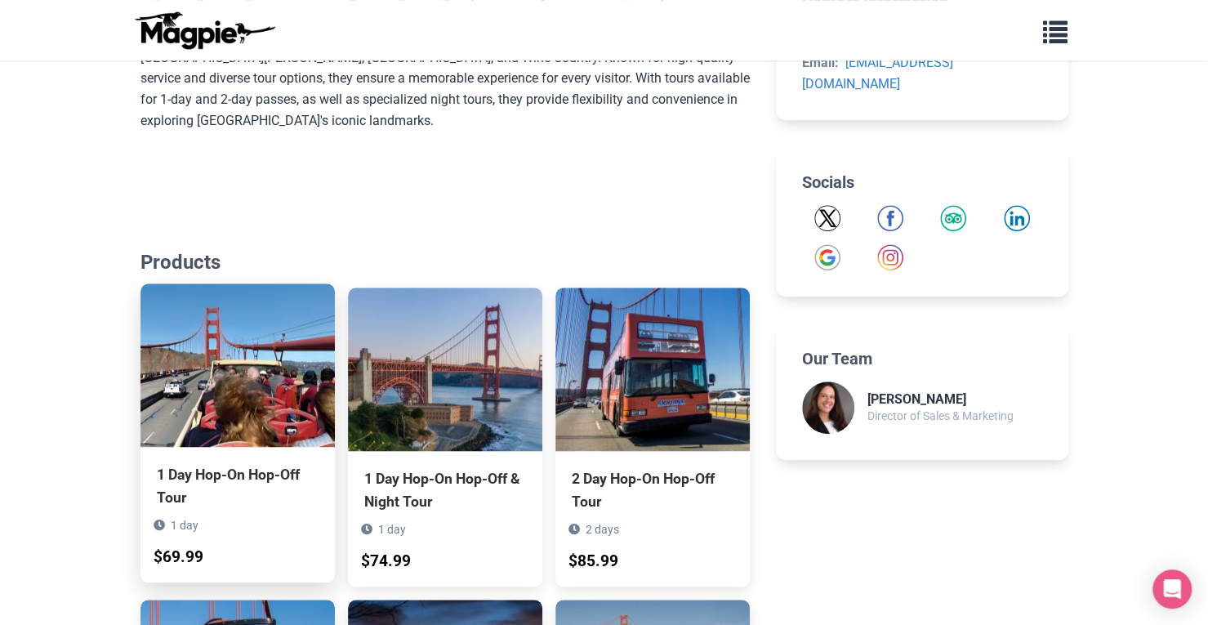
click at [253, 385] on img at bounding box center [237, 364] width 194 height 163
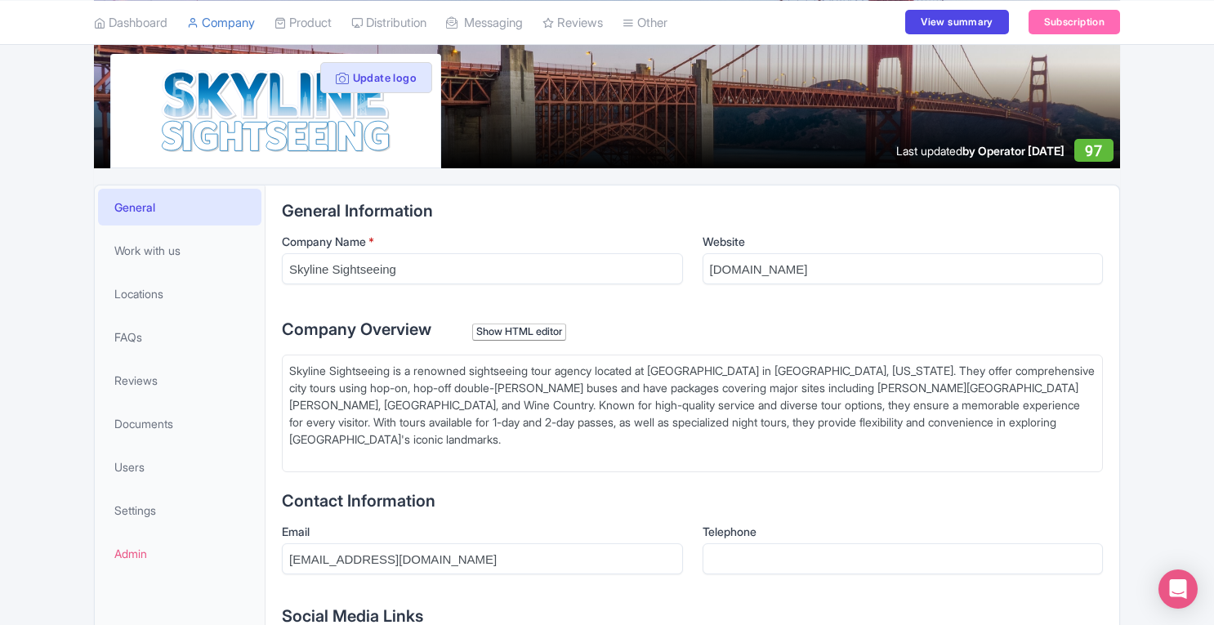
scroll to position [166, 0]
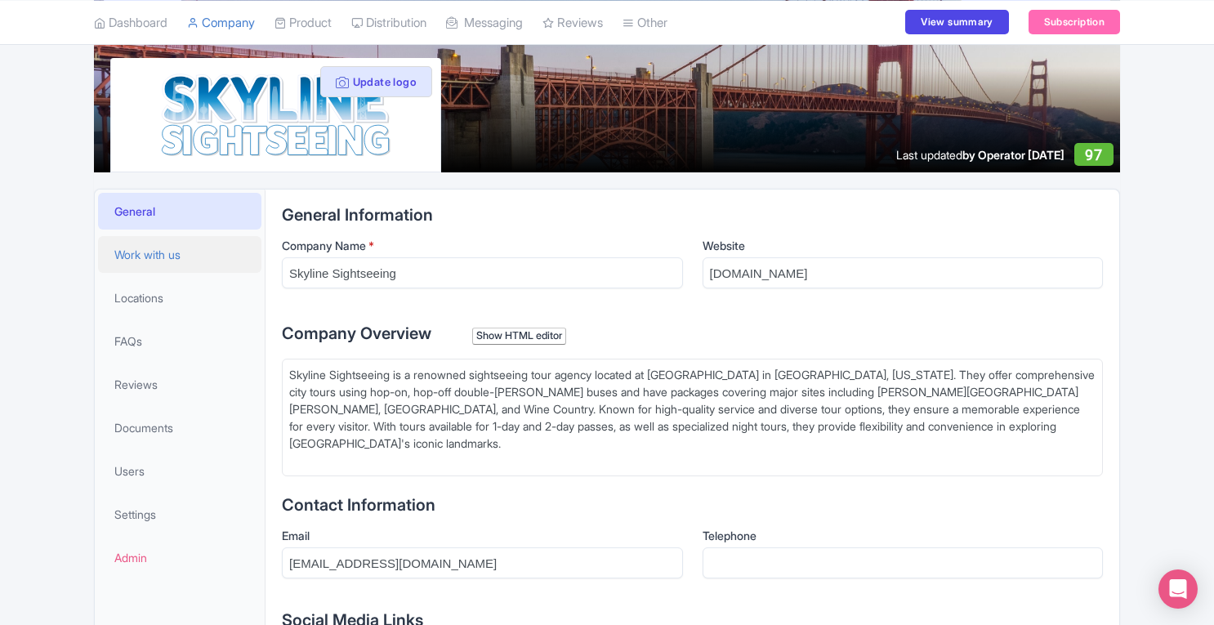
click at [140, 244] on link "Work with us" at bounding box center [179, 254] width 163 height 37
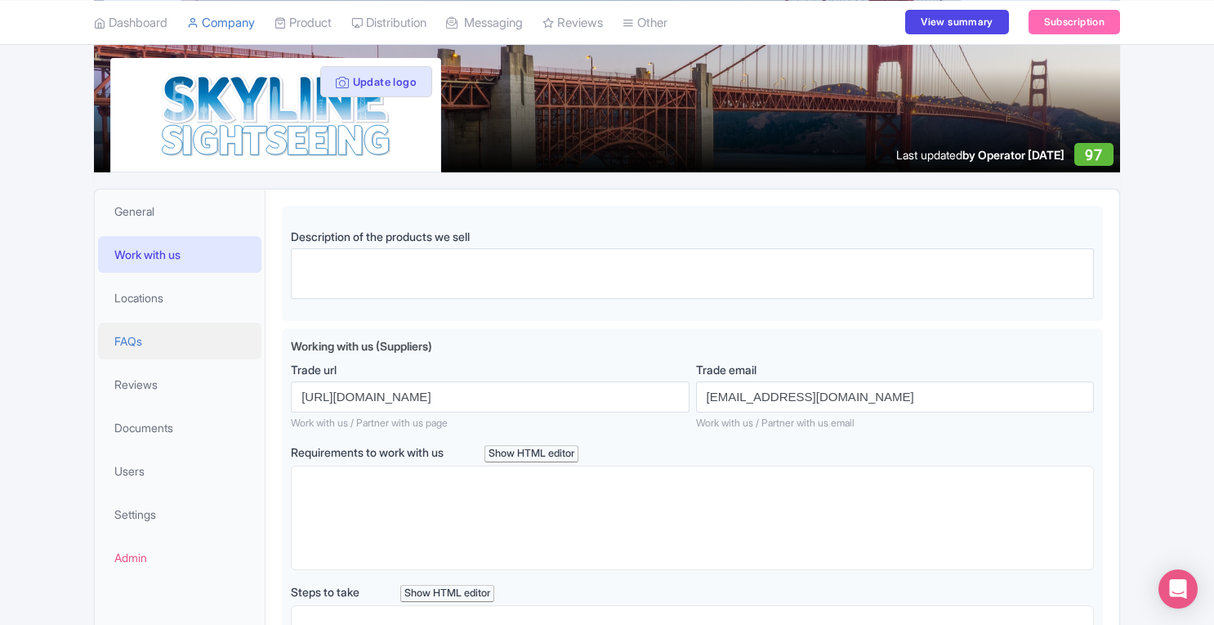
click at [140, 337] on span "FAQs" at bounding box center [128, 340] width 28 height 17
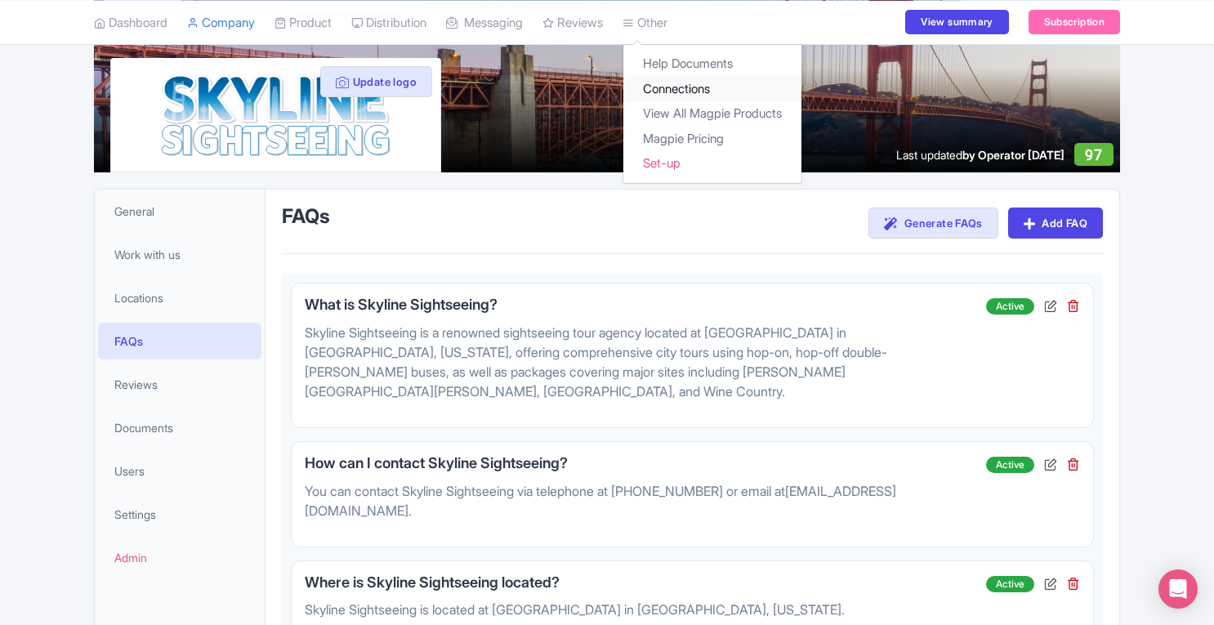
click at [684, 91] on link "Connections" at bounding box center [712, 88] width 178 height 25
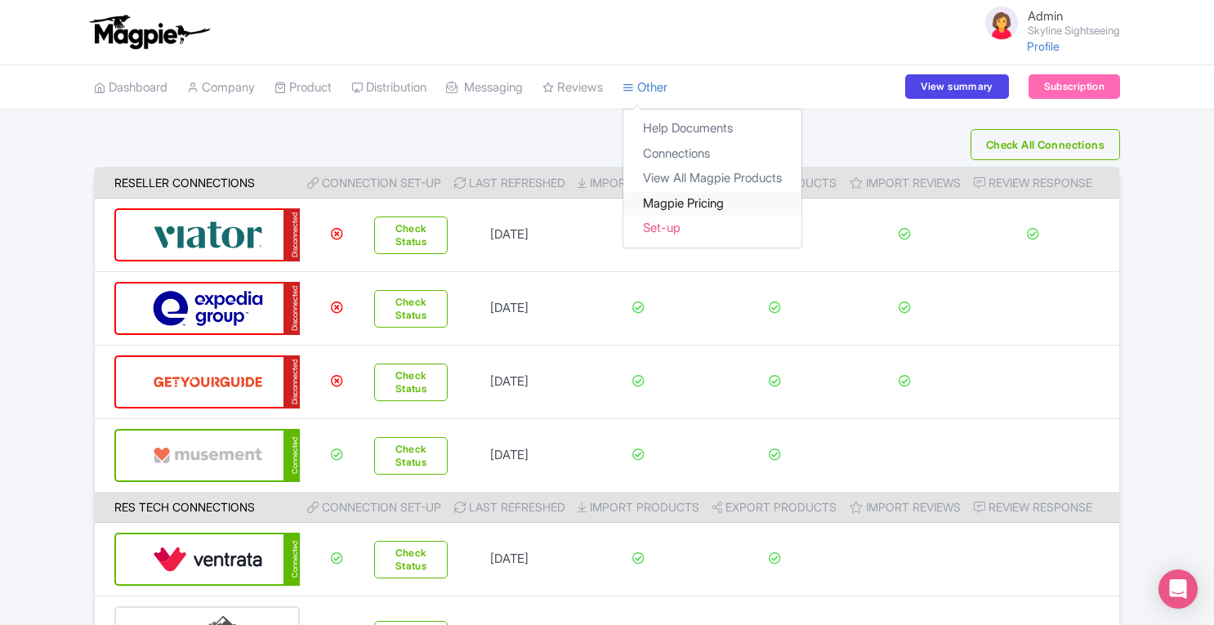
click at [691, 202] on link "Magpie Pricing" at bounding box center [712, 203] width 178 height 25
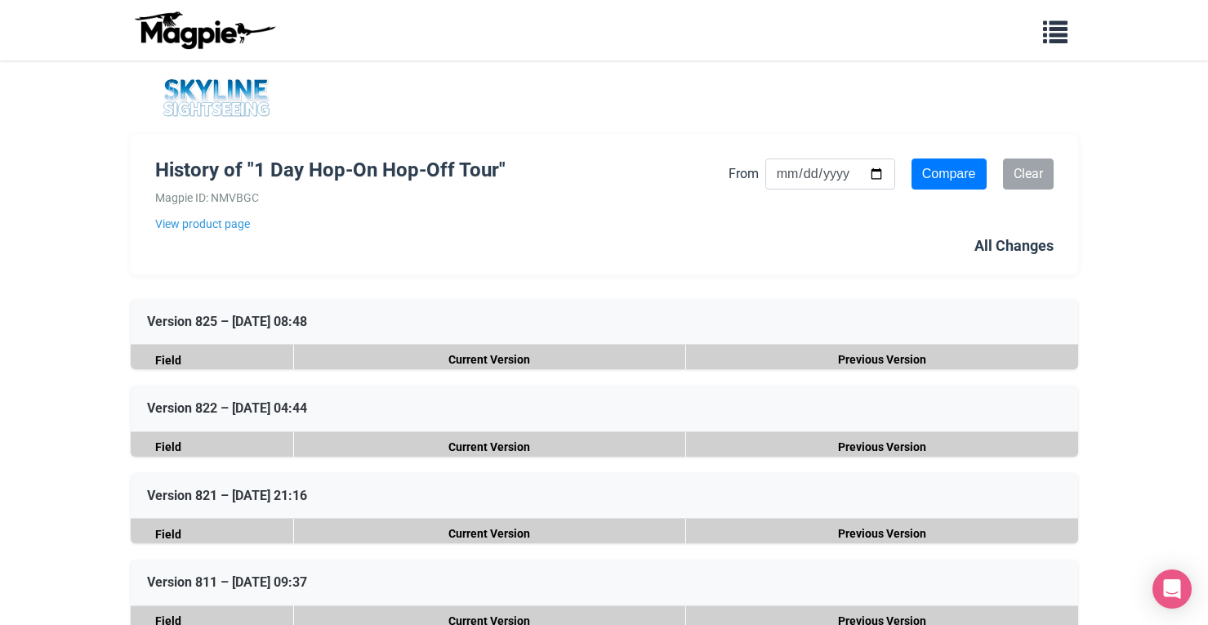
scroll to position [480, 0]
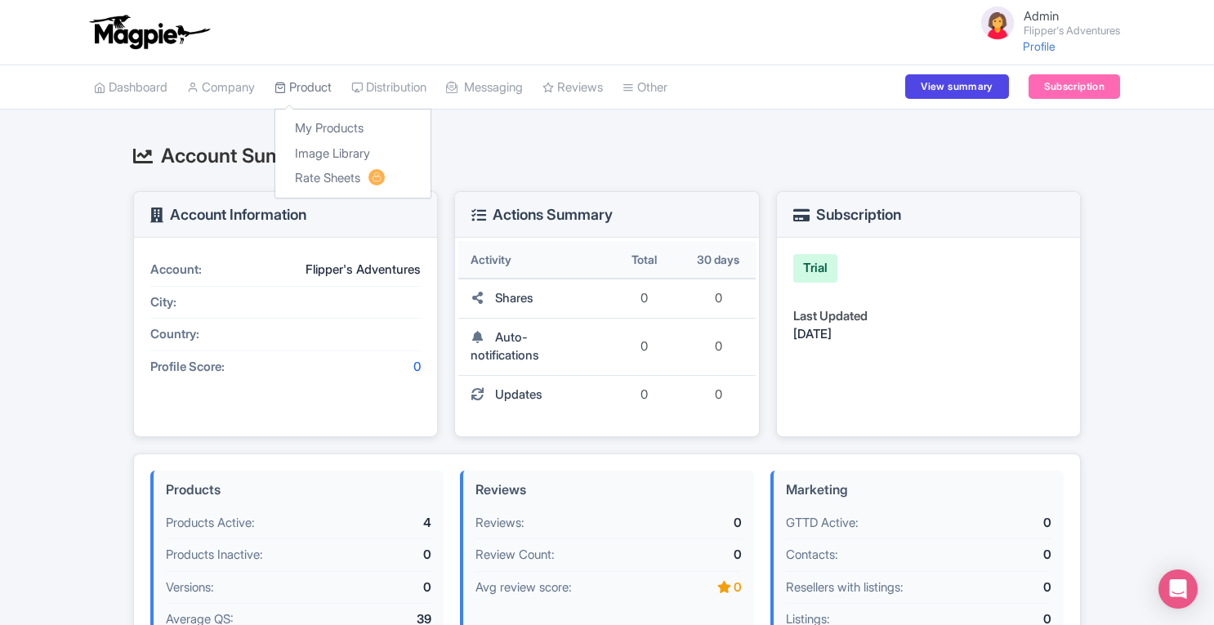
click at [306, 95] on link "Product" at bounding box center [302, 87] width 57 height 45
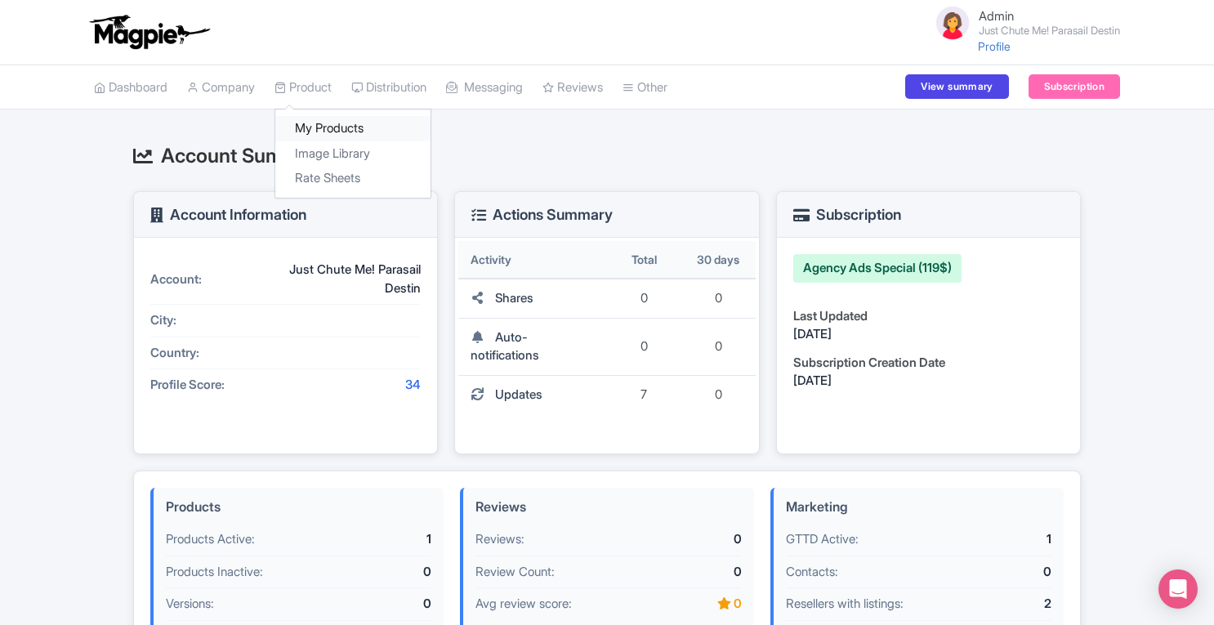
click at [322, 120] on link "My Products" at bounding box center [352, 128] width 155 height 25
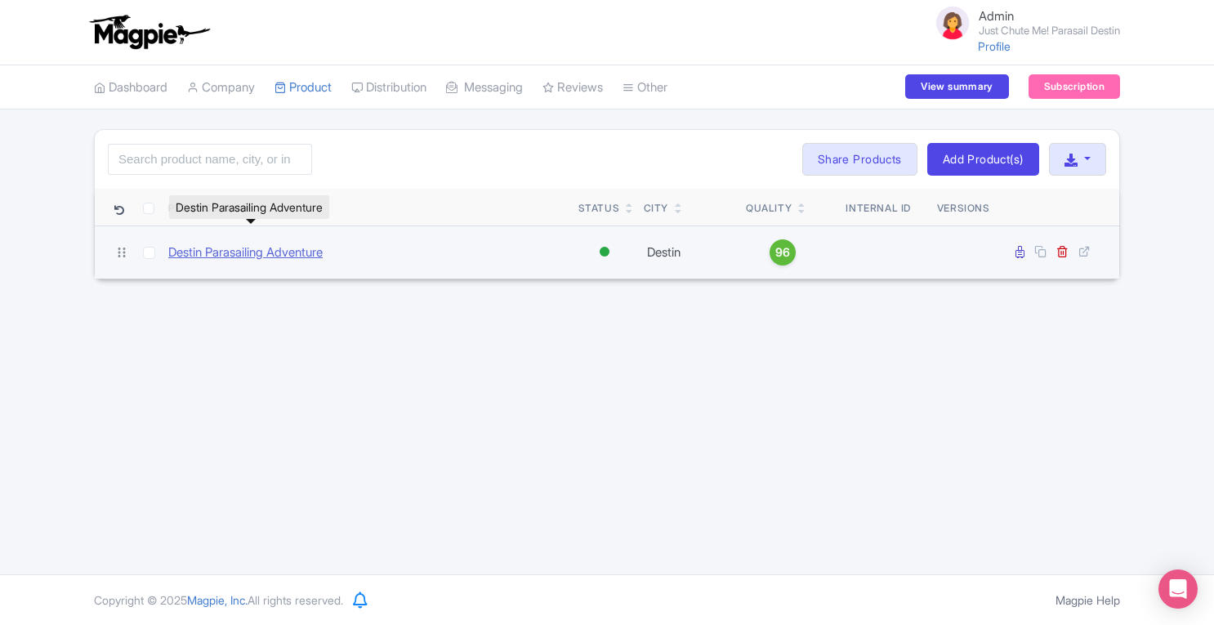
click at [261, 243] on link "Destin Parasailing Adventure" at bounding box center [245, 252] width 154 height 19
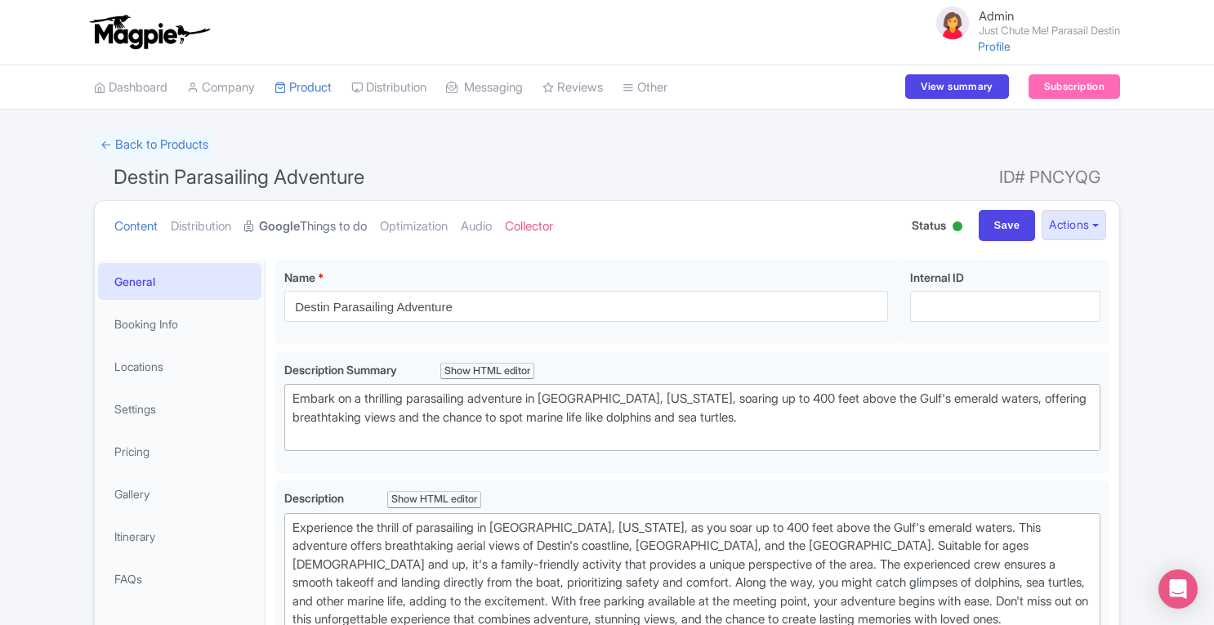
click at [336, 223] on link "Google Things to do" at bounding box center [305, 226] width 123 height 51
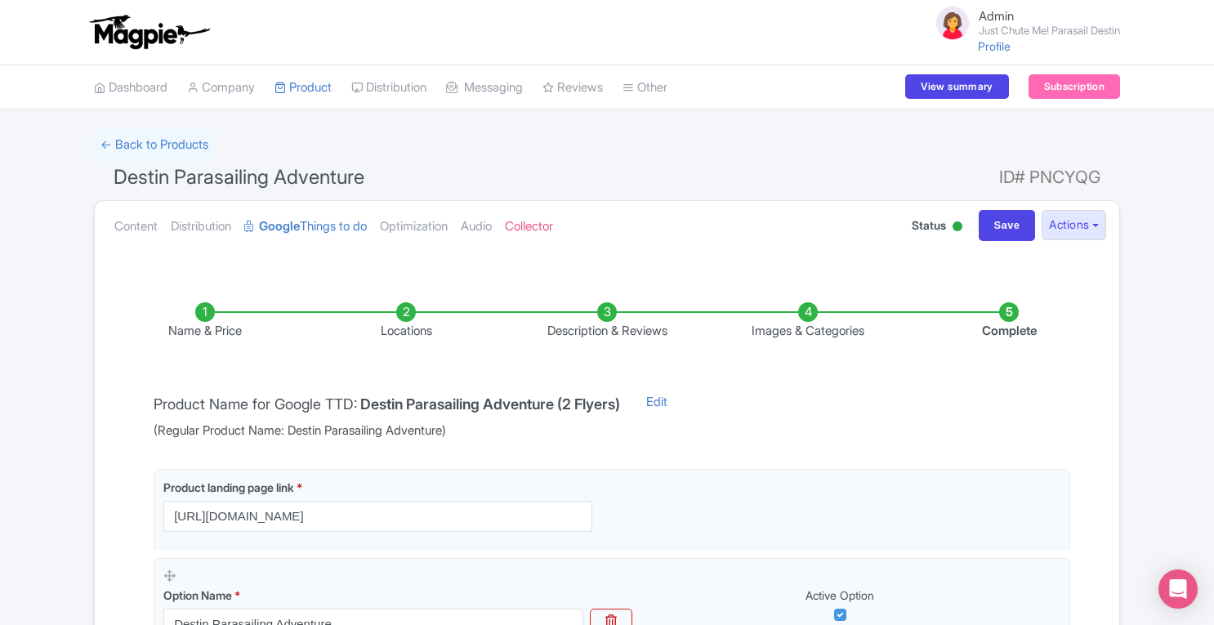
click at [609, 310] on li "Description & Reviews" at bounding box center [606, 321] width 201 height 38
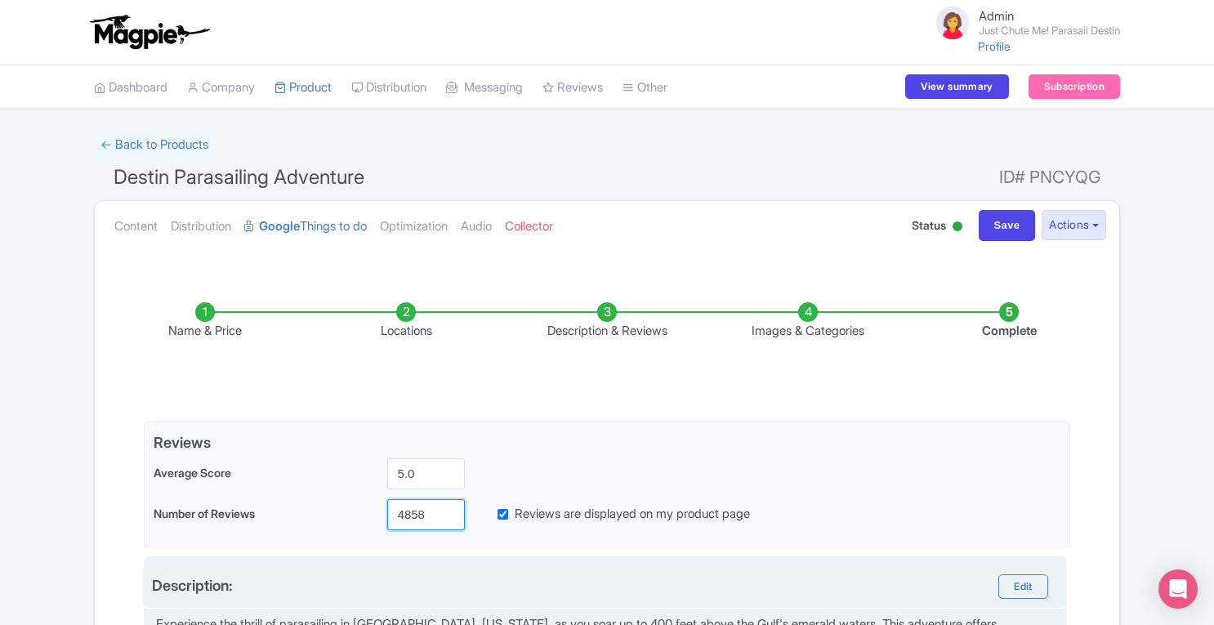
drag, startPoint x: 432, startPoint y: 523, endPoint x: 229, endPoint y: 572, distance: 208.4
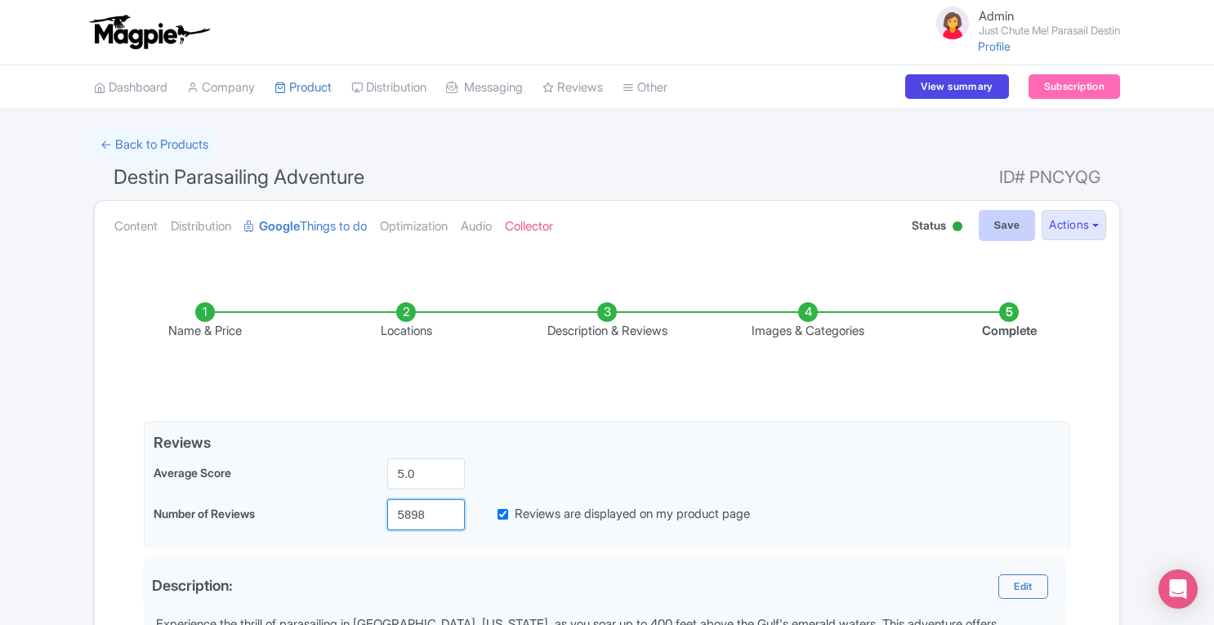
type input "5898"
click at [996, 219] on input "Save" at bounding box center [1006, 225] width 57 height 31
type input "Saving..."
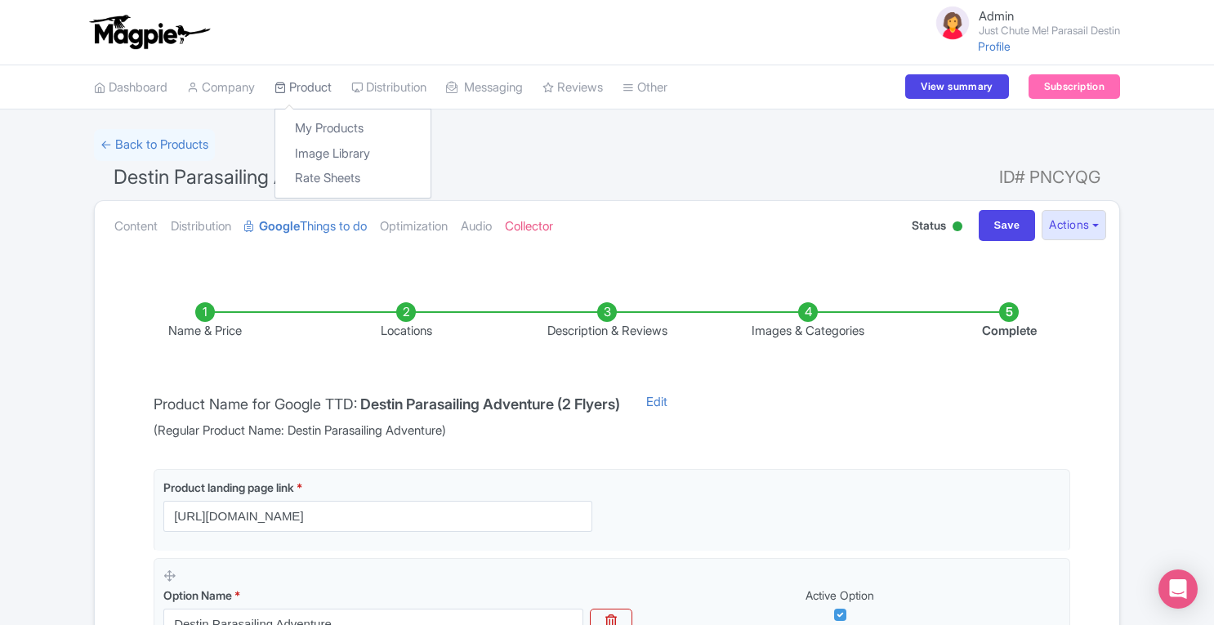
click at [297, 91] on link "Product" at bounding box center [302, 87] width 57 height 45
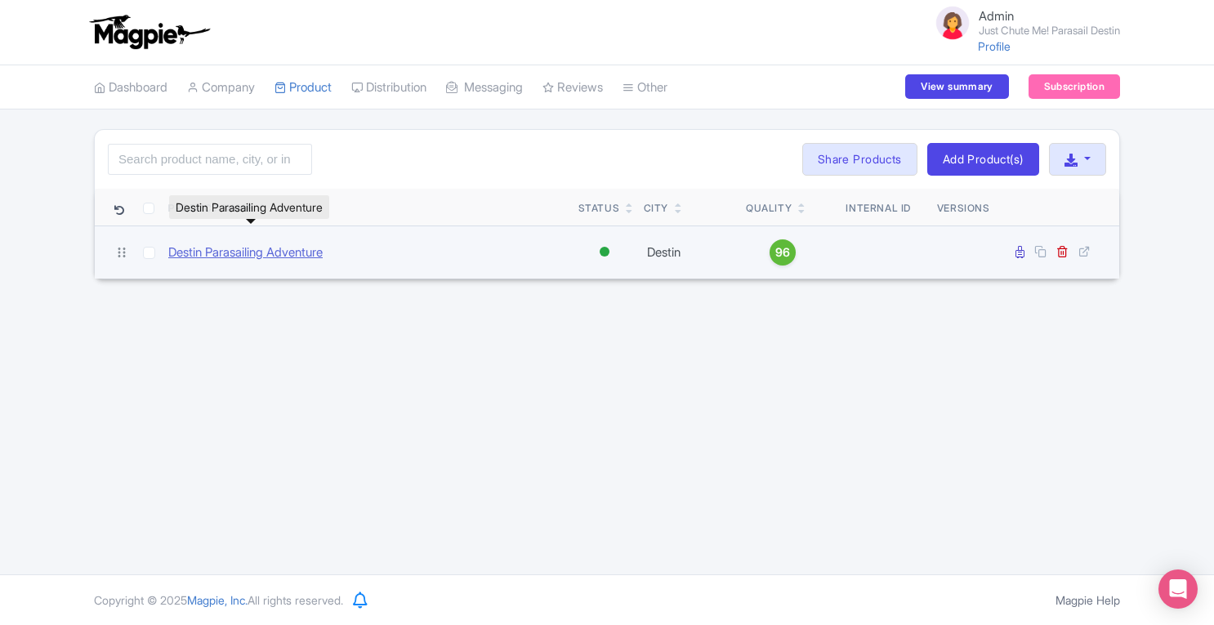
click at [236, 253] on link "Destin Parasailing Adventure" at bounding box center [245, 252] width 154 height 19
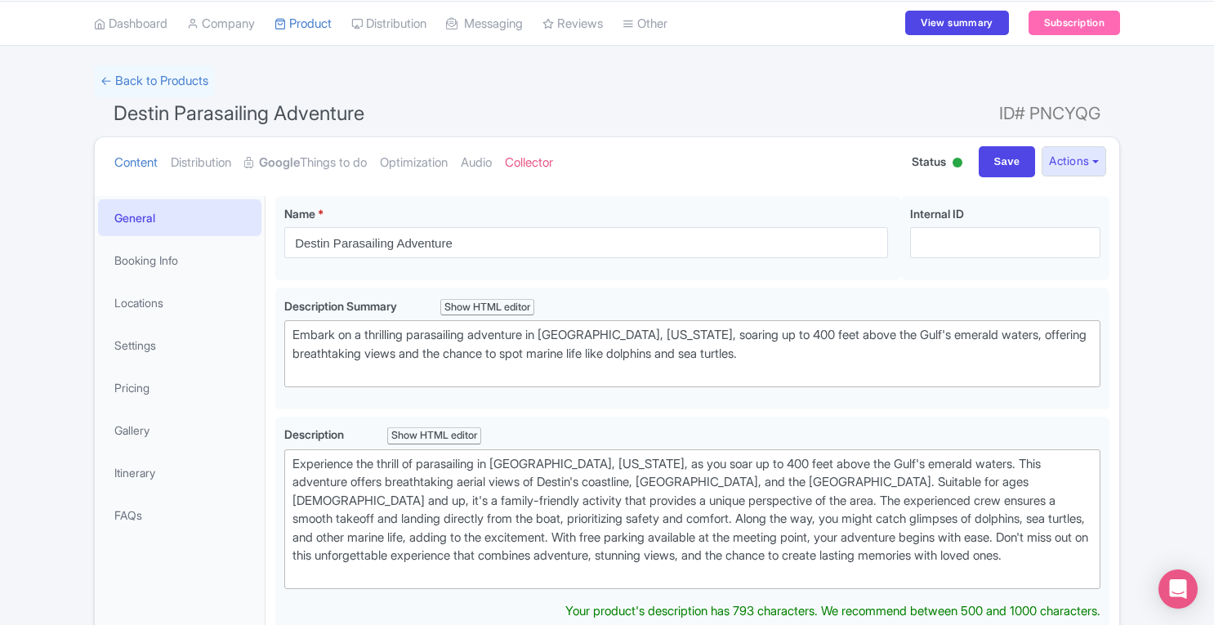
scroll to position [52, 0]
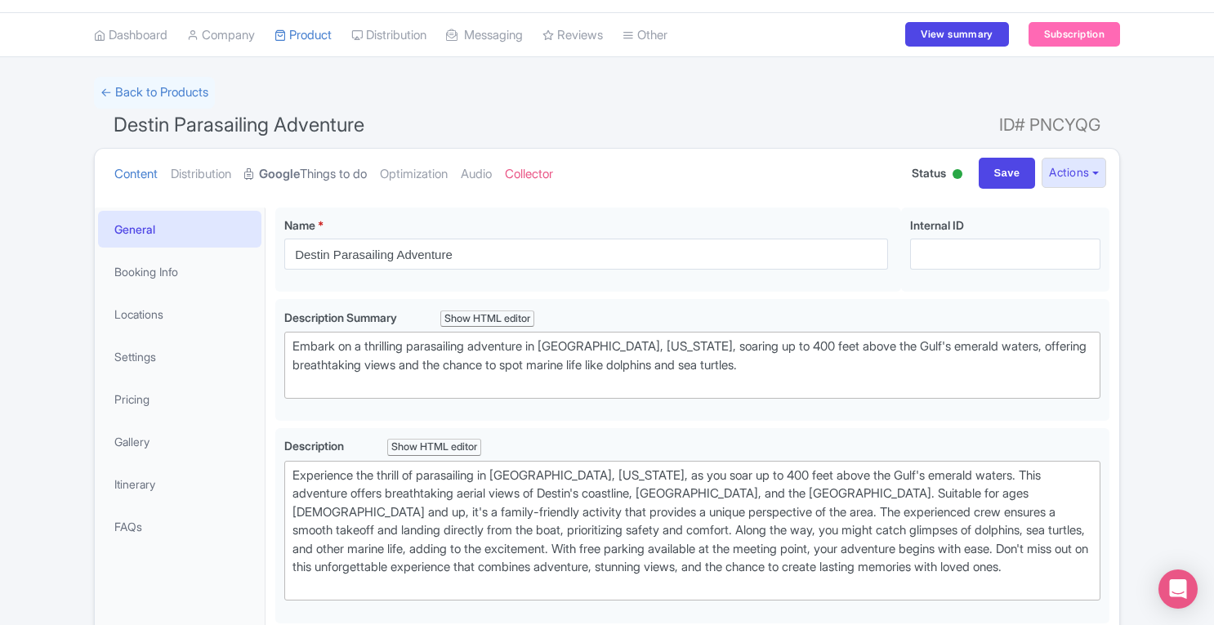
click at [281, 178] on strong "Google" at bounding box center [279, 174] width 41 height 19
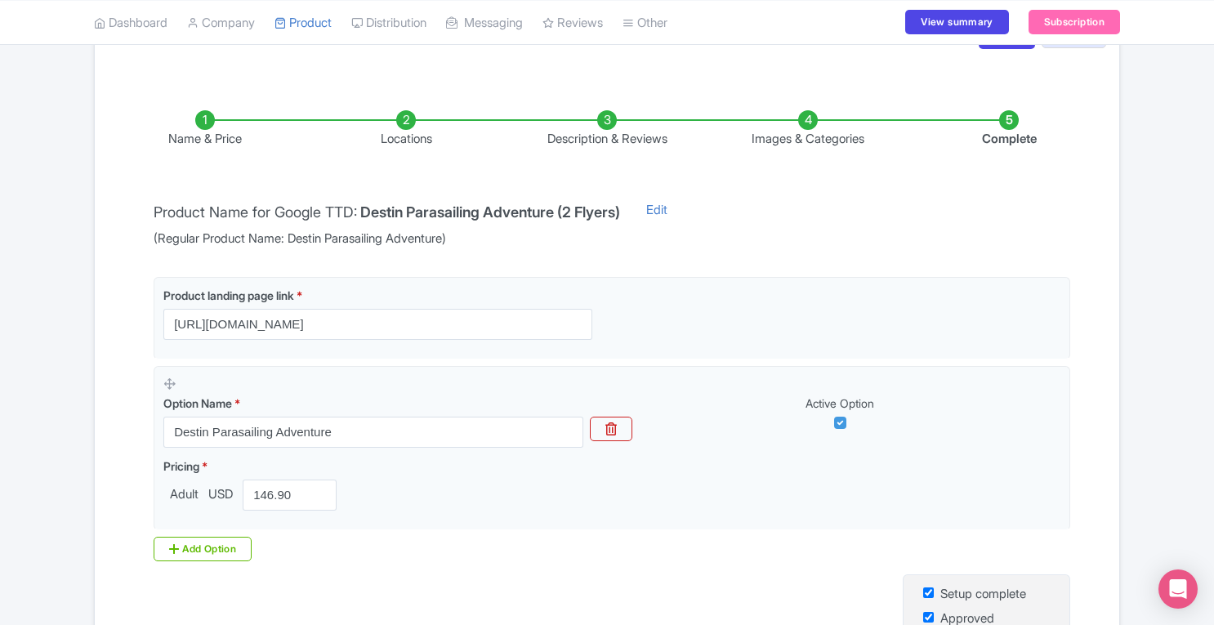
scroll to position [400, 0]
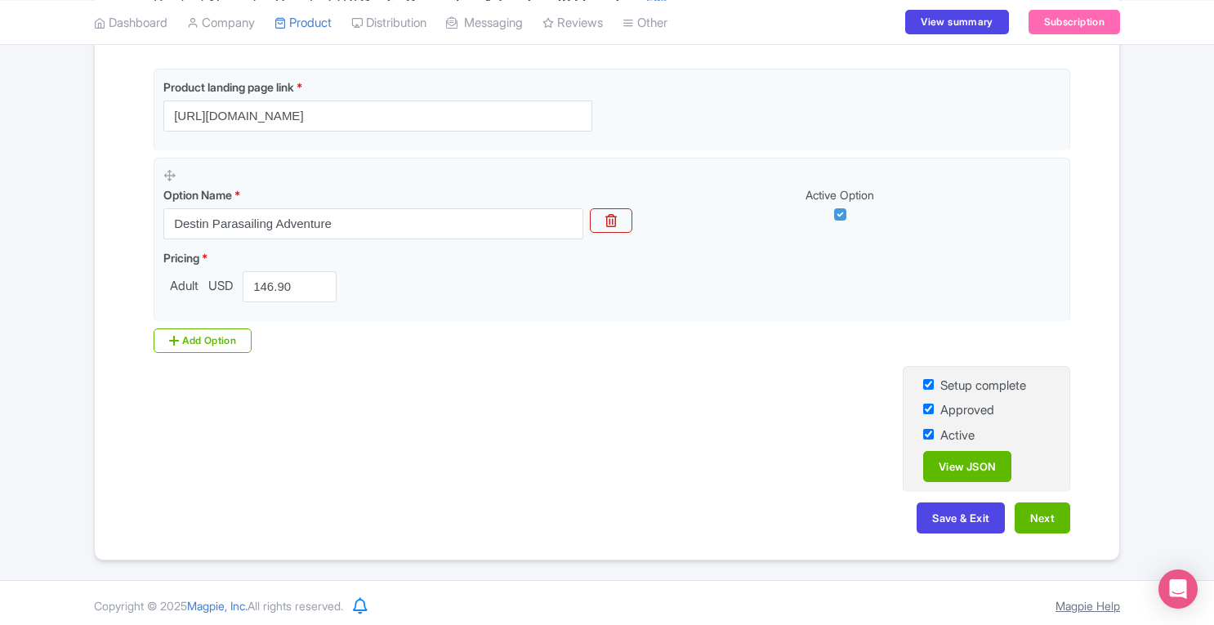
click at [1108, 602] on link "Magpie Help" at bounding box center [1087, 606] width 65 height 14
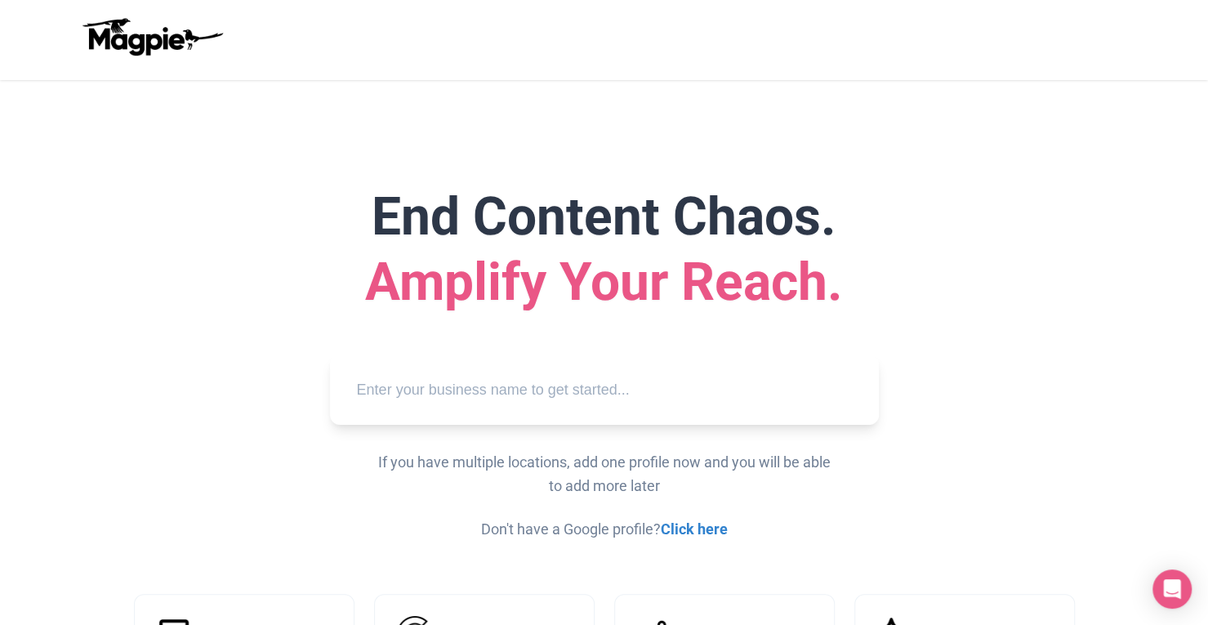
click at [671, 373] on input "text" at bounding box center [604, 390] width 523 height 45
paste input "terrific boat charters"
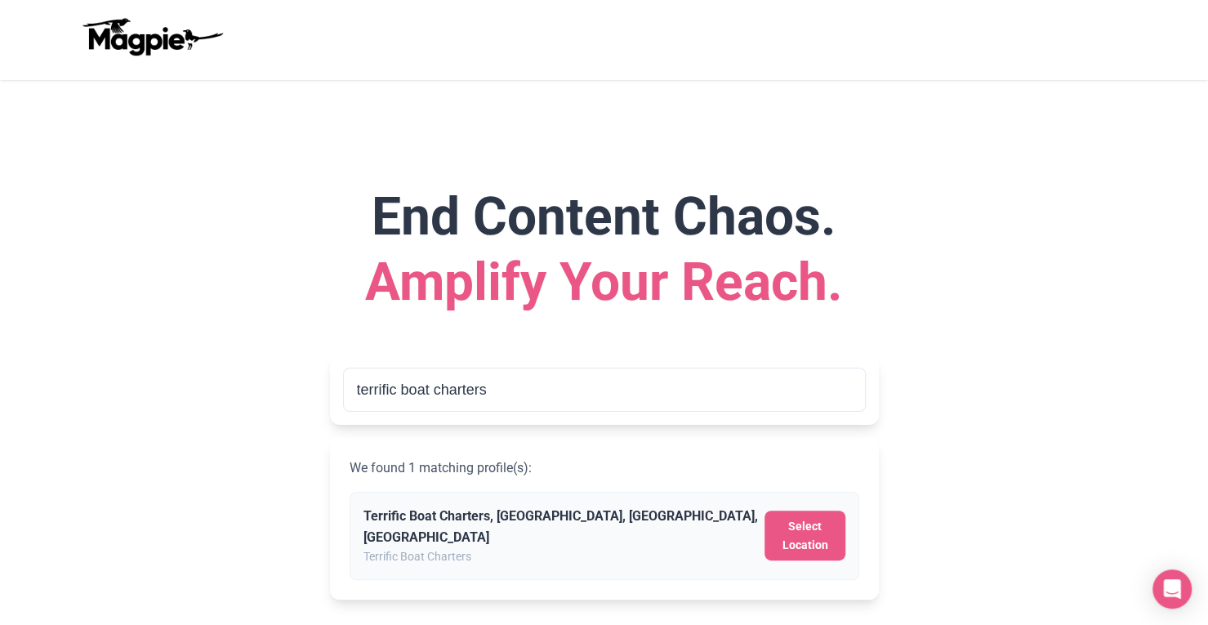
click at [560, 547] on p "Terrific Boat Charters" at bounding box center [560, 556] width 395 height 18
type input "Terrific Boat Charters, [GEOGRAPHIC_DATA], [GEOGRAPHIC_DATA], [GEOGRAPHIC_DATA]"
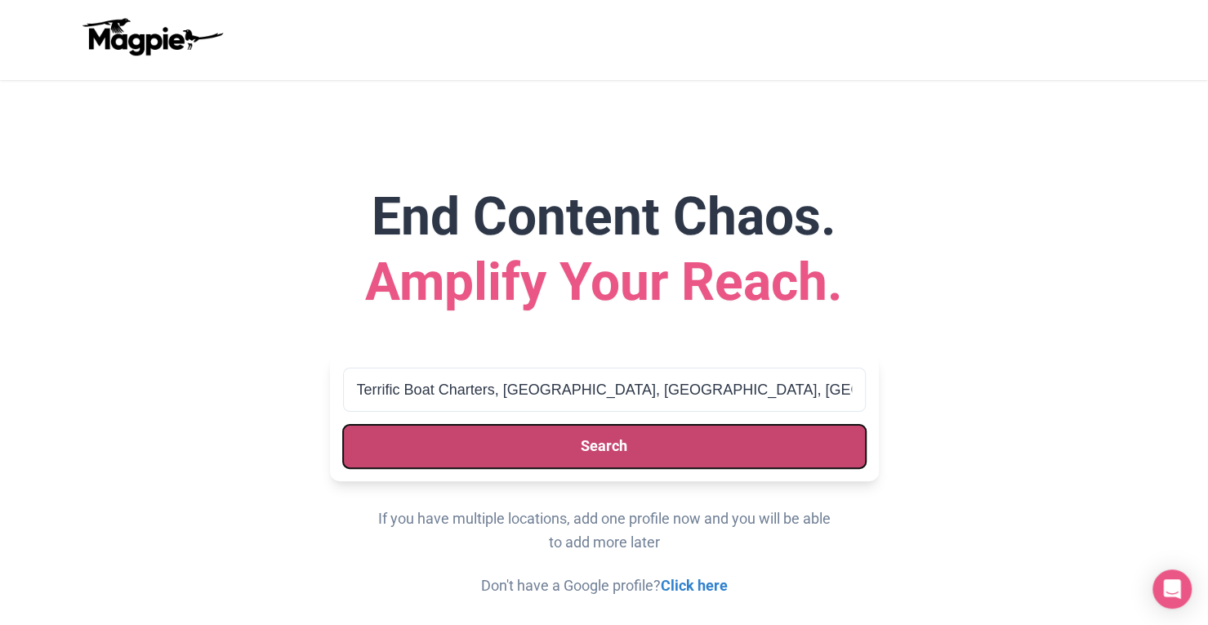
click at [666, 452] on button "Search" at bounding box center [604, 446] width 523 height 43
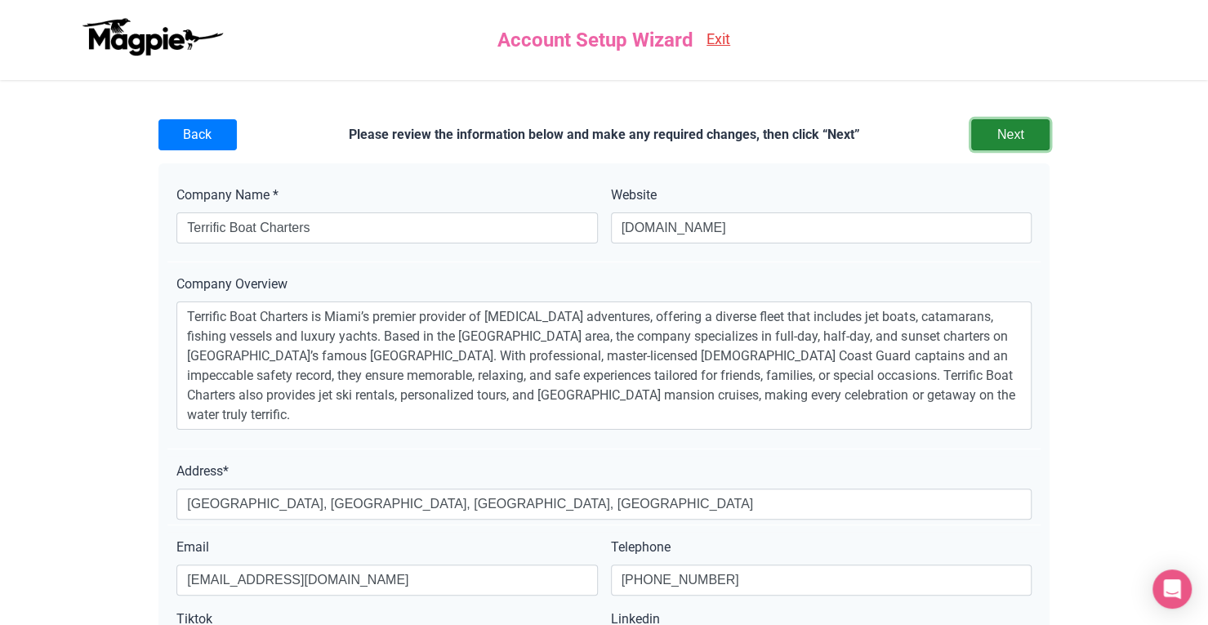
click at [1019, 135] on input "Next" at bounding box center [1010, 134] width 78 height 31
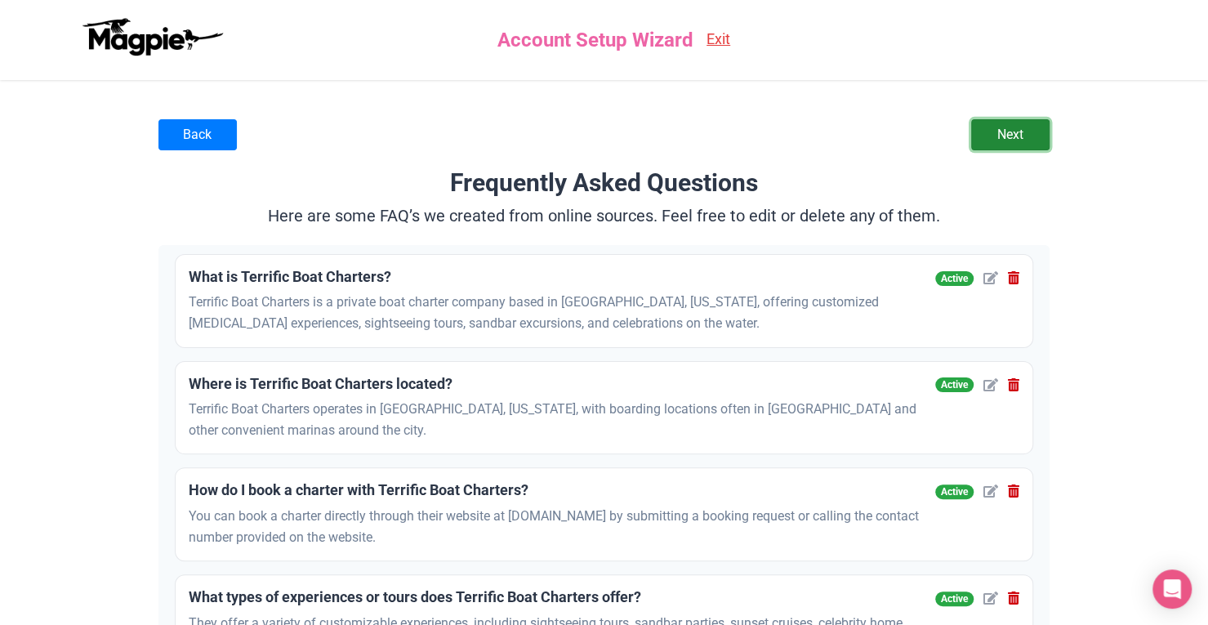
click at [1018, 134] on link "Next" at bounding box center [1010, 134] width 78 height 31
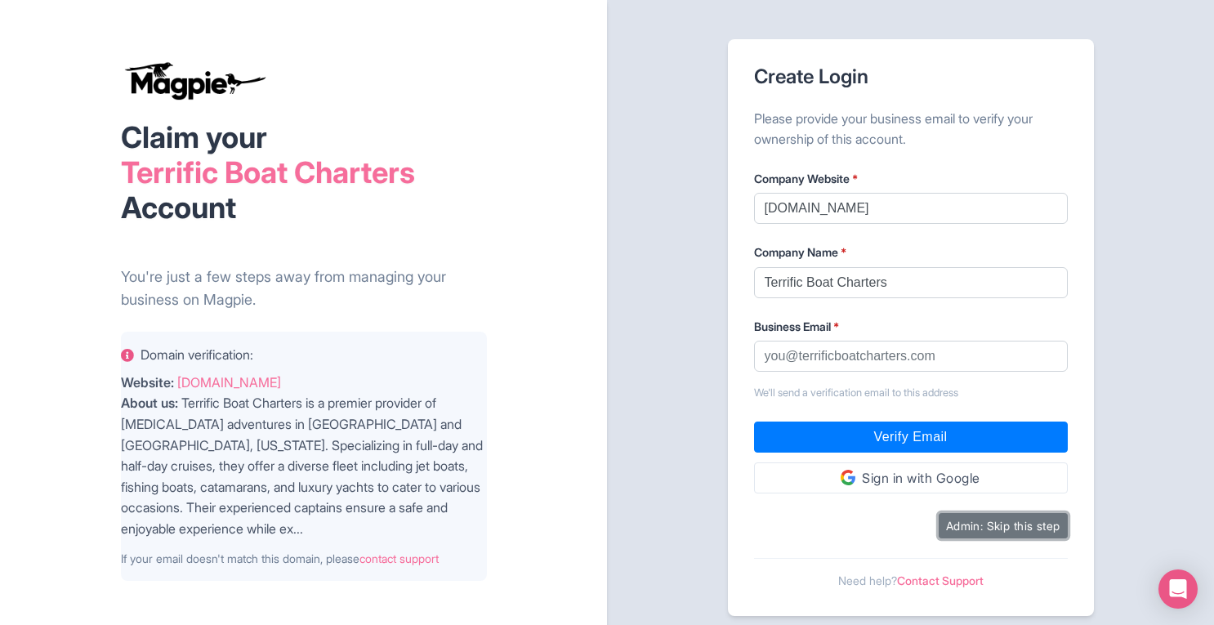
click at [1006, 520] on button "Admin: Skip this step" at bounding box center [1002, 525] width 129 height 25
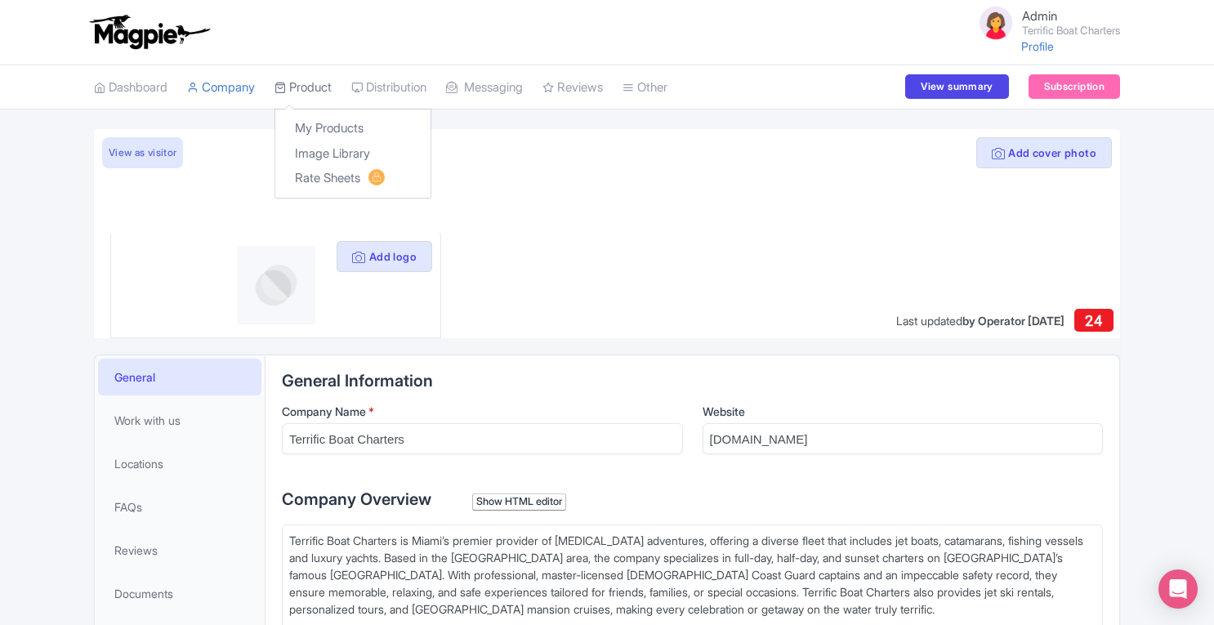
click at [319, 90] on link "Product" at bounding box center [302, 87] width 57 height 45
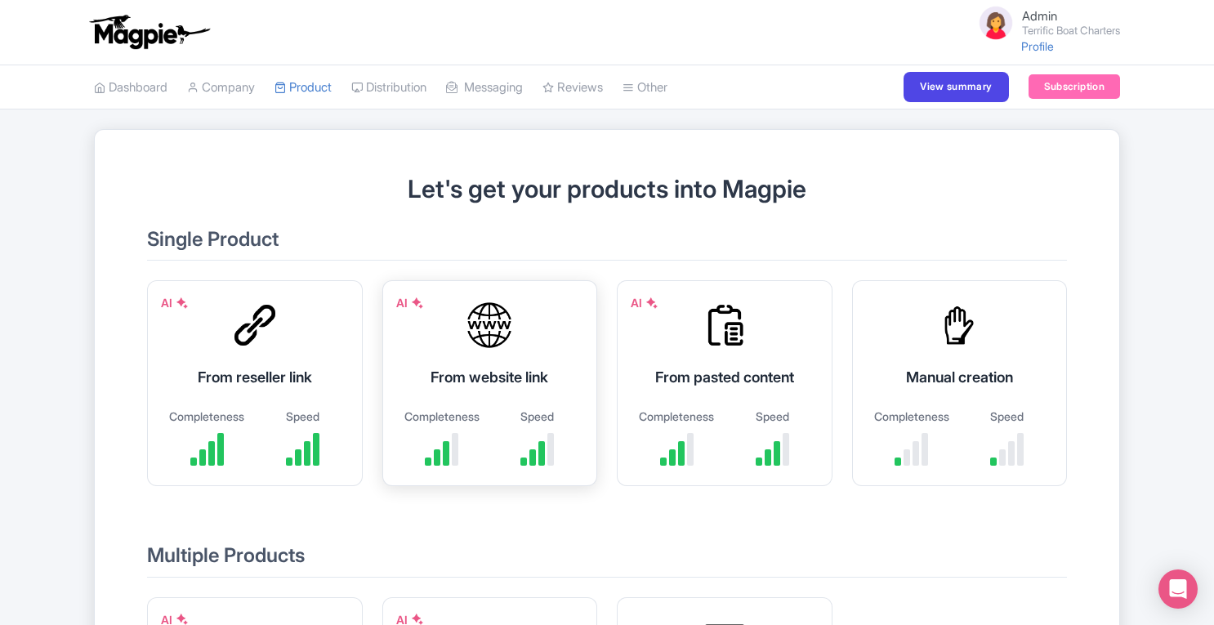
click at [479, 404] on div "AI From website link Completeness Speed" at bounding box center [490, 383] width 216 height 206
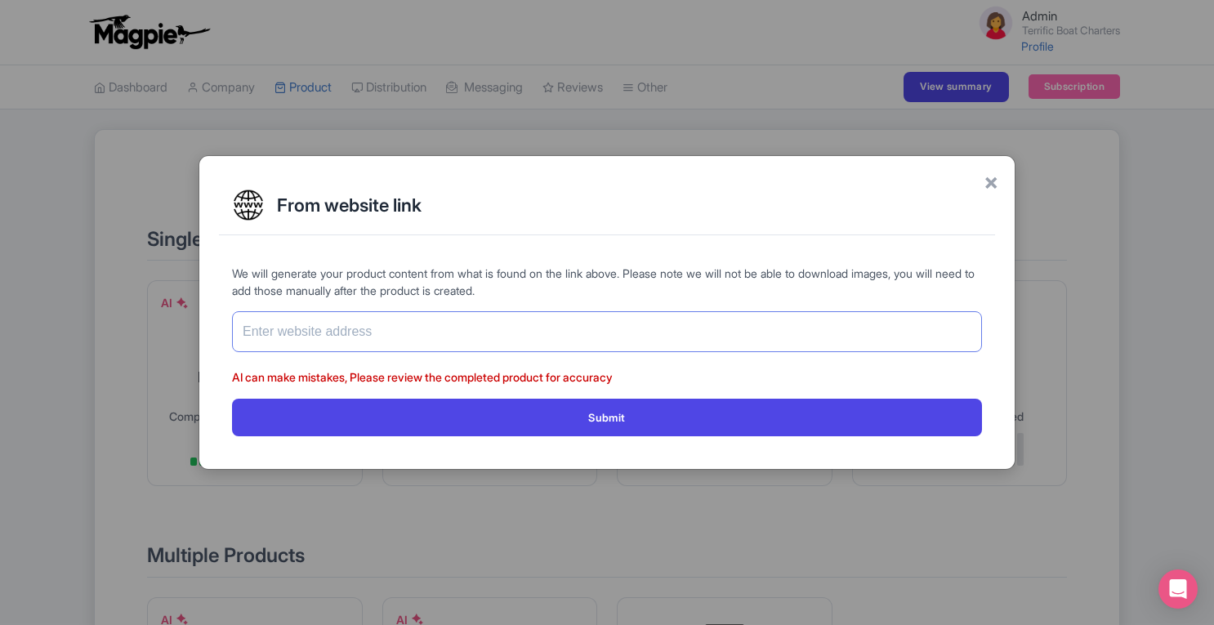
click at [459, 332] on input "text" at bounding box center [607, 331] width 750 height 41
paste input "[URL][DOMAIN_NAME]"
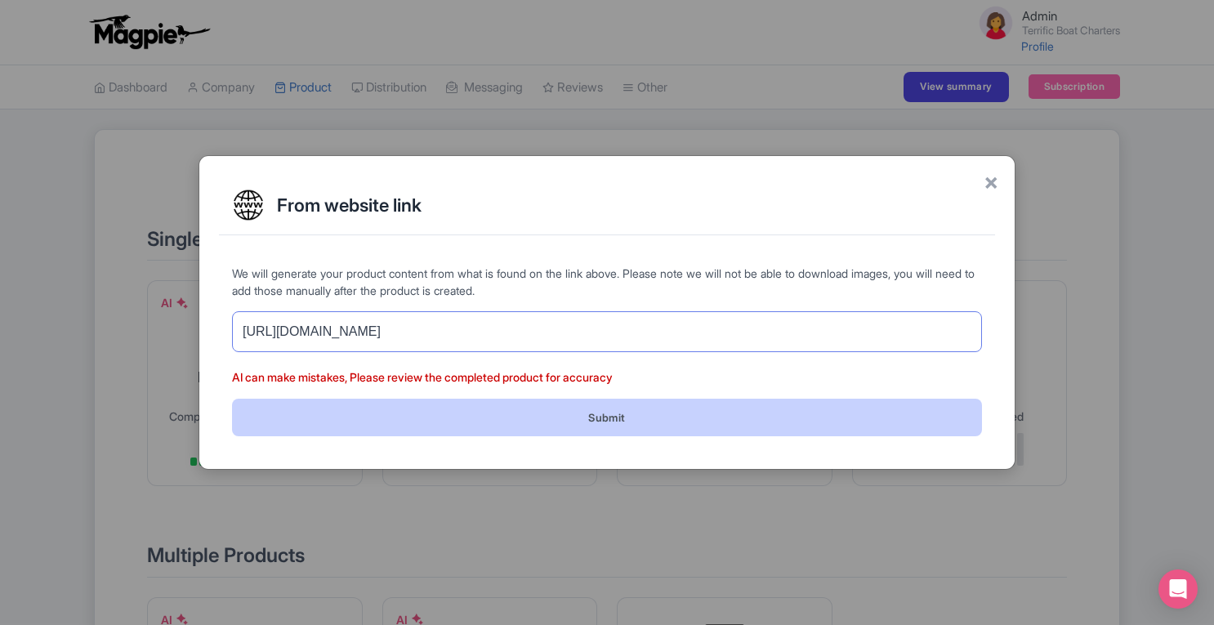
type input "[URL][DOMAIN_NAME]"
click at [547, 412] on button "Submit" at bounding box center [607, 417] width 750 height 37
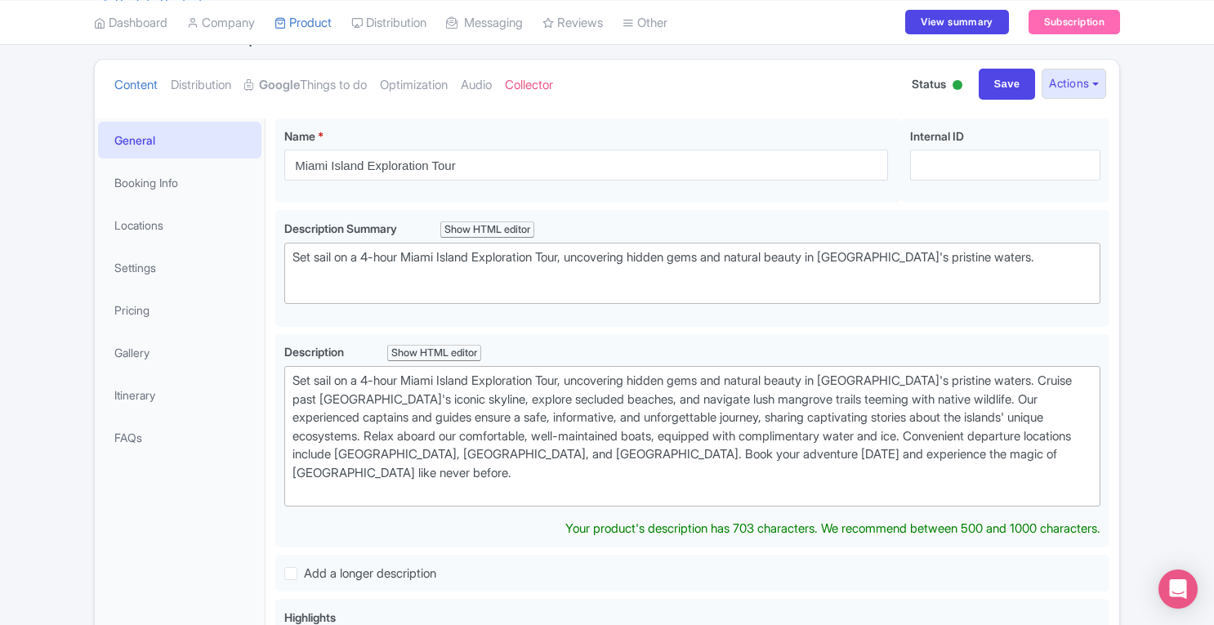
scroll to position [56, 0]
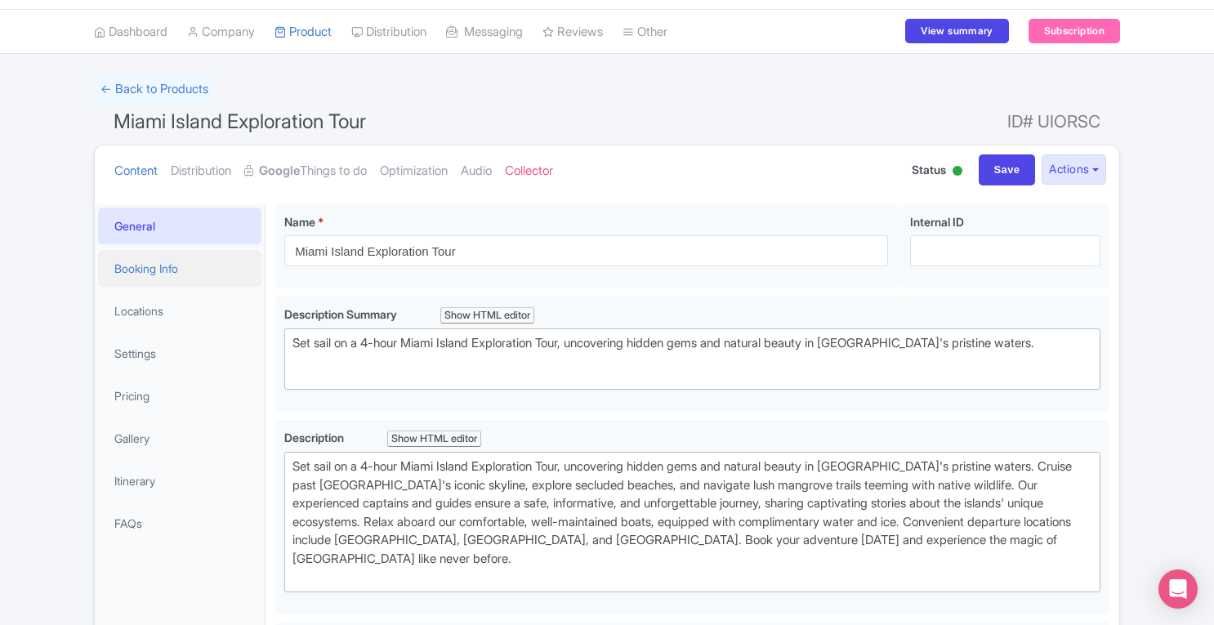
click at [151, 266] on link "Booking Info" at bounding box center [179, 268] width 163 height 37
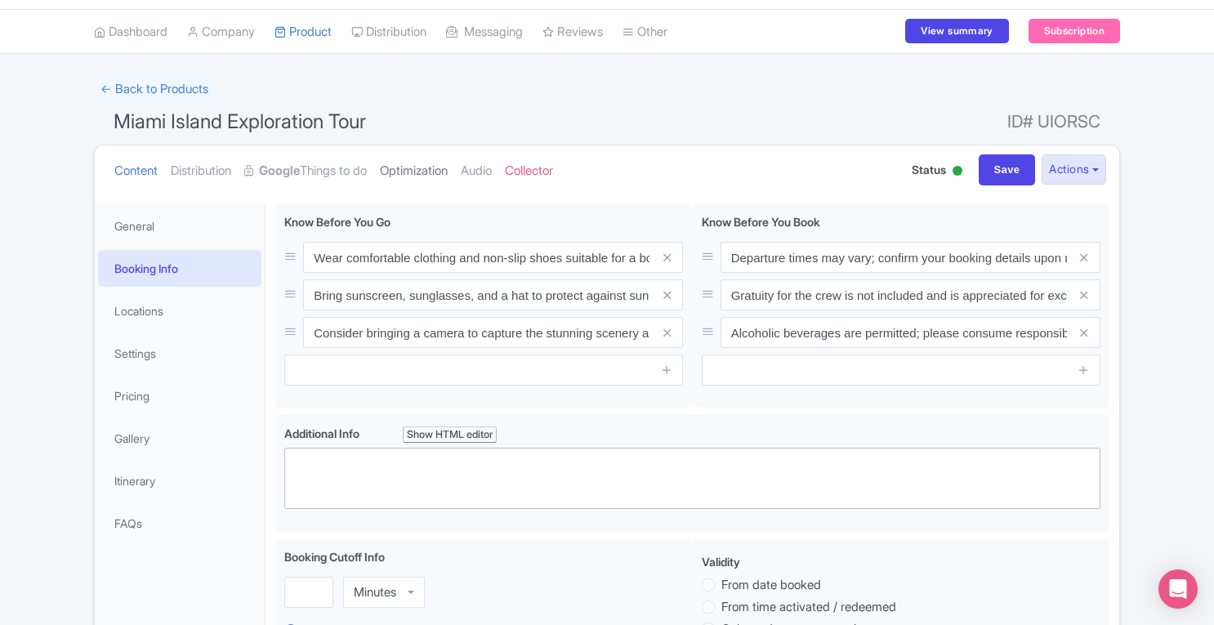
click at [448, 169] on link "Optimization" at bounding box center [414, 170] width 68 height 51
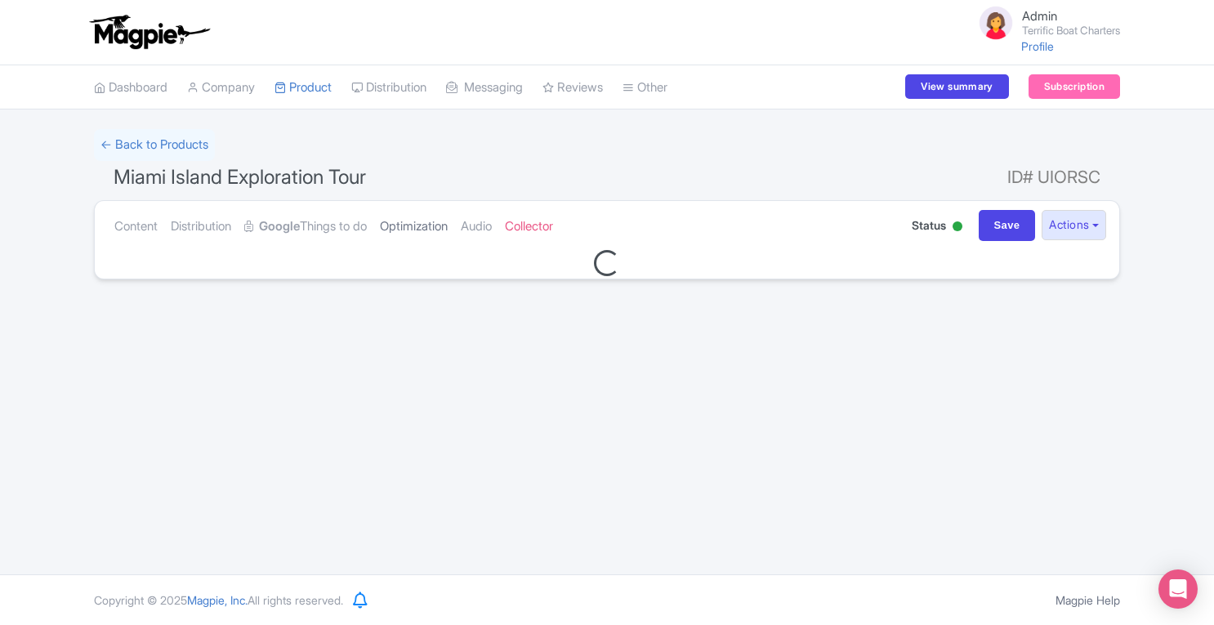
scroll to position [0, 0]
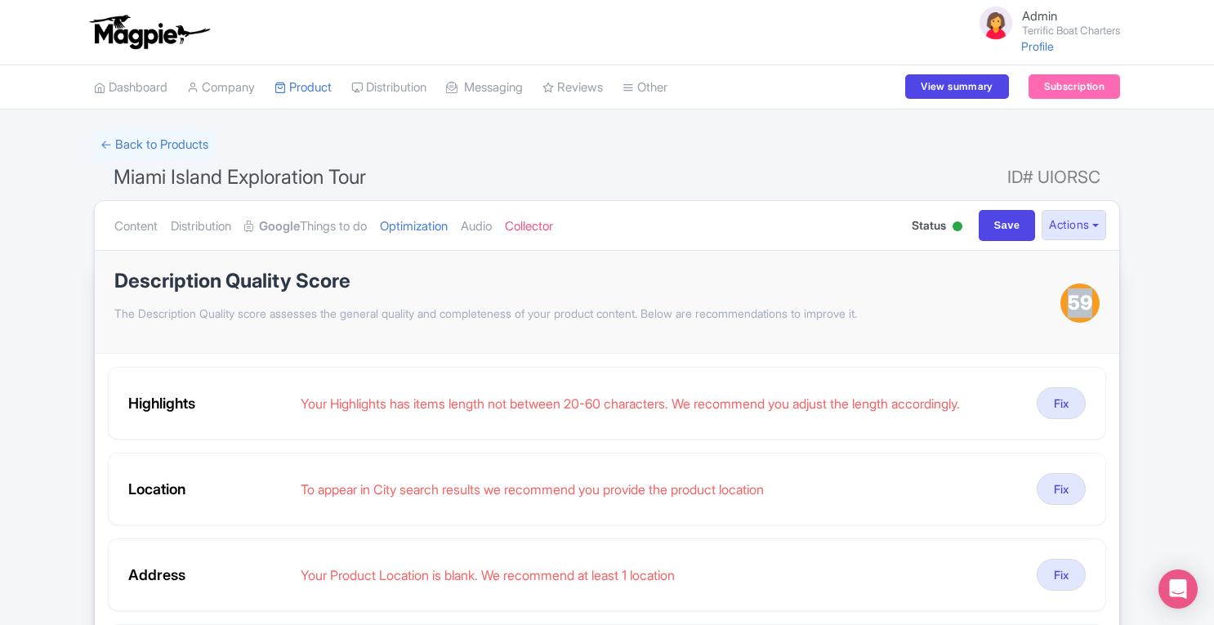
drag, startPoint x: 1073, startPoint y: 305, endPoint x: 1111, endPoint y: 300, distance: 37.9
click at [1111, 300] on div "Description Quality Score The Description Quality score assesses the general qu…" at bounding box center [607, 302] width 1024 height 103
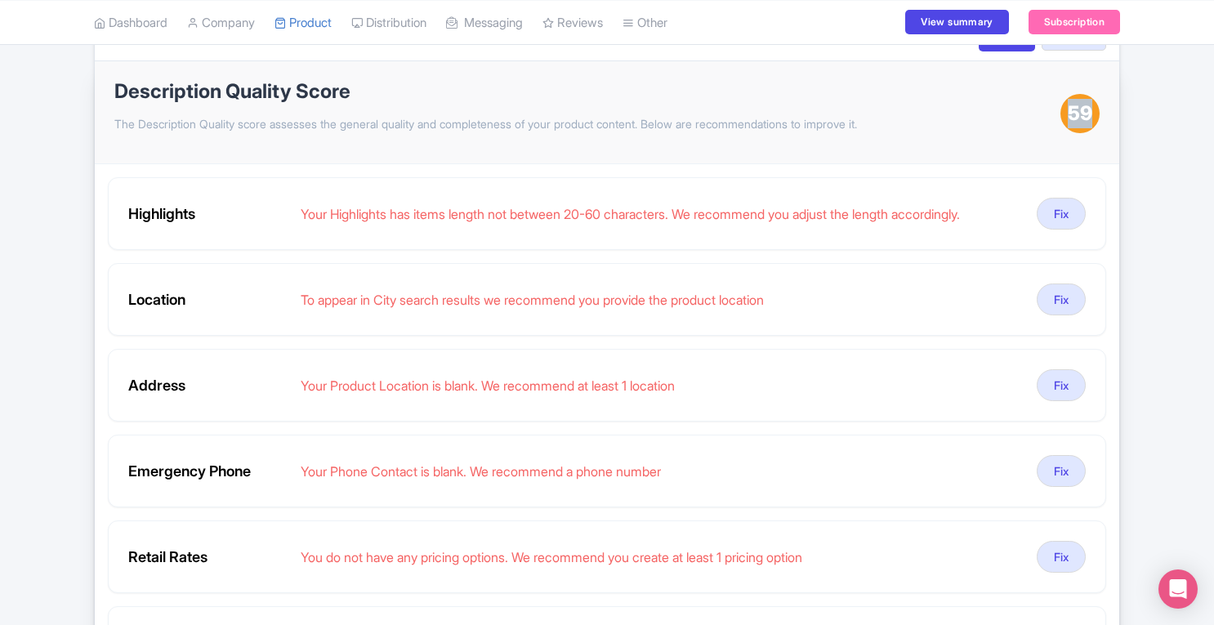
scroll to position [191, 0]
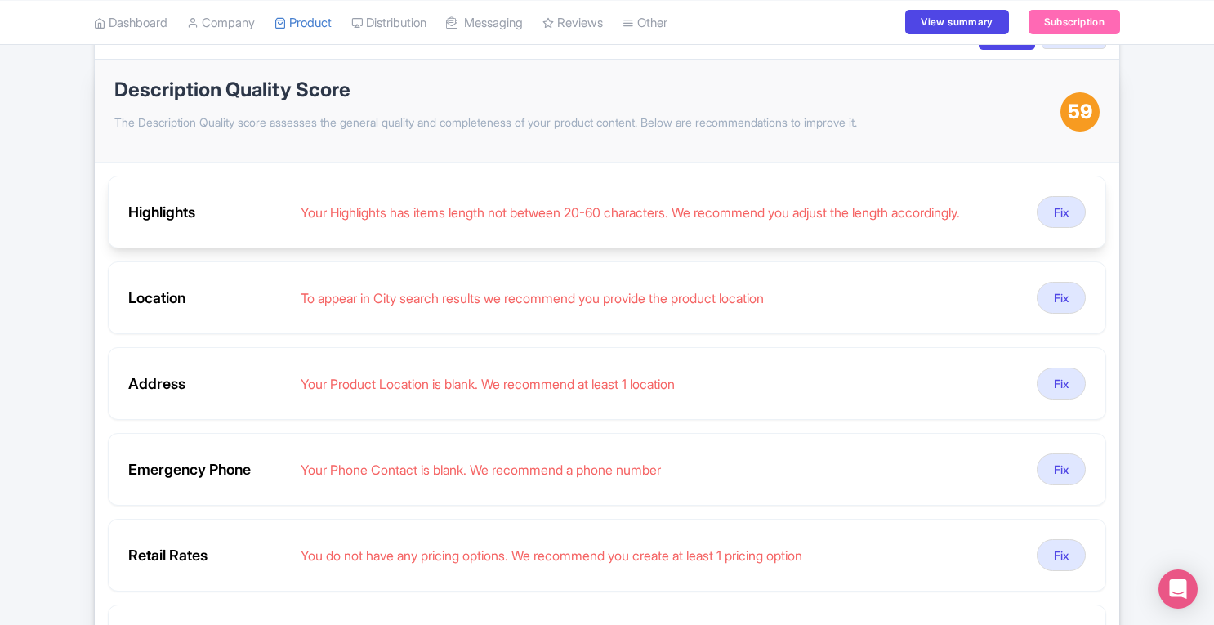
click at [506, 219] on div "Your Highlights has items length not between 20-60 characters. We recommend you…" at bounding box center [662, 213] width 723 height 20
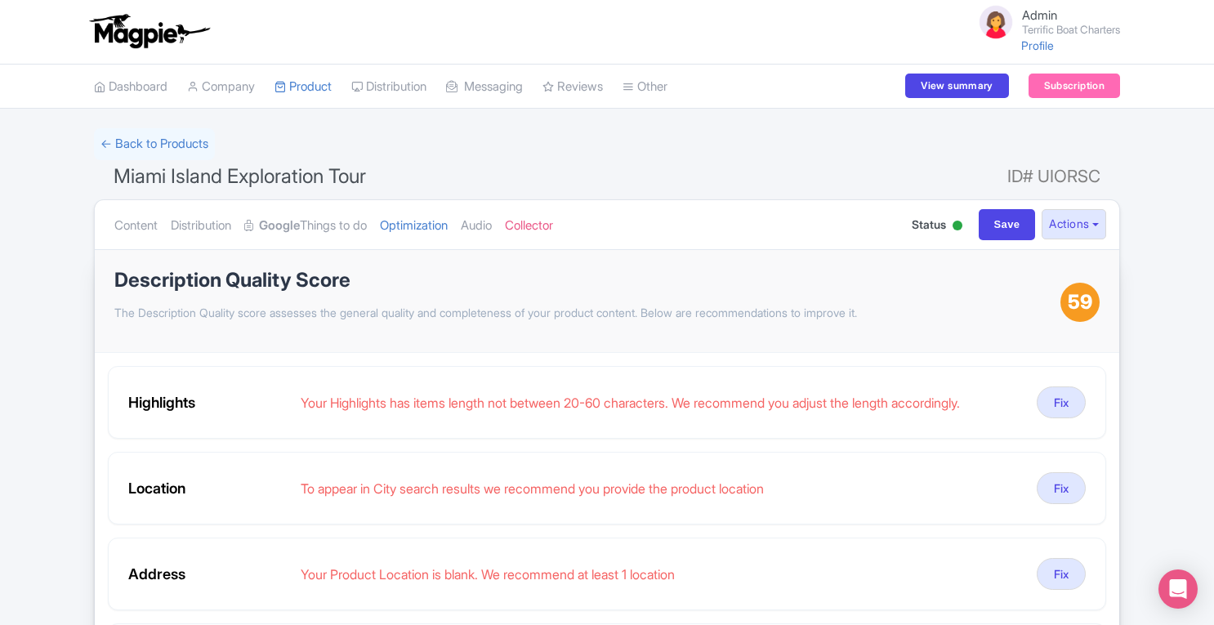
scroll to position [2, 0]
click at [126, 220] on link "Content" at bounding box center [135, 224] width 43 height 51
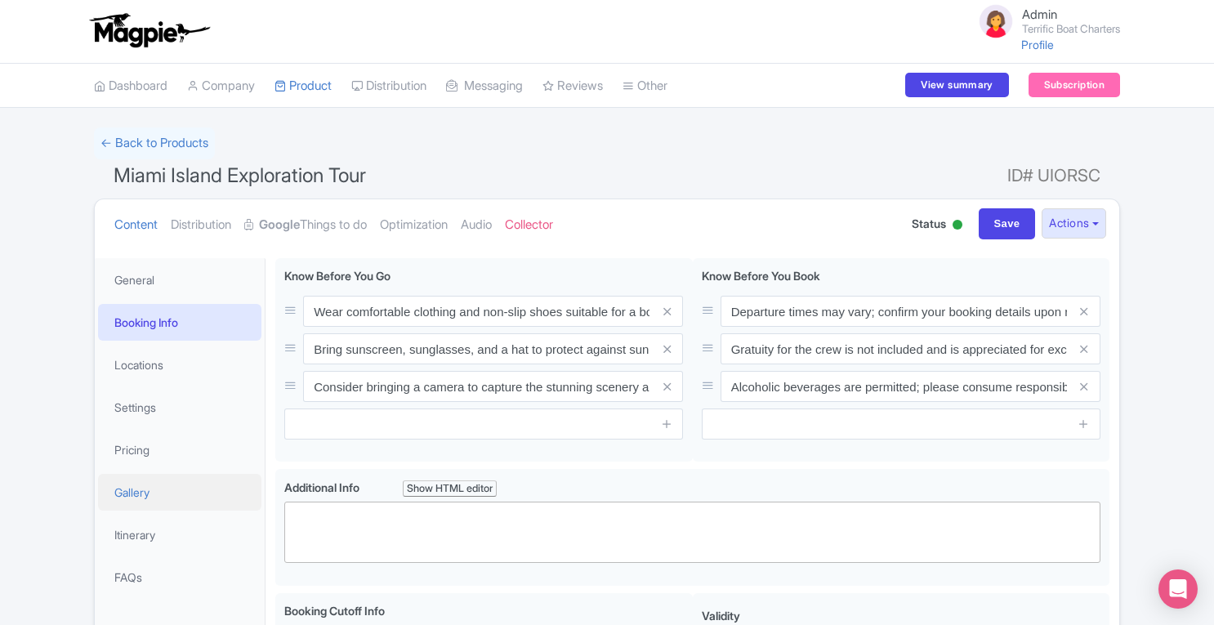
click at [136, 484] on link "Gallery" at bounding box center [179, 492] width 163 height 37
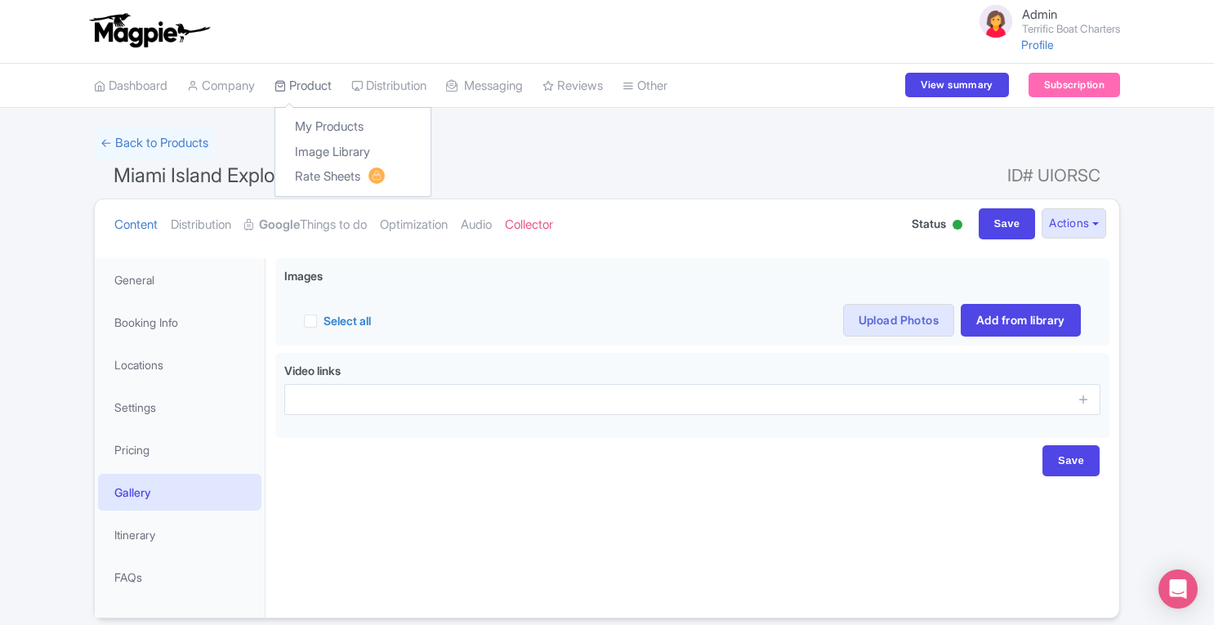
click at [329, 92] on link "Product" at bounding box center [302, 86] width 57 height 45
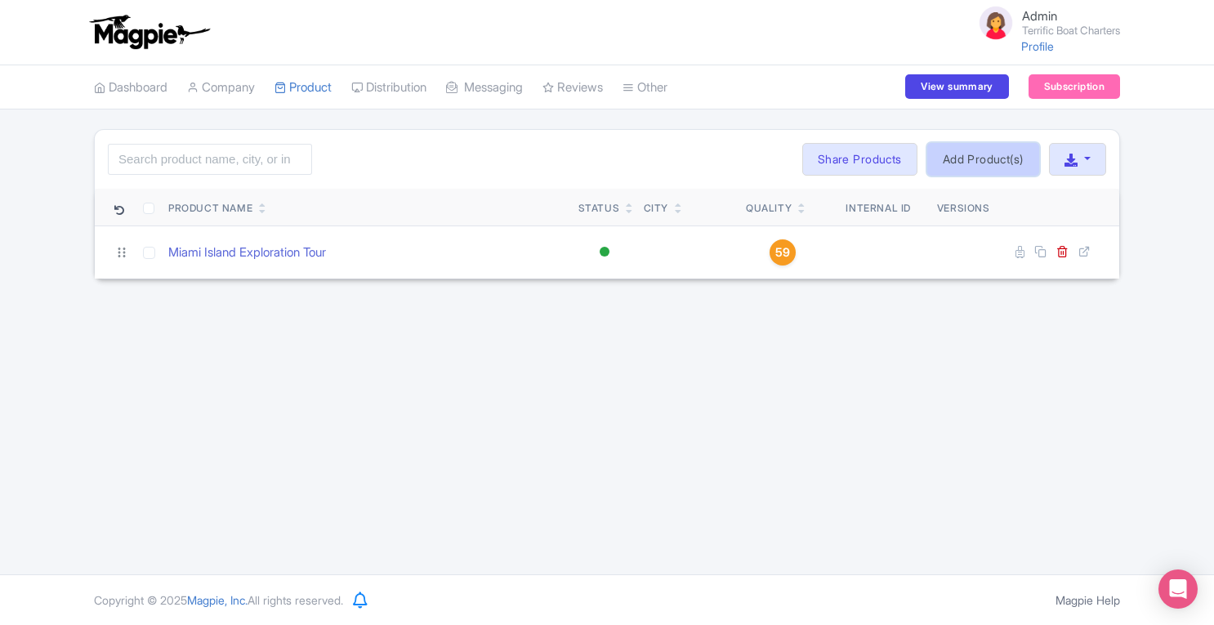
click at [982, 161] on link "Add Product(s)" at bounding box center [983, 159] width 112 height 33
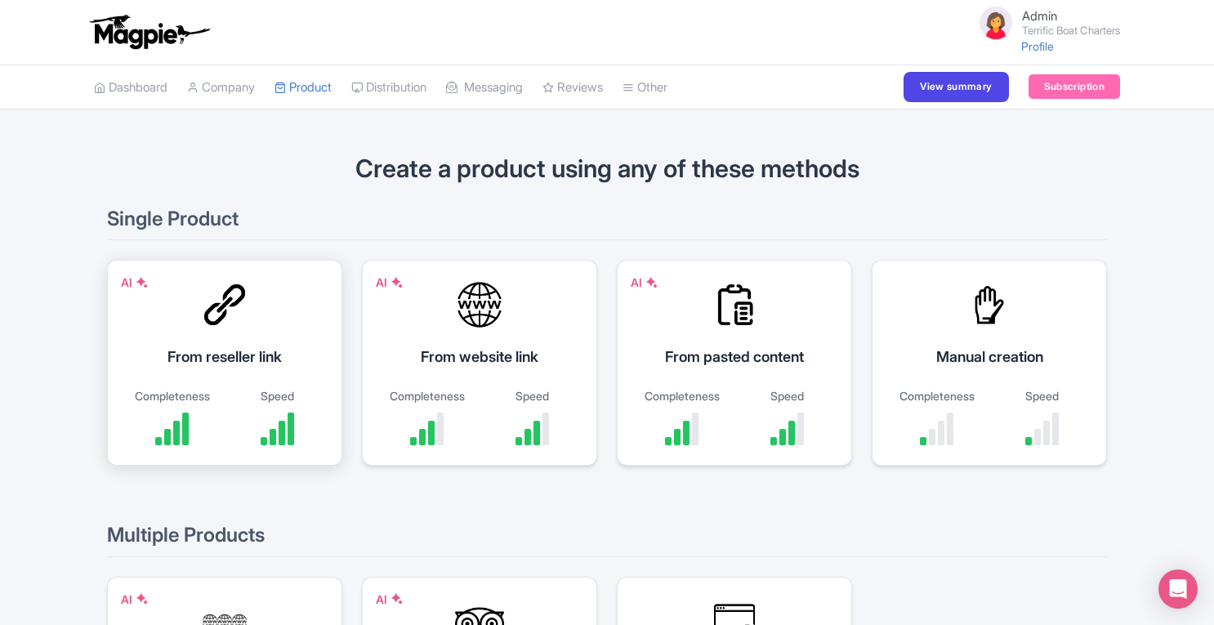
click at [203, 359] on div "From reseller link" at bounding box center [224, 356] width 194 height 22
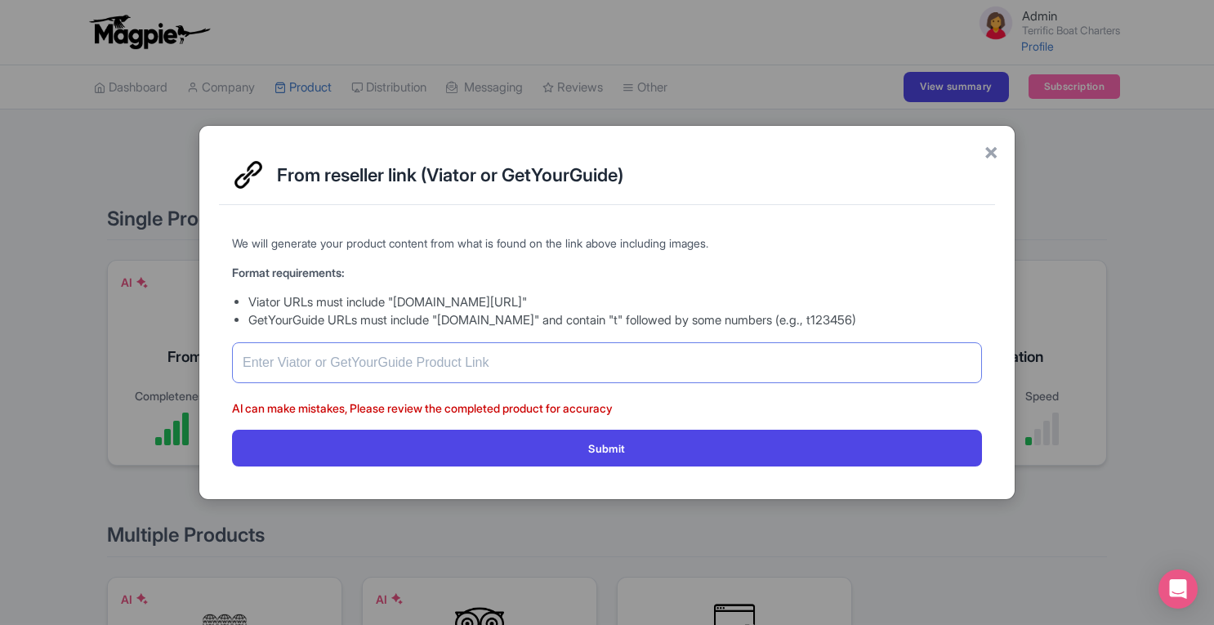
click at [385, 366] on input "text" at bounding box center [607, 362] width 750 height 41
click at [69, 372] on div "× From reseller link (Viator or GetYourGuide) We will generate your product con…" at bounding box center [607, 312] width 1214 height 625
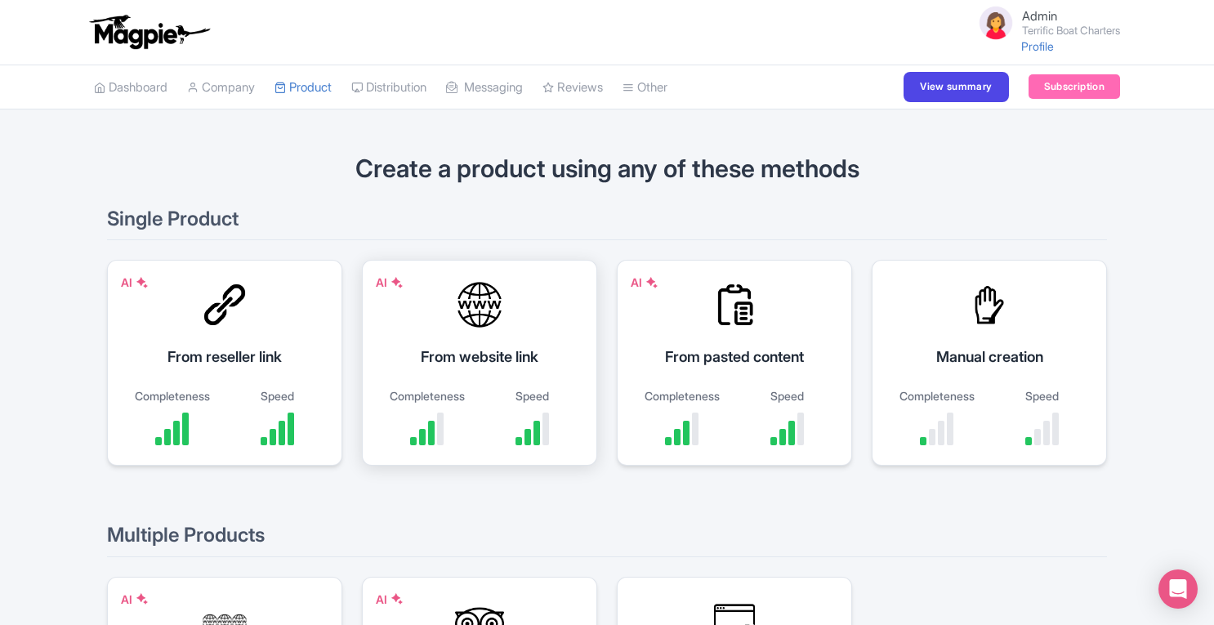
click at [488, 339] on div "AI From website link Completeness Speed" at bounding box center [479, 363] width 235 height 206
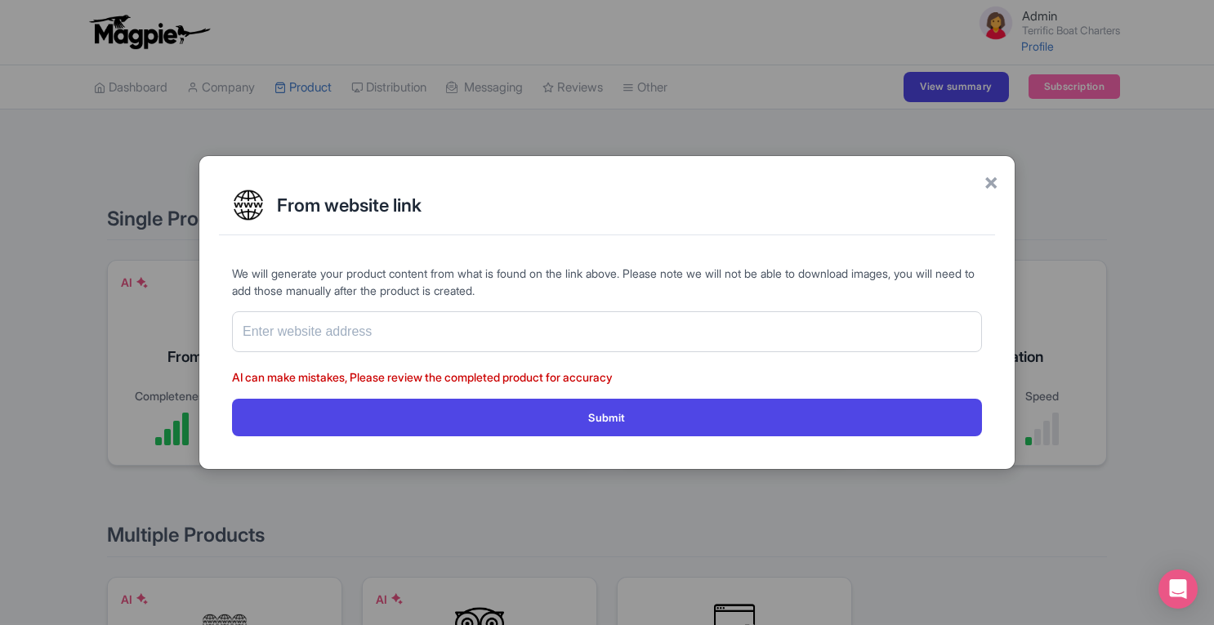
click at [980, 181] on div "From website link" at bounding box center [607, 206] width 776 height 60
click at [988, 184] on span "×" at bounding box center [990, 181] width 15 height 34
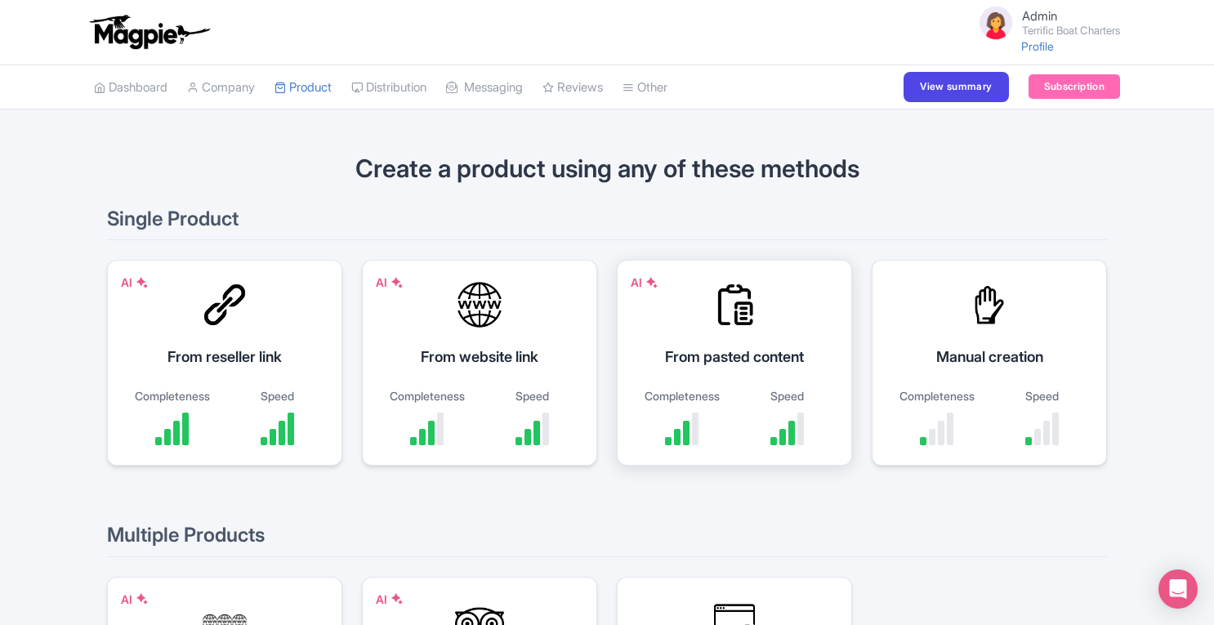
click at [727, 348] on div "From pasted content" at bounding box center [734, 356] width 194 height 22
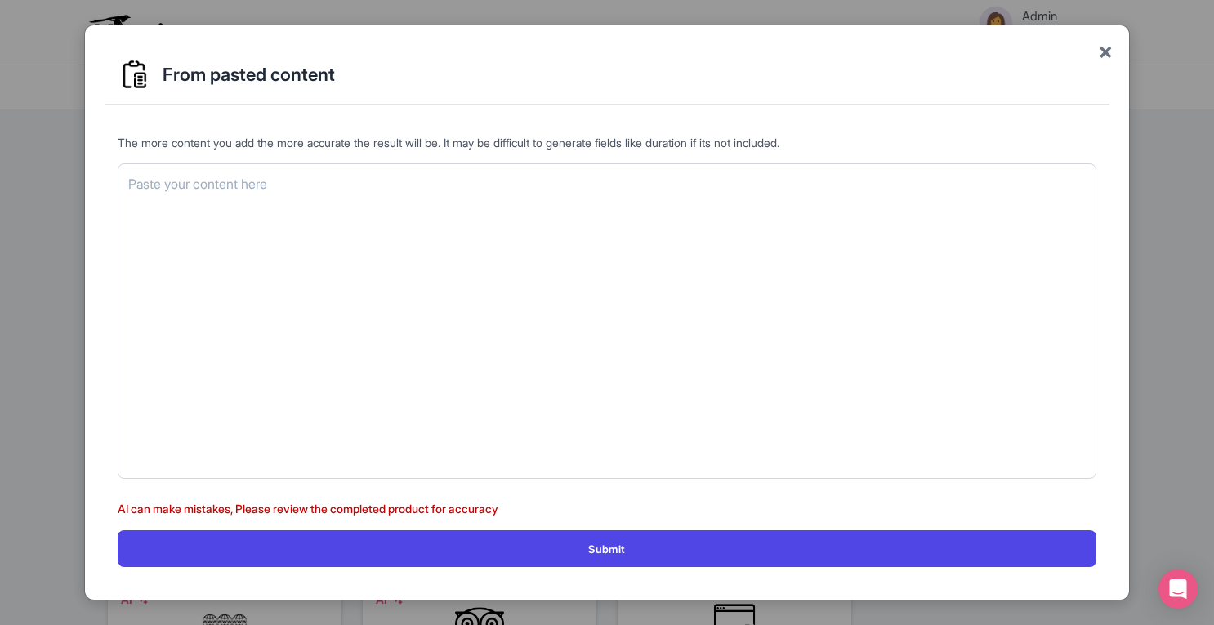
click at [1105, 57] on span "×" at bounding box center [1105, 50] width 15 height 34
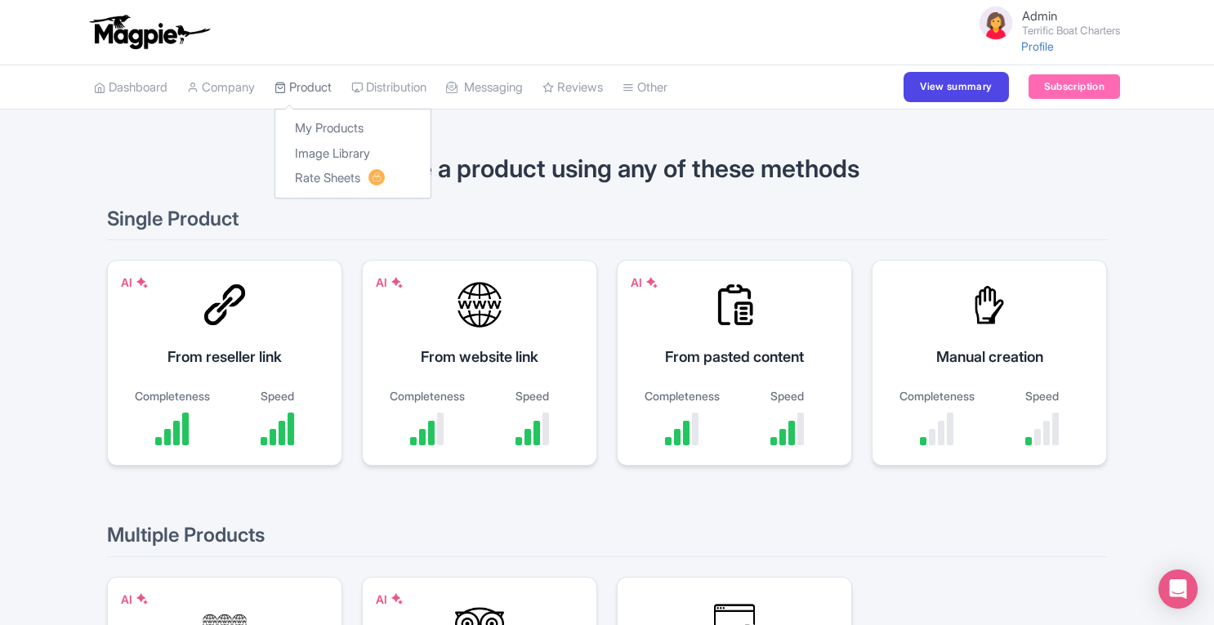
click at [314, 85] on link "Product" at bounding box center [302, 87] width 57 height 45
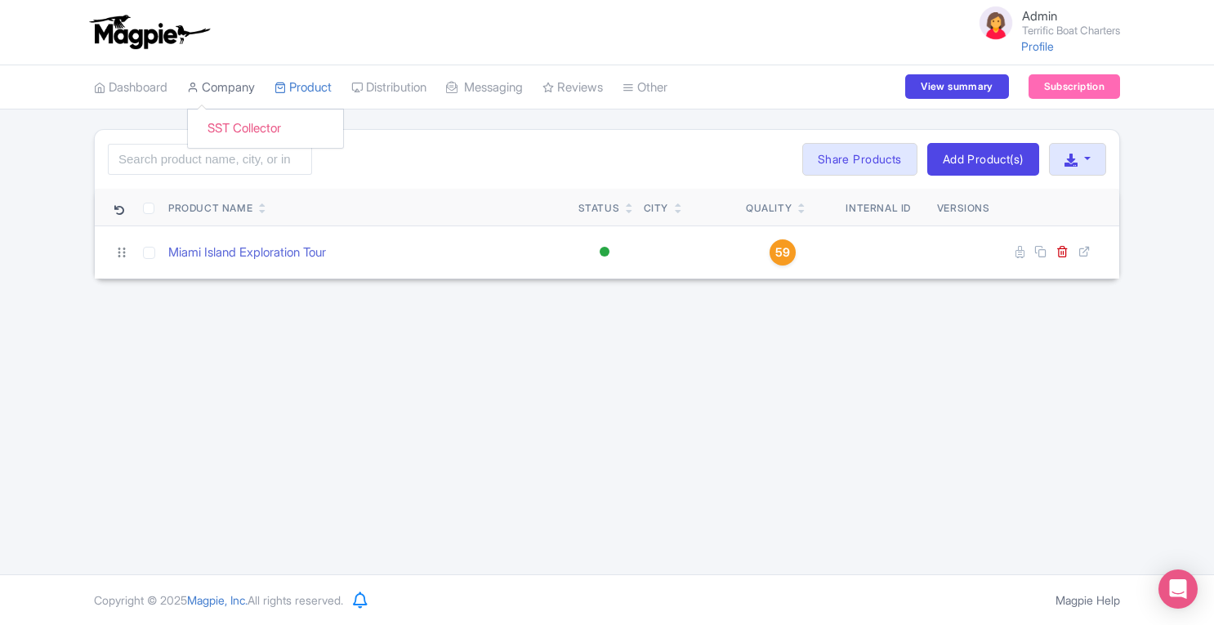
click at [239, 83] on link "Company" at bounding box center [221, 87] width 68 height 45
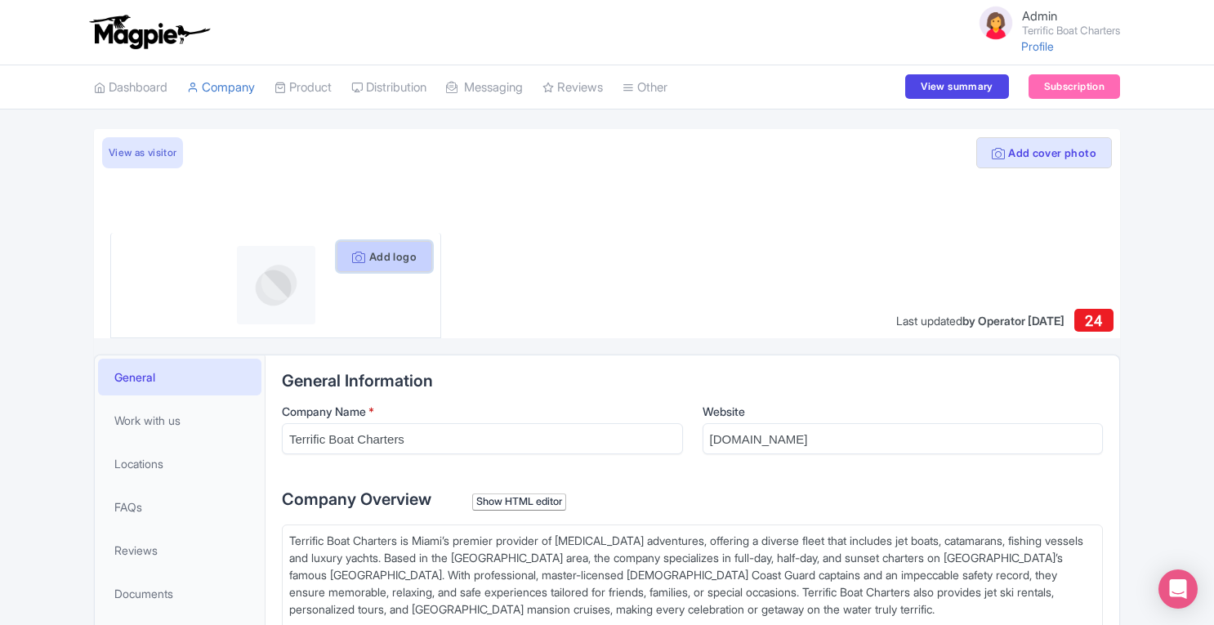
click at [380, 261] on button "Add logo" at bounding box center [384, 256] width 96 height 31
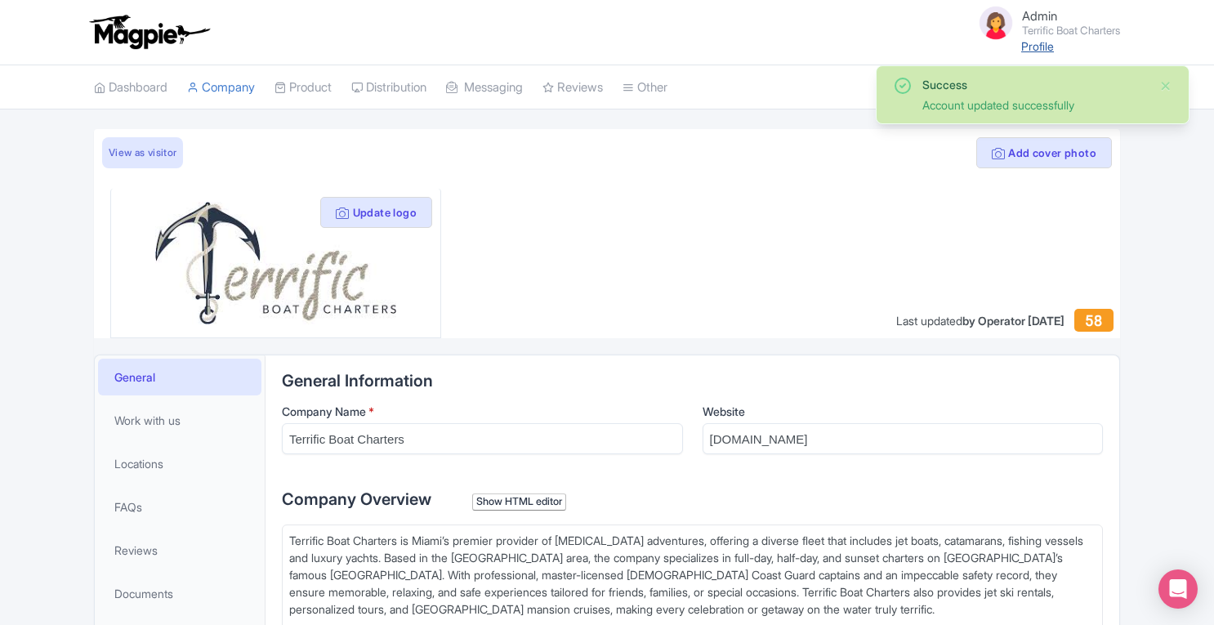
click at [1028, 49] on link "Profile" at bounding box center [1037, 46] width 33 height 14
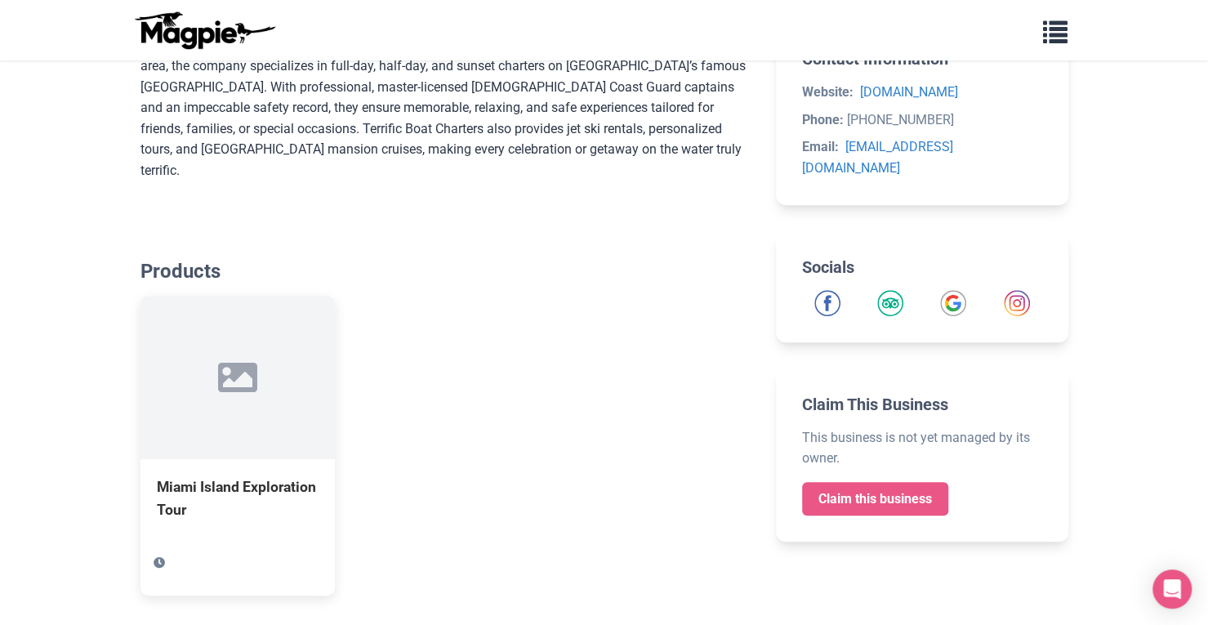
scroll to position [310, 0]
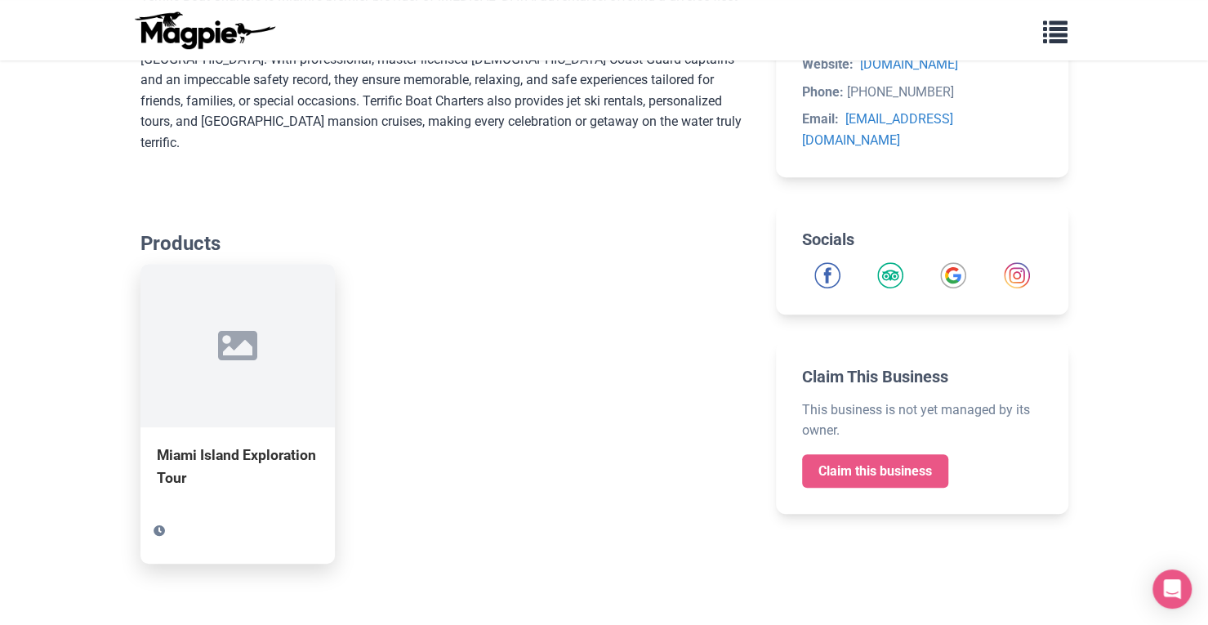
click at [245, 383] on div at bounding box center [237, 345] width 194 height 163
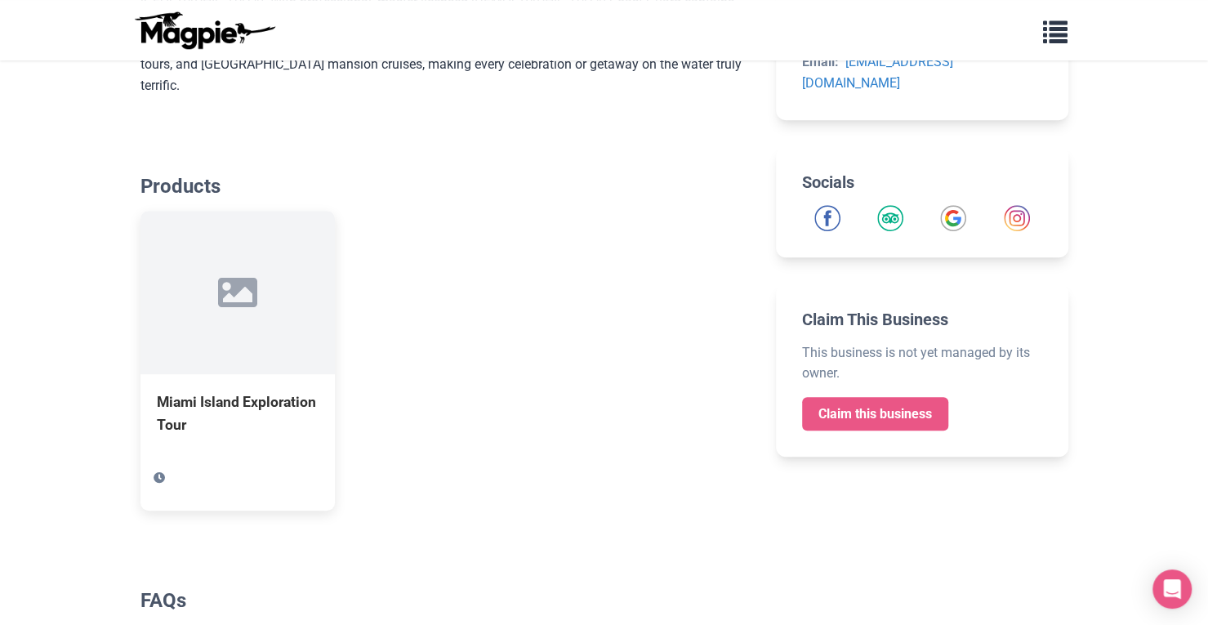
scroll to position [0, 0]
